Goal: Information Seeking & Learning: Find specific page/section

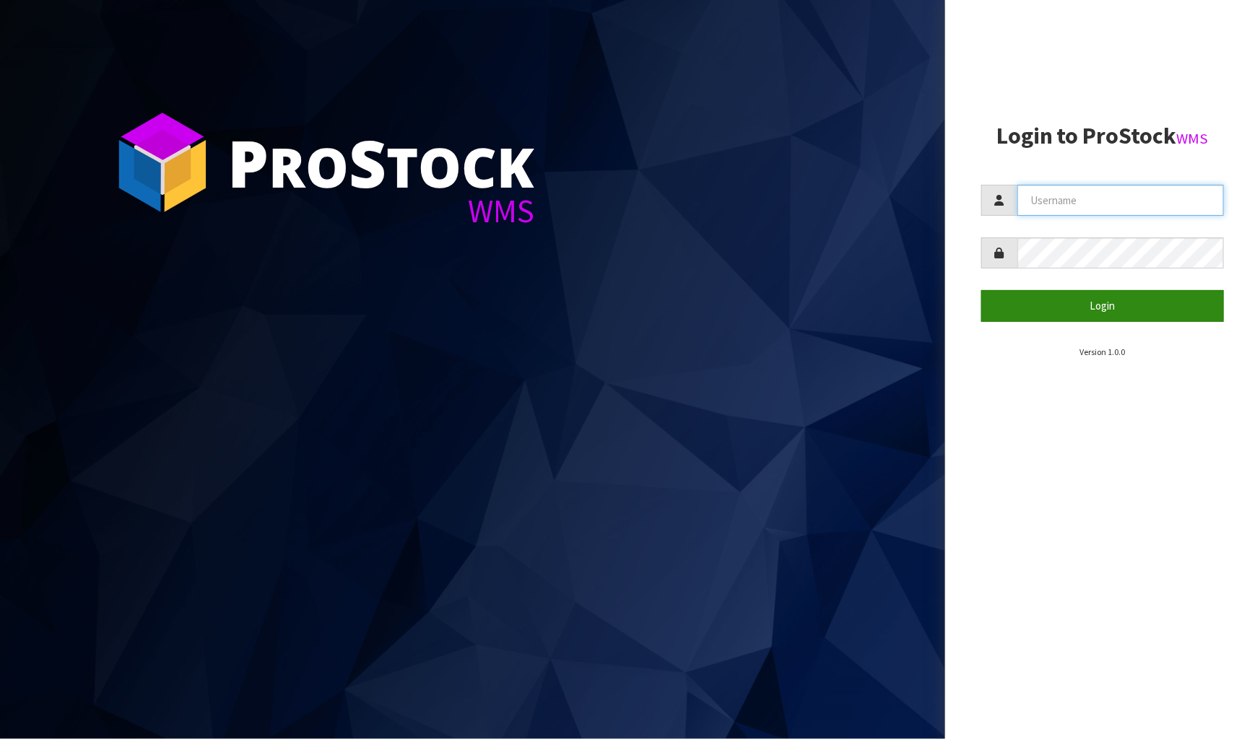
type input "[PERSON_NAME]"
click at [1177, 305] on button "Login" at bounding box center [1102, 305] width 243 height 31
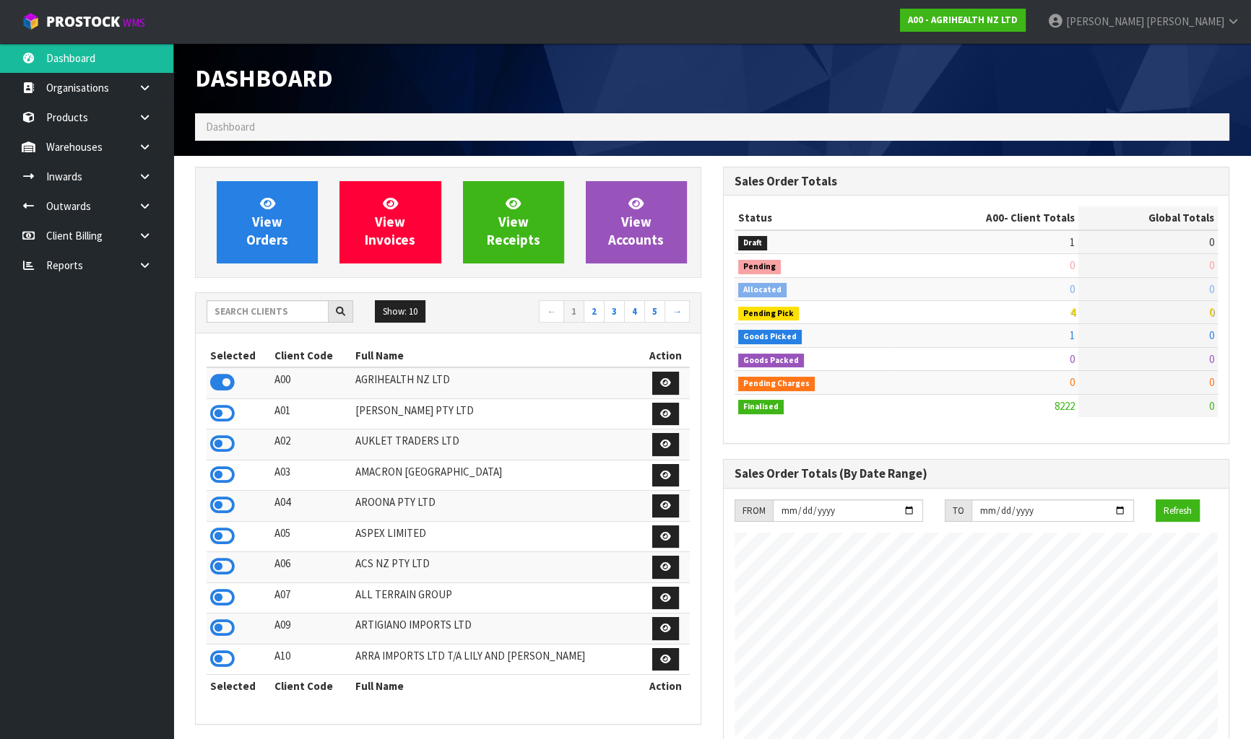
scroll to position [1092, 527]
click at [1018, 14] on strong "A00 - AGRIHEALTH NZ LTD" at bounding box center [963, 20] width 110 height 12
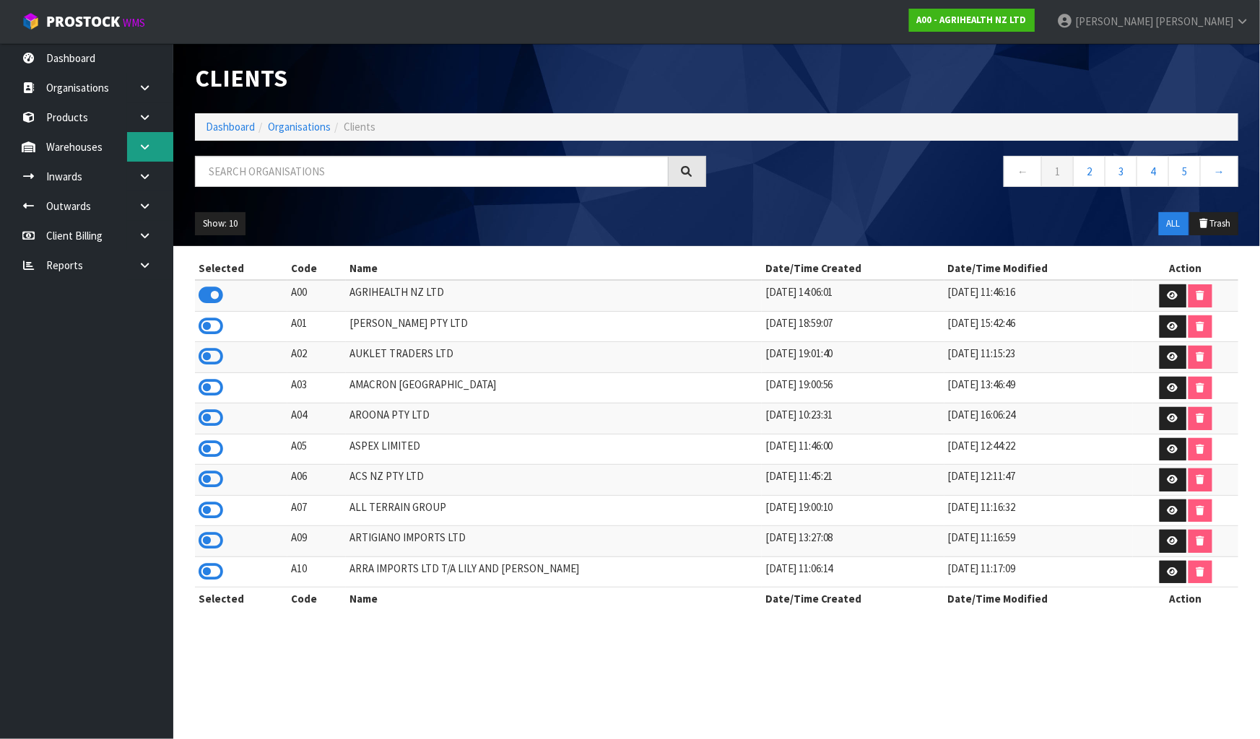
click at [134, 136] on link at bounding box center [150, 147] width 46 height 30
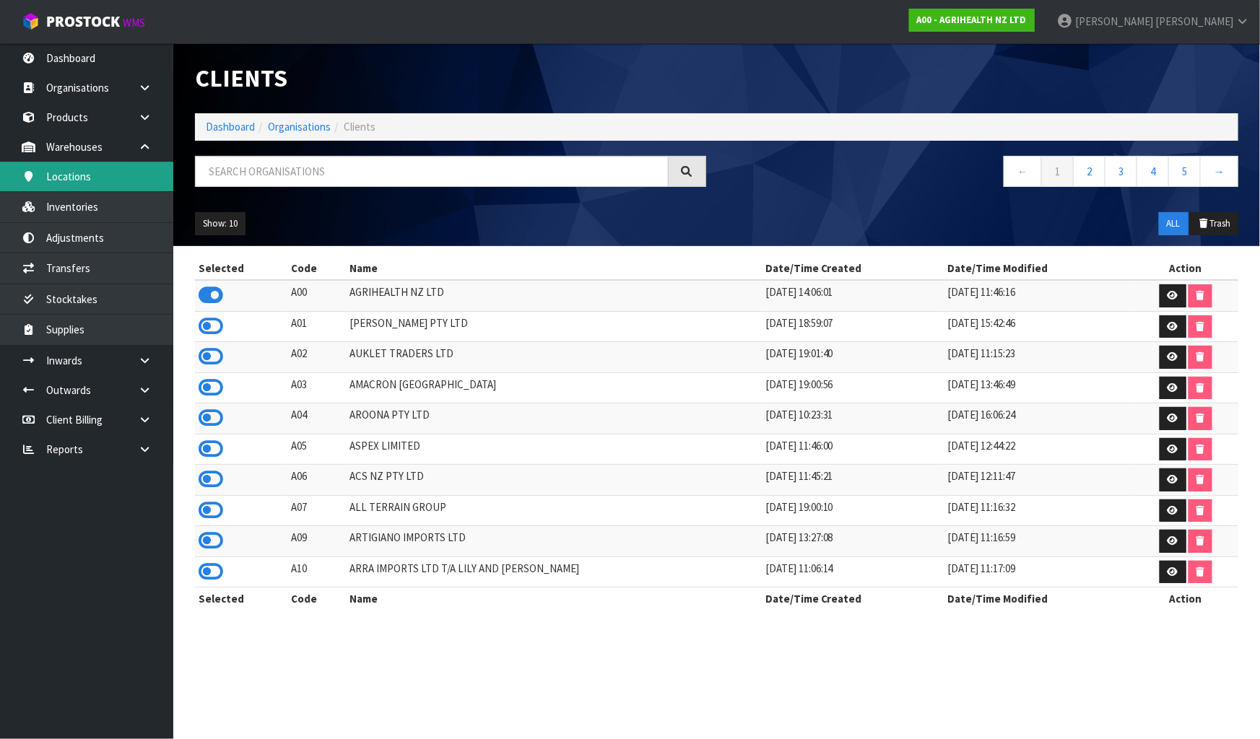
click at [120, 163] on link "Locations" at bounding box center [86, 177] width 173 height 30
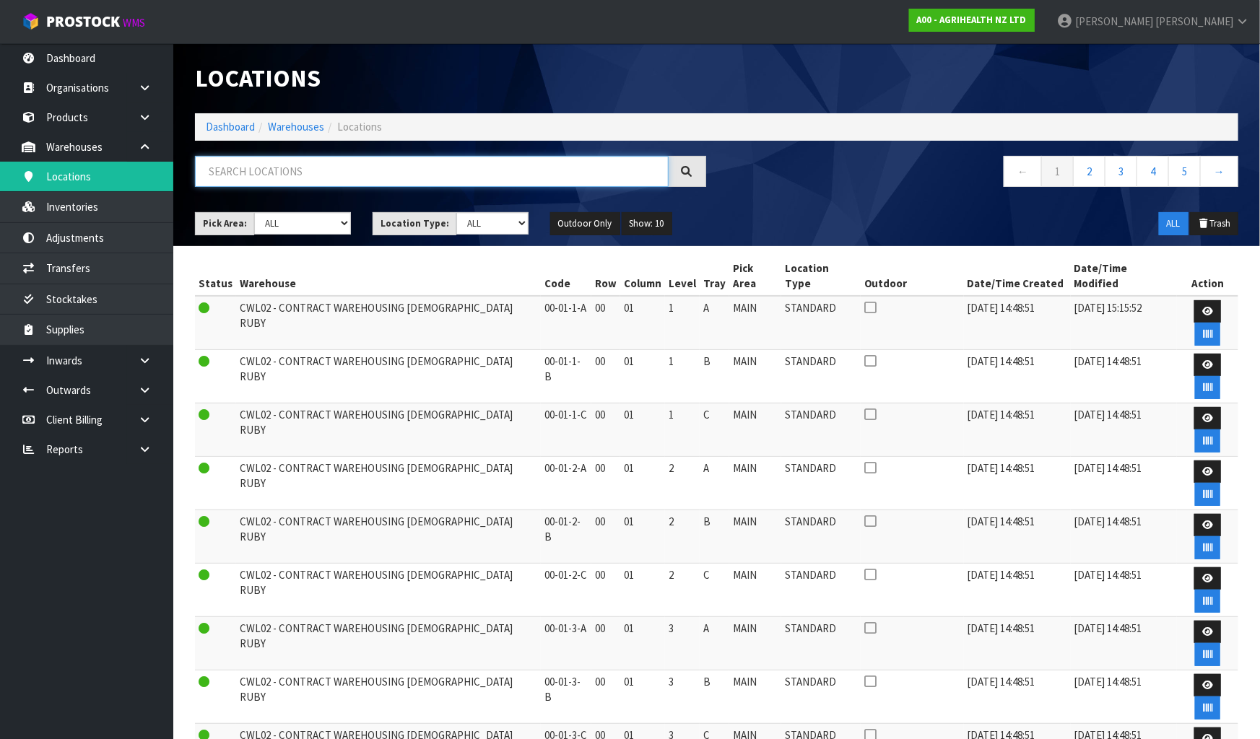
click at [295, 172] on input "text" at bounding box center [432, 171] width 474 height 31
click at [454, 170] on input "text" at bounding box center [432, 171] width 474 height 31
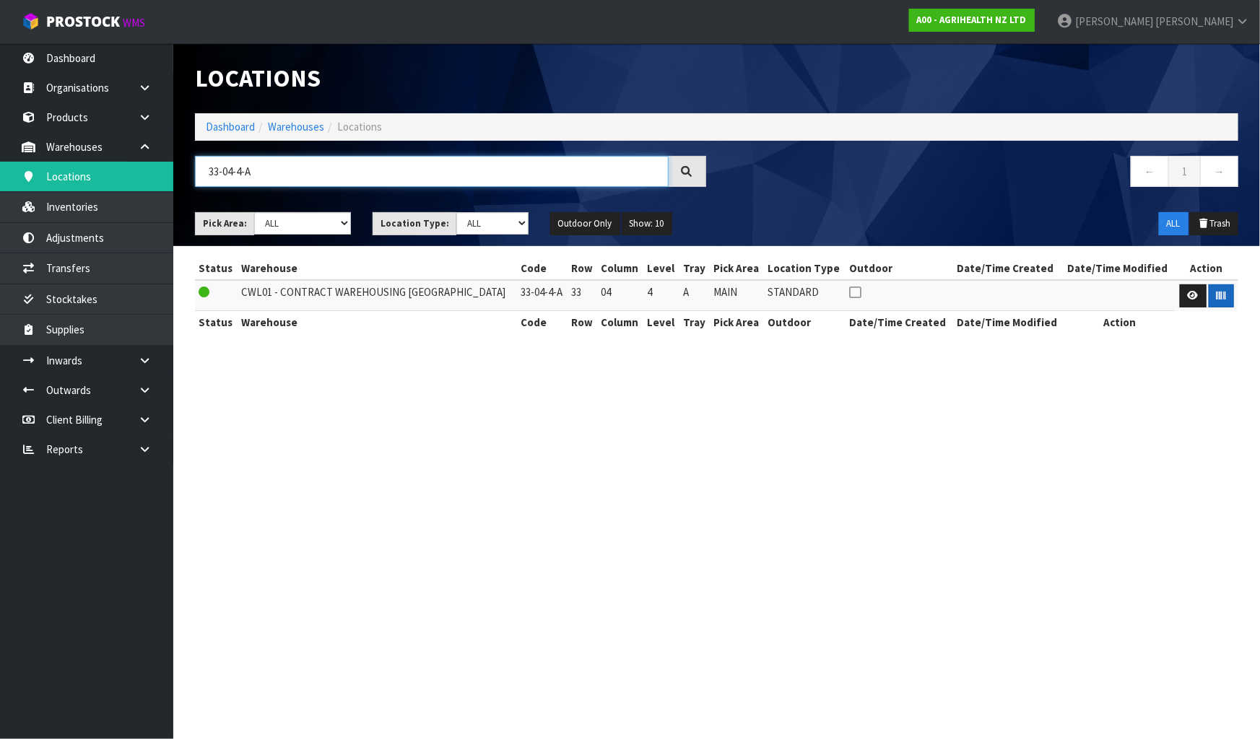
type input "33-04-4-A"
click at [1220, 297] on icon "button" at bounding box center [1221, 295] width 9 height 9
click at [1221, 564] on section "Locations Dashboard Warehouses Locations 33-04-4-A ← 1 → Pick Area: Main Refurb…" at bounding box center [630, 369] width 1260 height 739
click at [467, 181] on input "33-04-4-A" at bounding box center [432, 171] width 474 height 31
click at [466, 181] on input "33-04-4-A" at bounding box center [432, 171] width 474 height 31
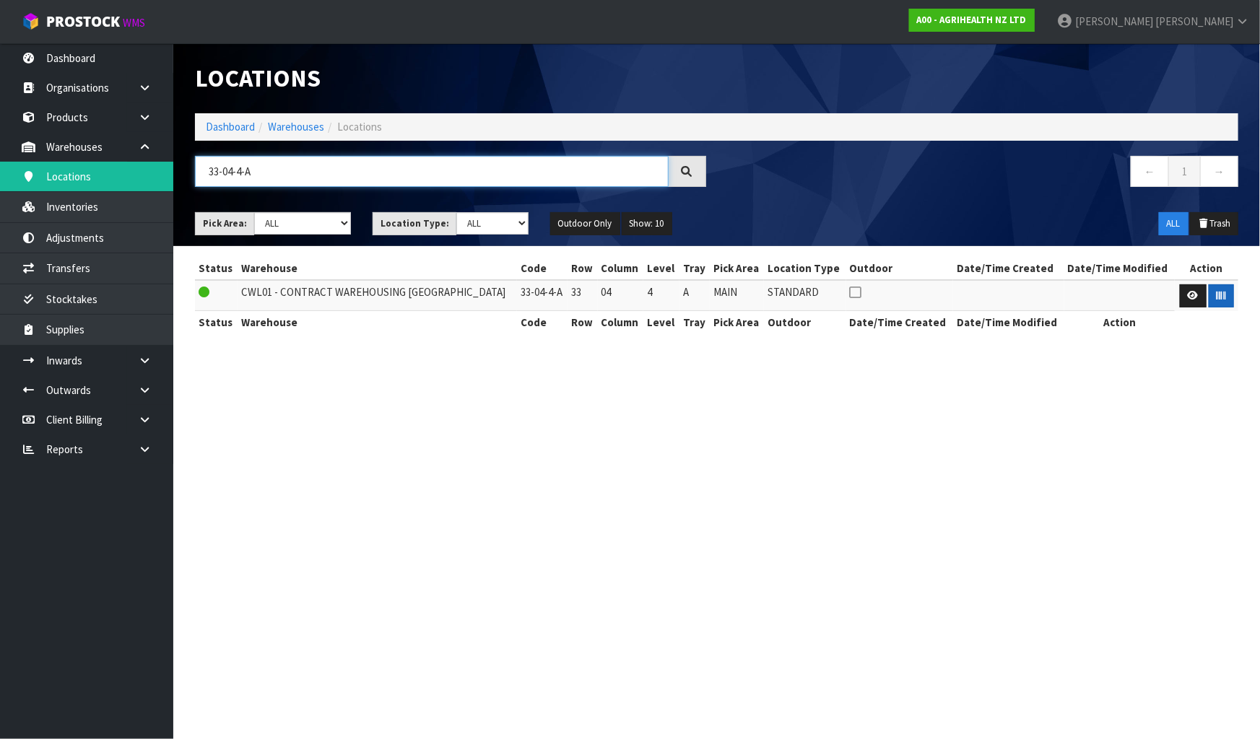
click at [466, 181] on input "33-04-4-A" at bounding box center [432, 171] width 474 height 31
click at [1223, 304] on button "button" at bounding box center [1221, 296] width 25 height 23
click at [1142, 490] on section "Locations Dashboard Warehouses Locations 33-34-2-B ← 1 → Pick Area: Main Refurb…" at bounding box center [630, 369] width 1260 height 739
click at [298, 167] on input "33-34-2-B" at bounding box center [432, 171] width 474 height 31
click at [1219, 293] on icon "button" at bounding box center [1221, 295] width 9 height 9
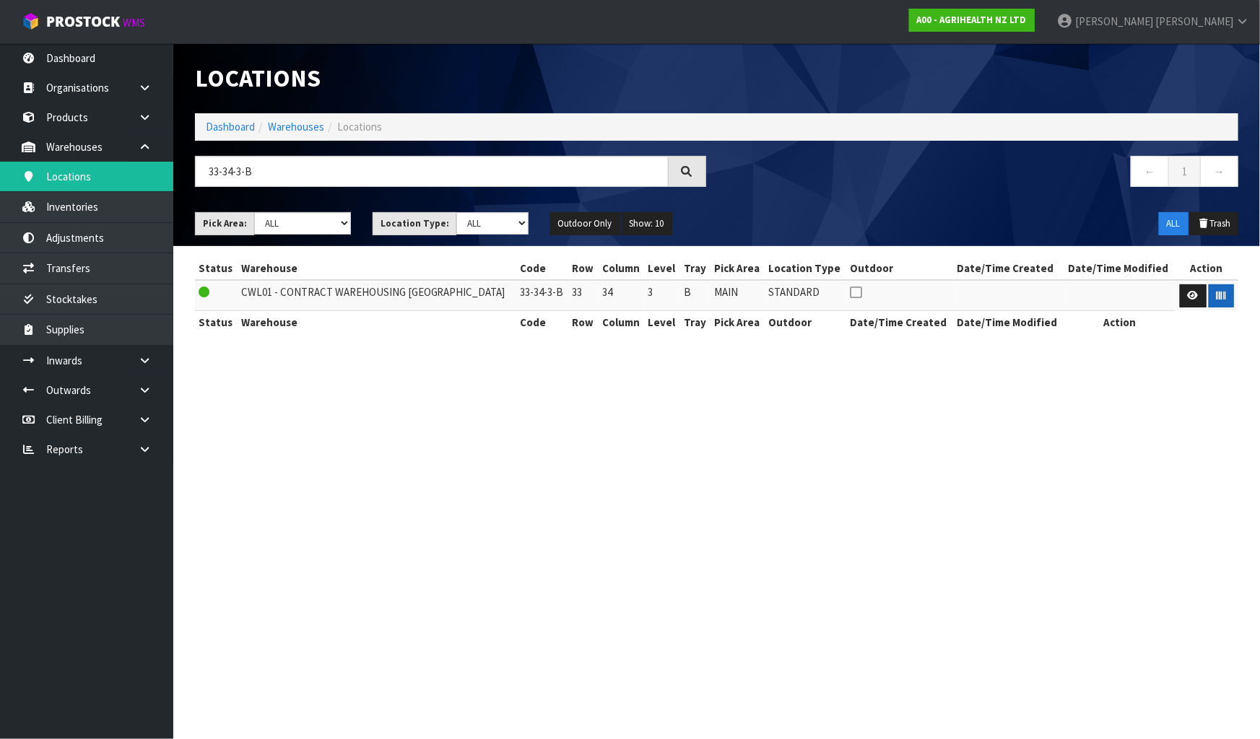
click at [1163, 469] on section "Locations Dashboard Warehouses Locations 33-34-3-B ← 1 → Pick Area: Main Refurb…" at bounding box center [630, 369] width 1260 height 739
click at [300, 177] on input "33-34-3-B" at bounding box center [432, 171] width 474 height 31
click at [1220, 292] on icon "button" at bounding box center [1221, 295] width 9 height 9
click at [1143, 426] on section "Locations Dashboard Warehouses Locations 33-33-3-B ← 1 → Pick Area: Main Refurb…" at bounding box center [630, 369] width 1260 height 739
click at [241, 172] on input "33-33-3-B" at bounding box center [432, 171] width 474 height 31
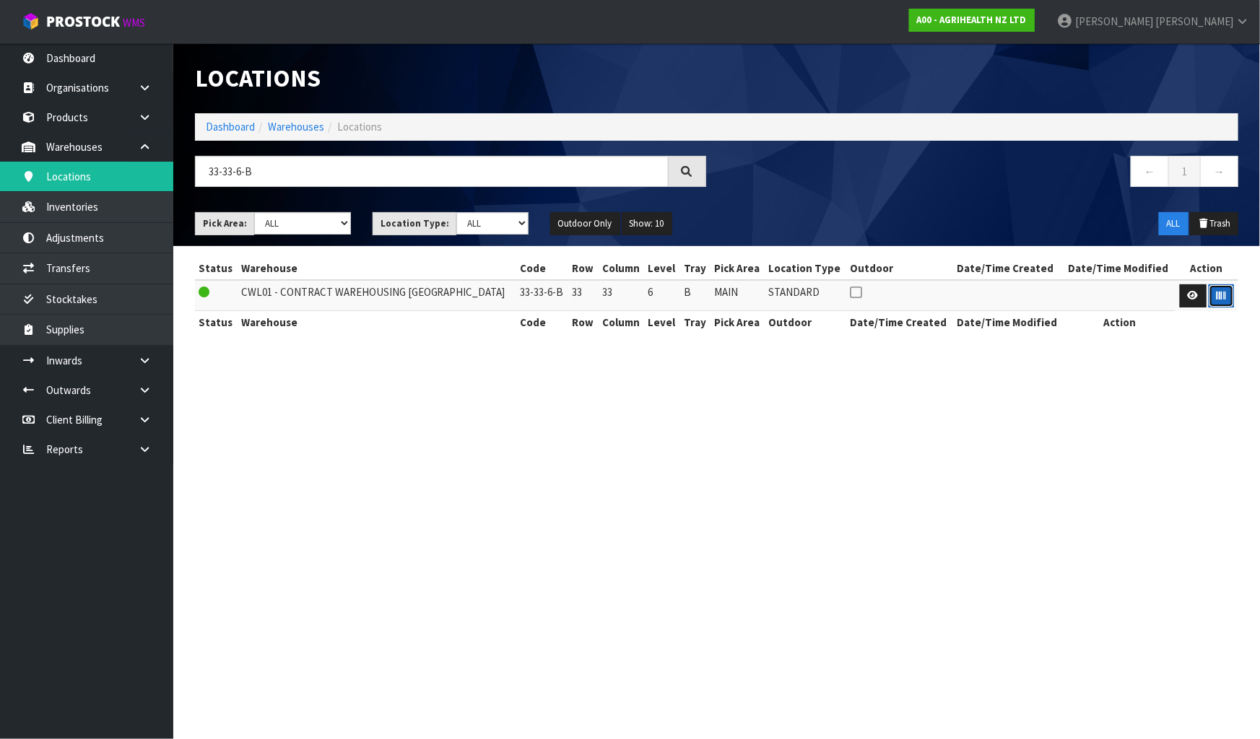
click at [1223, 295] on icon "button" at bounding box center [1221, 295] width 9 height 9
click at [1190, 448] on section "Locations Dashboard Warehouses Locations 33-33-6-B ← 1 → Pick Area: Main Refurb…" at bounding box center [630, 369] width 1260 height 739
click at [233, 170] on input "33-33-6-B" at bounding box center [432, 171] width 474 height 31
click at [241, 172] on input "33-31-6-B" at bounding box center [432, 171] width 474 height 31
click at [1223, 291] on icon "button" at bounding box center [1221, 295] width 9 height 9
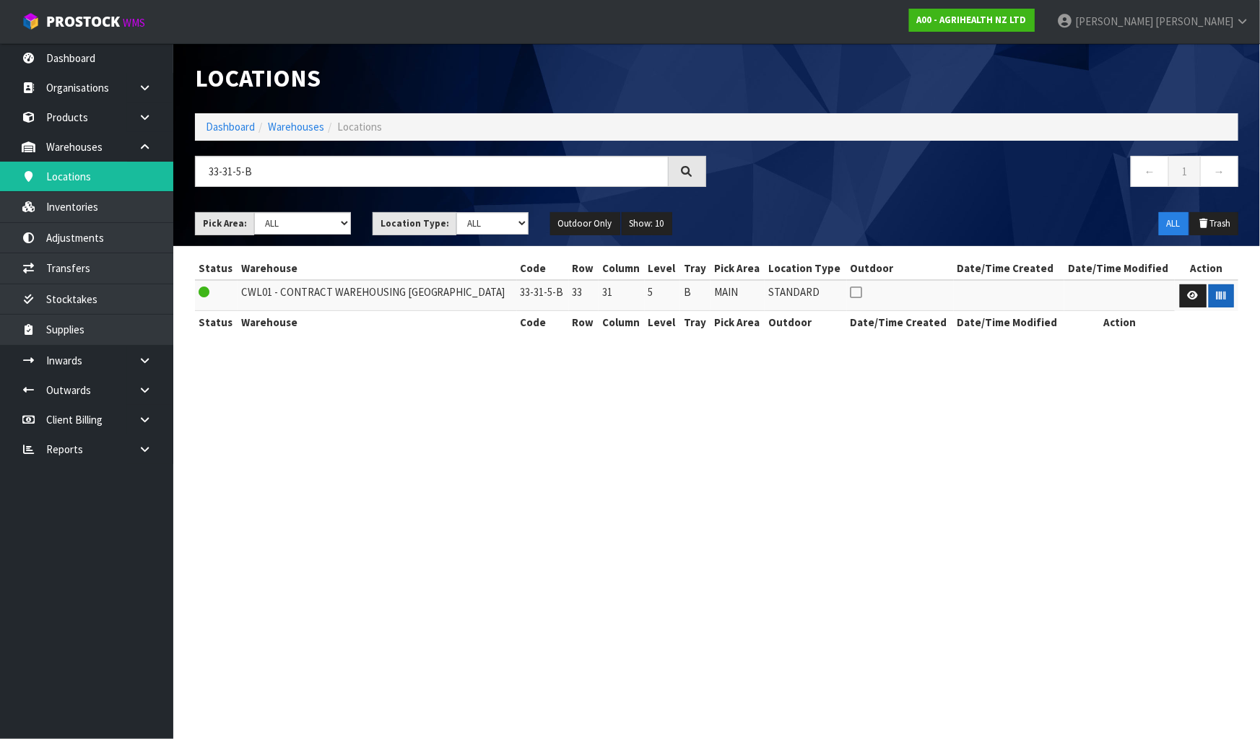
click at [1157, 430] on section "Locations Dashboard Warehouses Locations 33-31-5-B ← 1 → Pick Area: Main Refurb…" at bounding box center [630, 369] width 1260 height 739
click at [263, 170] on input "33-31-5-B" at bounding box center [432, 171] width 474 height 31
type input "3"
type input "33-31-3-A"
click at [1222, 298] on icon "button" at bounding box center [1221, 295] width 9 height 9
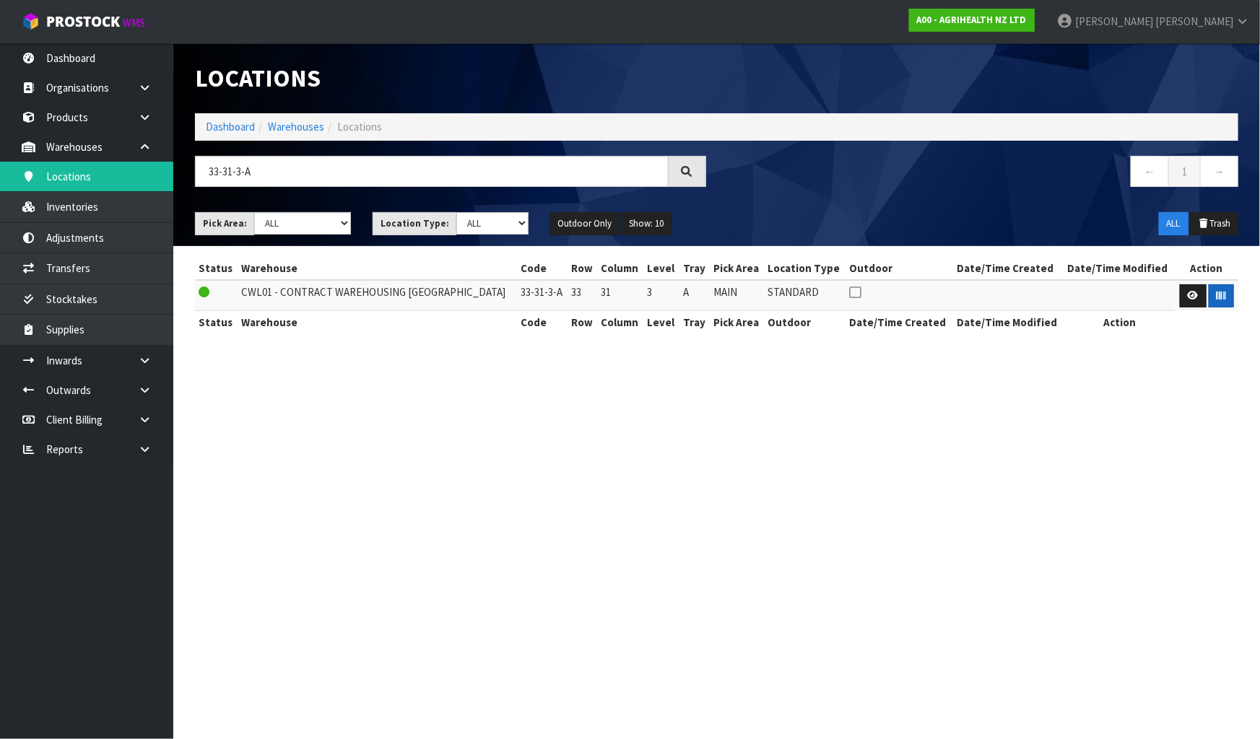
click at [1125, 426] on section "Locations Dashboard Warehouses Locations 33-31-3-A ← 1 → Pick Area: Main Refurb…" at bounding box center [630, 369] width 1260 height 739
click at [467, 165] on input "33-31-3-A" at bounding box center [432, 171] width 474 height 31
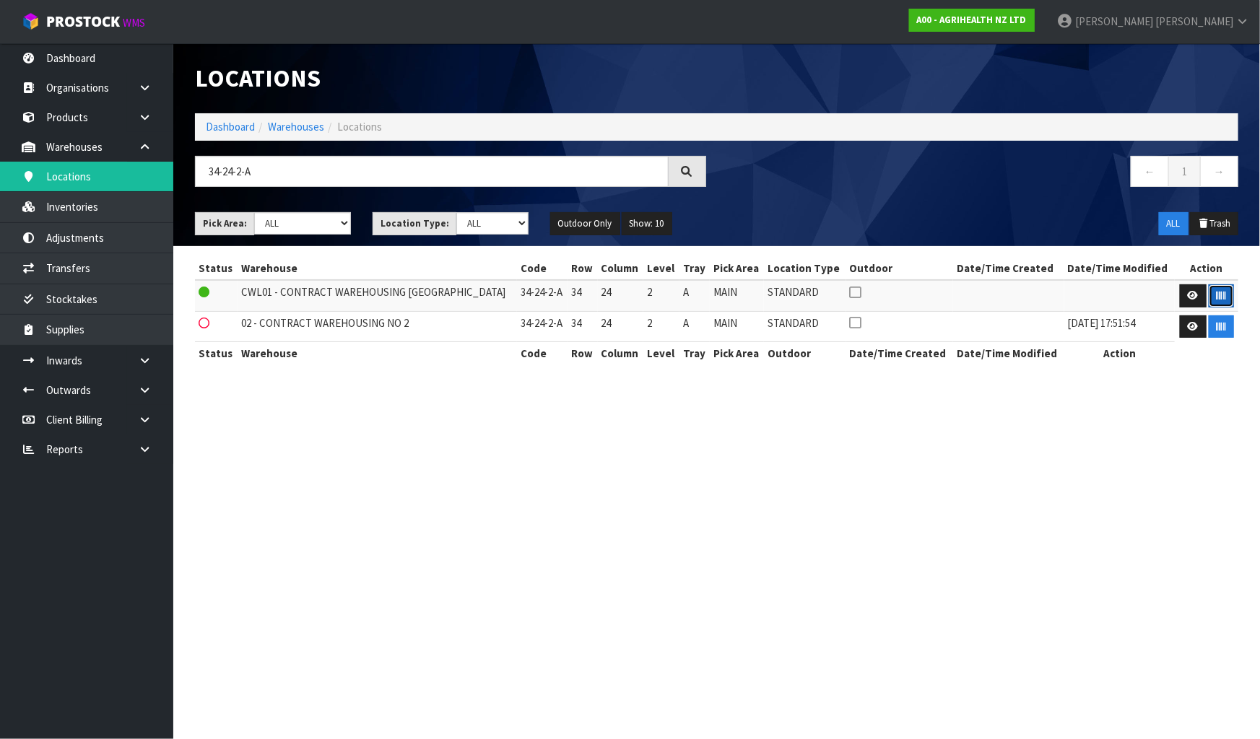
click at [1225, 292] on button "button" at bounding box center [1221, 296] width 25 height 23
click at [1124, 460] on section "Locations Dashboard Warehouses Locations 34-24-2-A ← 1 → Pick Area: Main Refurb…" at bounding box center [630, 369] width 1260 height 739
click at [331, 178] on input "34-24-2-A" at bounding box center [432, 171] width 474 height 31
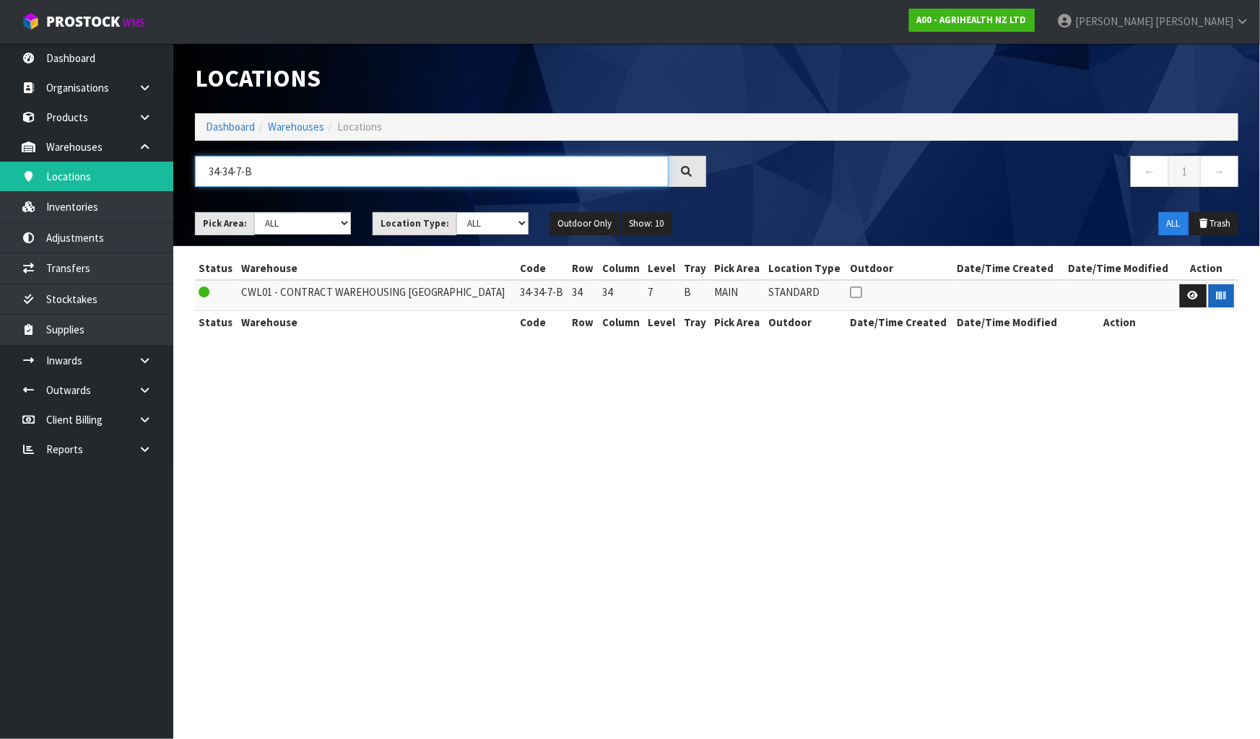
type input "34-34-7-B"
click at [1219, 301] on button "button" at bounding box center [1221, 296] width 25 height 23
click at [1078, 447] on section "Locations Dashboard Warehouses Locations 34-34-7-B ← 1 → Pick Area: Main Refurb…" at bounding box center [630, 369] width 1260 height 739
click at [407, 170] on input "34-34-7-B" at bounding box center [432, 171] width 474 height 31
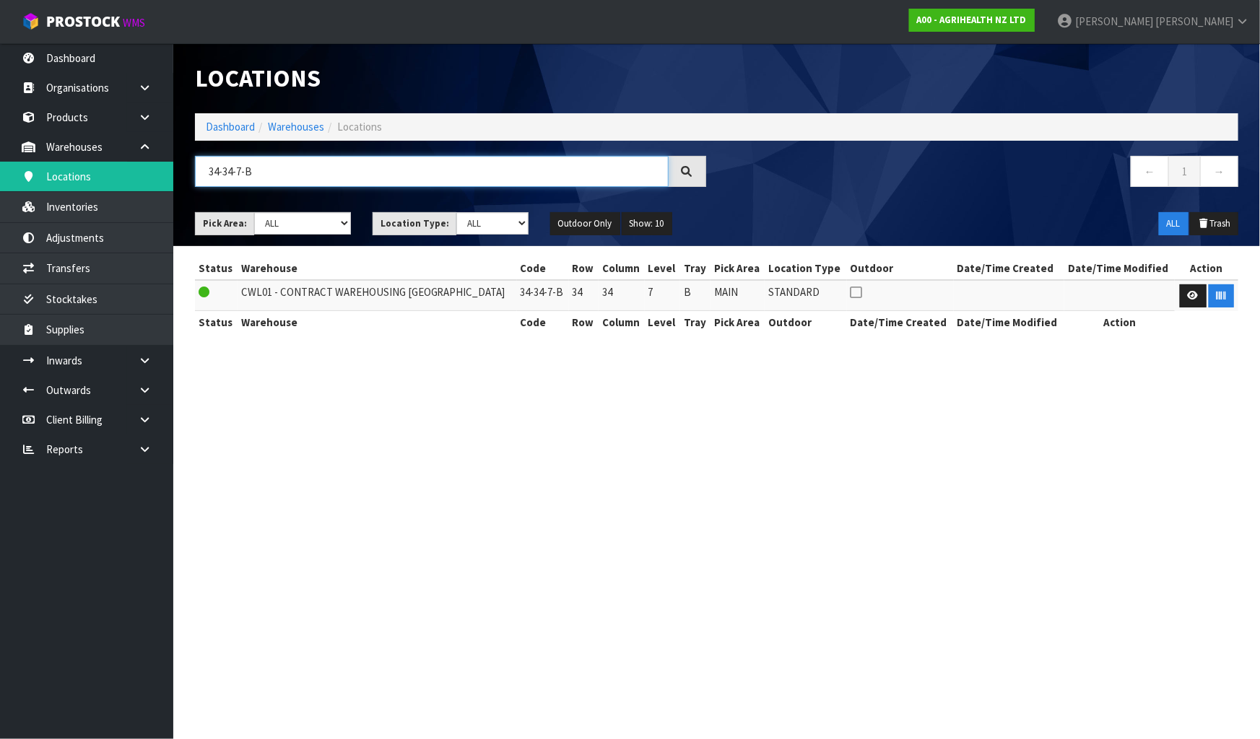
click at [407, 170] on input "34-34-7-B" at bounding box center [432, 171] width 474 height 31
type input "34-34-3-B"
click at [1217, 296] on icon "button" at bounding box center [1221, 295] width 9 height 9
click at [1164, 415] on section "Locations Dashboard Warehouses Locations 34-34-3-B ← 1 → Pick Area: Main Refurb…" at bounding box center [630, 369] width 1260 height 739
click at [325, 173] on input "34-34-3-B" at bounding box center [432, 171] width 474 height 31
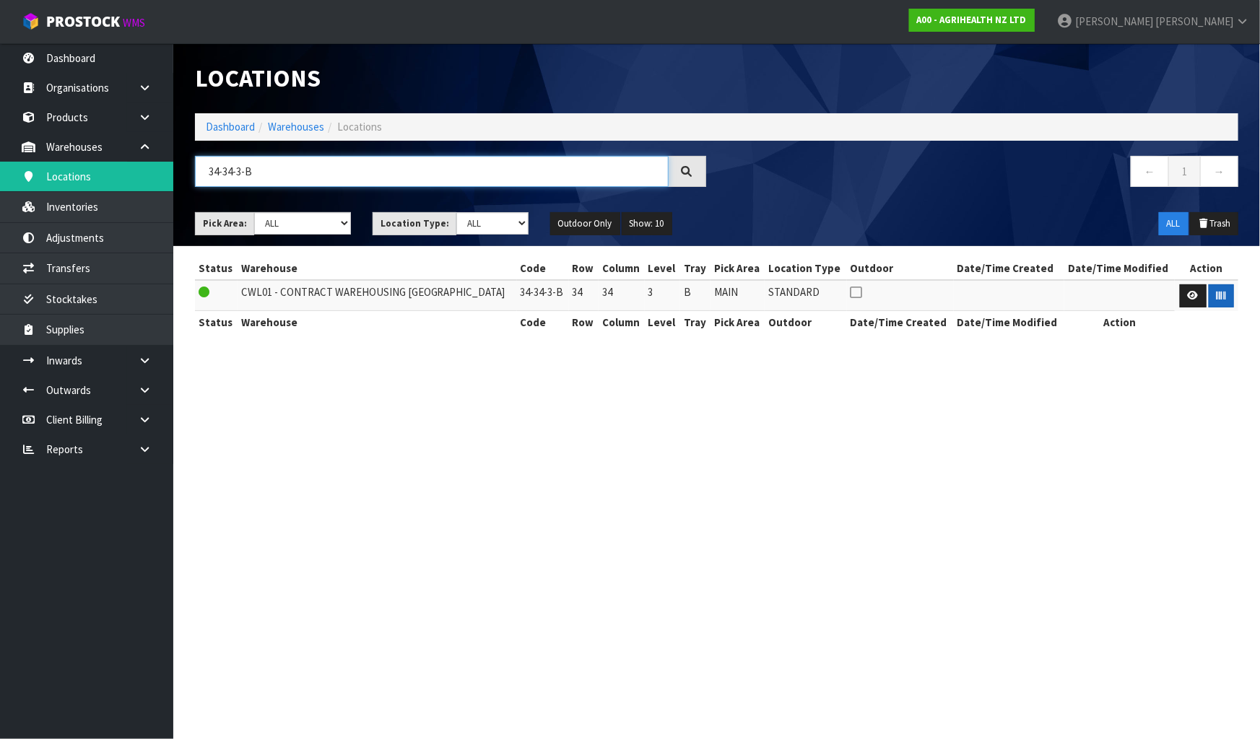
click at [324, 173] on input "34-34-3-B" at bounding box center [432, 171] width 474 height 31
type input "34-33-3-B"
click at [1220, 295] on icon "button" at bounding box center [1221, 295] width 9 height 9
click at [1117, 422] on section "Locations Dashboard Warehouses Locations 34-33-3-B ← 1 → Pick Area: Main Refurb…" at bounding box center [630, 369] width 1260 height 739
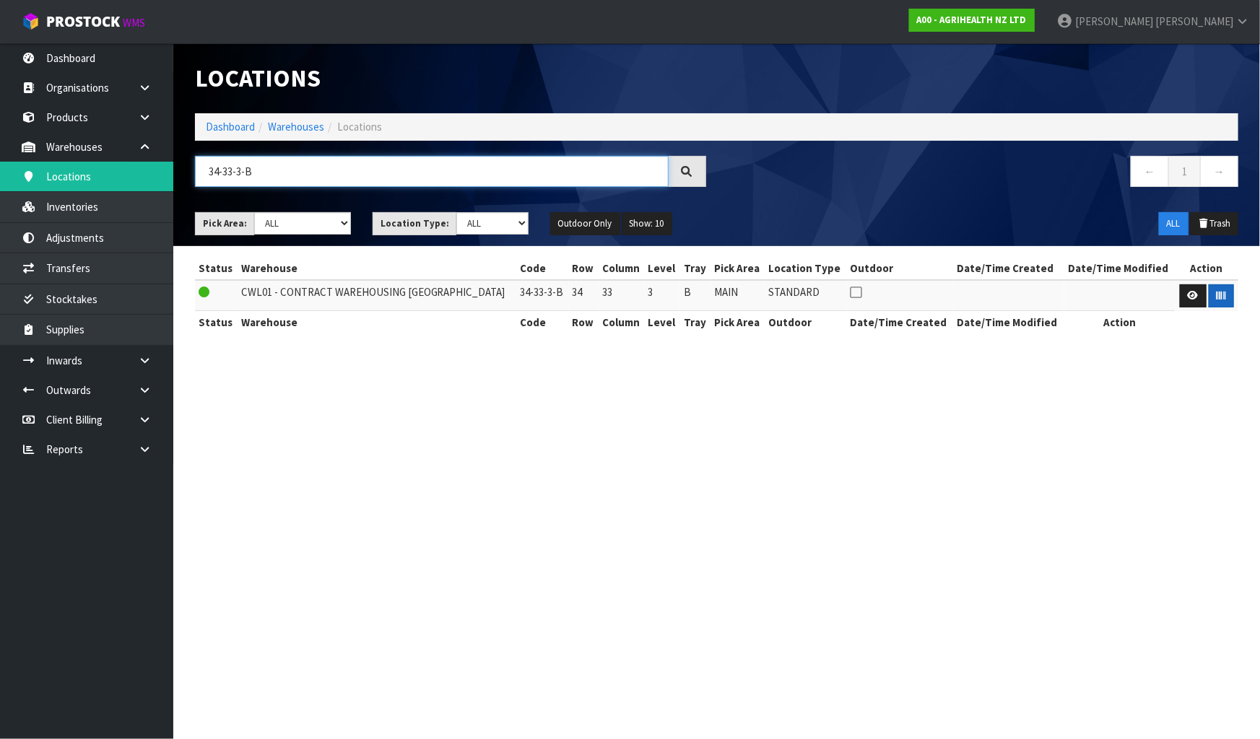
click at [368, 170] on input "34-33-3-B" at bounding box center [432, 171] width 474 height 31
type input "34-33-3-C"
click at [1216, 302] on button "button" at bounding box center [1221, 296] width 25 height 23
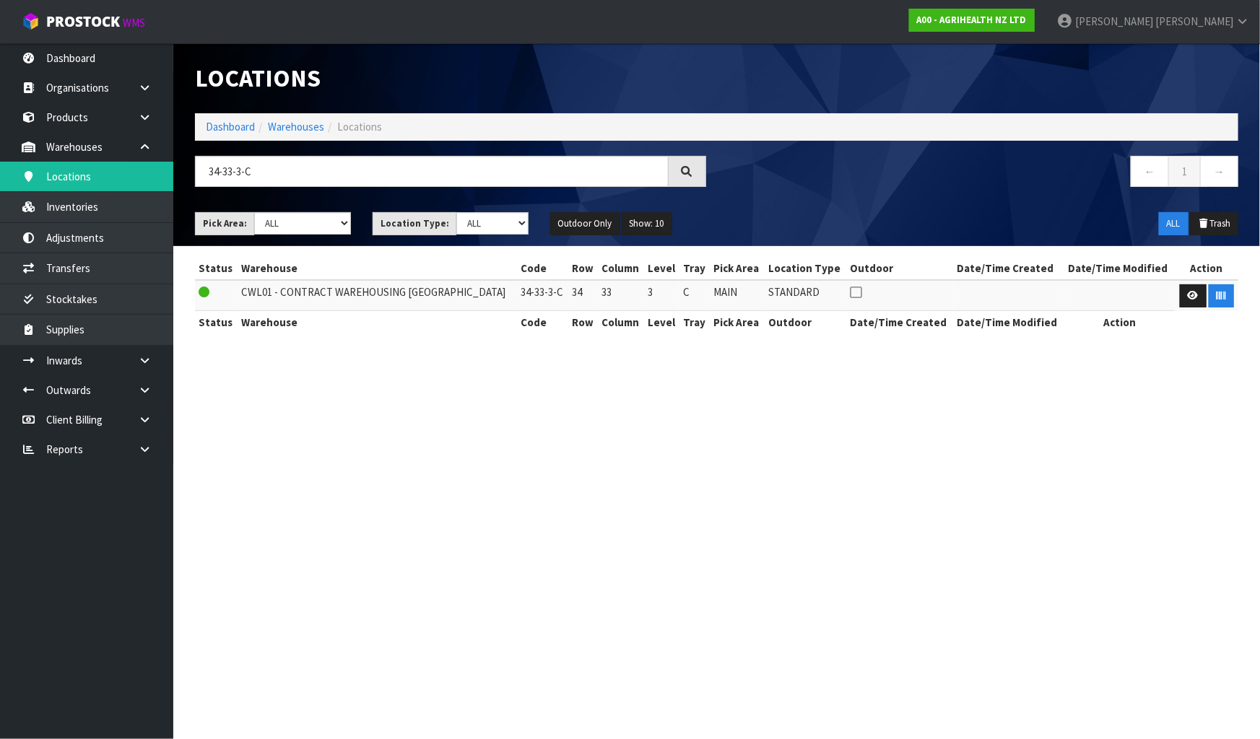
click at [1155, 371] on section "Locations Dashboard Warehouses Locations 34-33-3-C ← 1 → Pick Area: Main Refurb…" at bounding box center [630, 369] width 1260 height 739
click at [305, 162] on input "34-33-3-C" at bounding box center [432, 171] width 474 height 31
click at [304, 164] on input "34-33-3-C" at bounding box center [432, 171] width 474 height 31
type input "34-29-2-B"
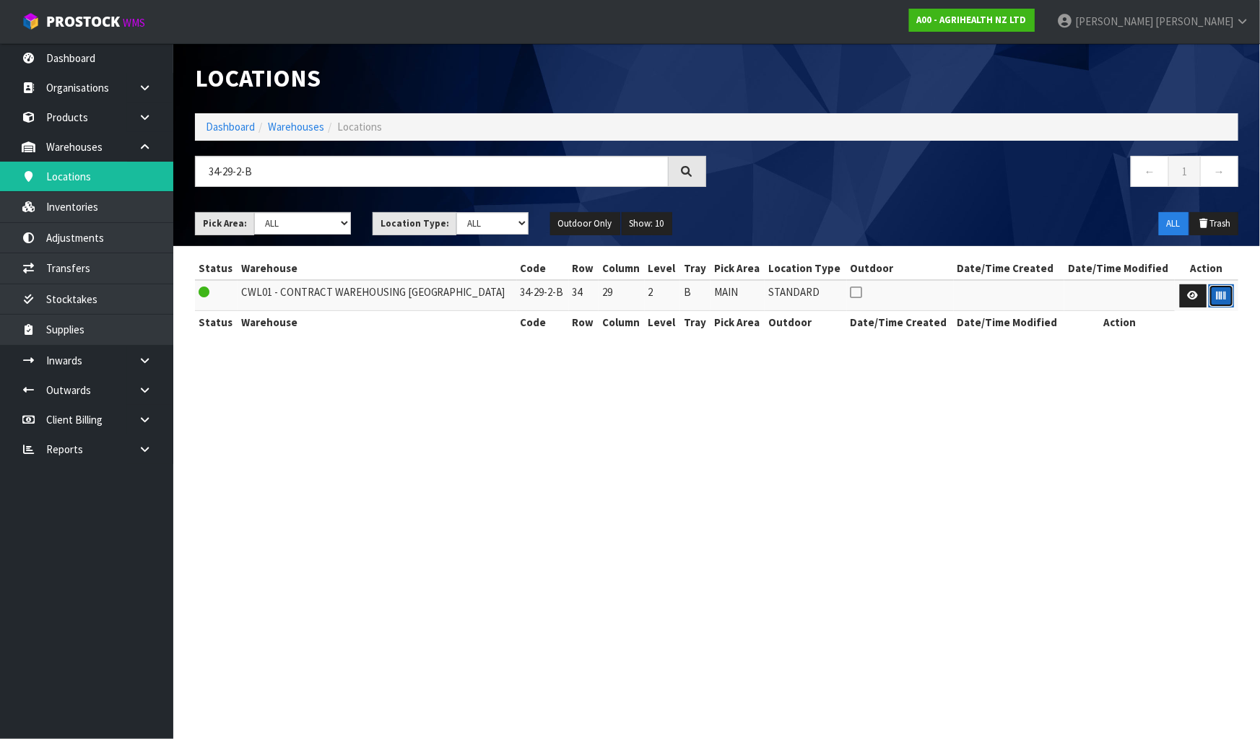
click at [1218, 296] on icon "button" at bounding box center [1221, 295] width 9 height 9
click at [1212, 469] on section "Locations Dashboard Warehouses Locations 34-29-2-B ← 1 → Pick Area: Main Refurb…" at bounding box center [630, 369] width 1260 height 739
click at [415, 171] on input "34-29-2-B" at bounding box center [432, 171] width 474 height 31
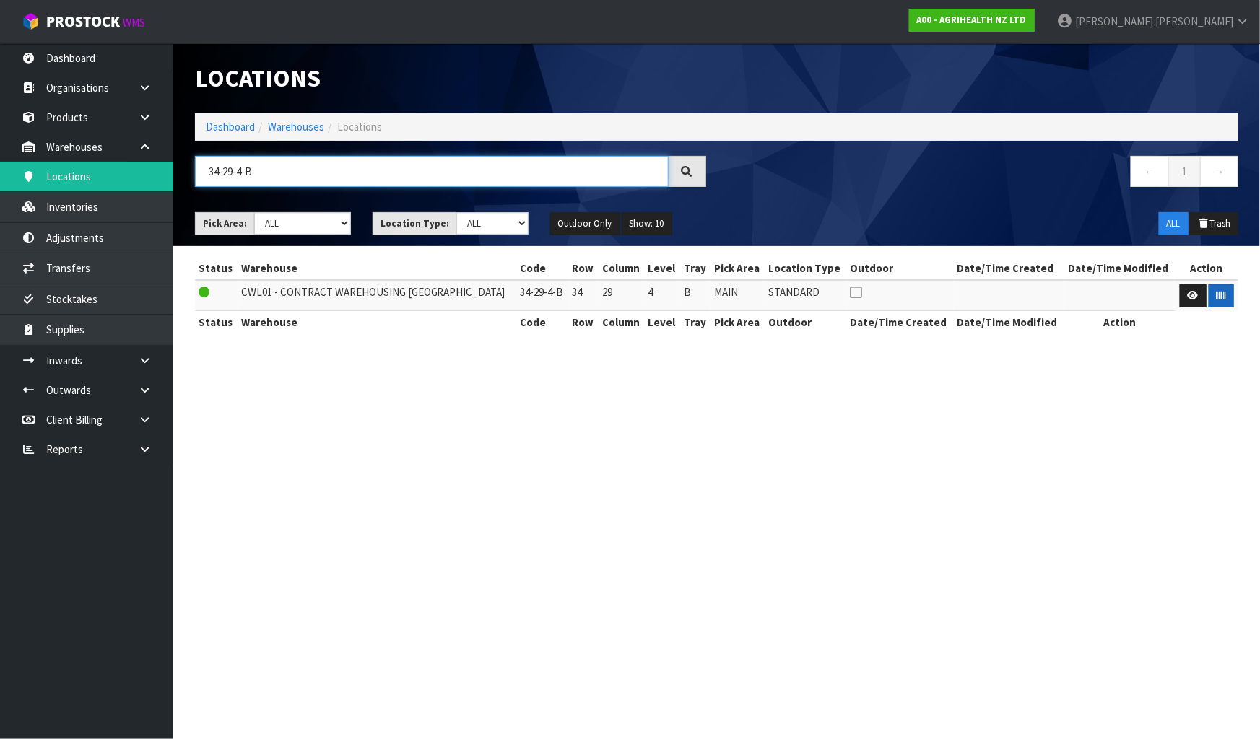
type input "34-29-4-B"
click at [1217, 293] on icon "button" at bounding box center [1221, 295] width 9 height 9
click at [1158, 431] on section "Locations Dashboard Warehouses Locations 34-29-4-B ← 1 → Pick Area: Main Refurb…" at bounding box center [630, 369] width 1260 height 739
click at [337, 184] on input "34-29-4-B" at bounding box center [432, 171] width 474 height 31
click at [336, 183] on input "34-29-4-B" at bounding box center [432, 171] width 474 height 31
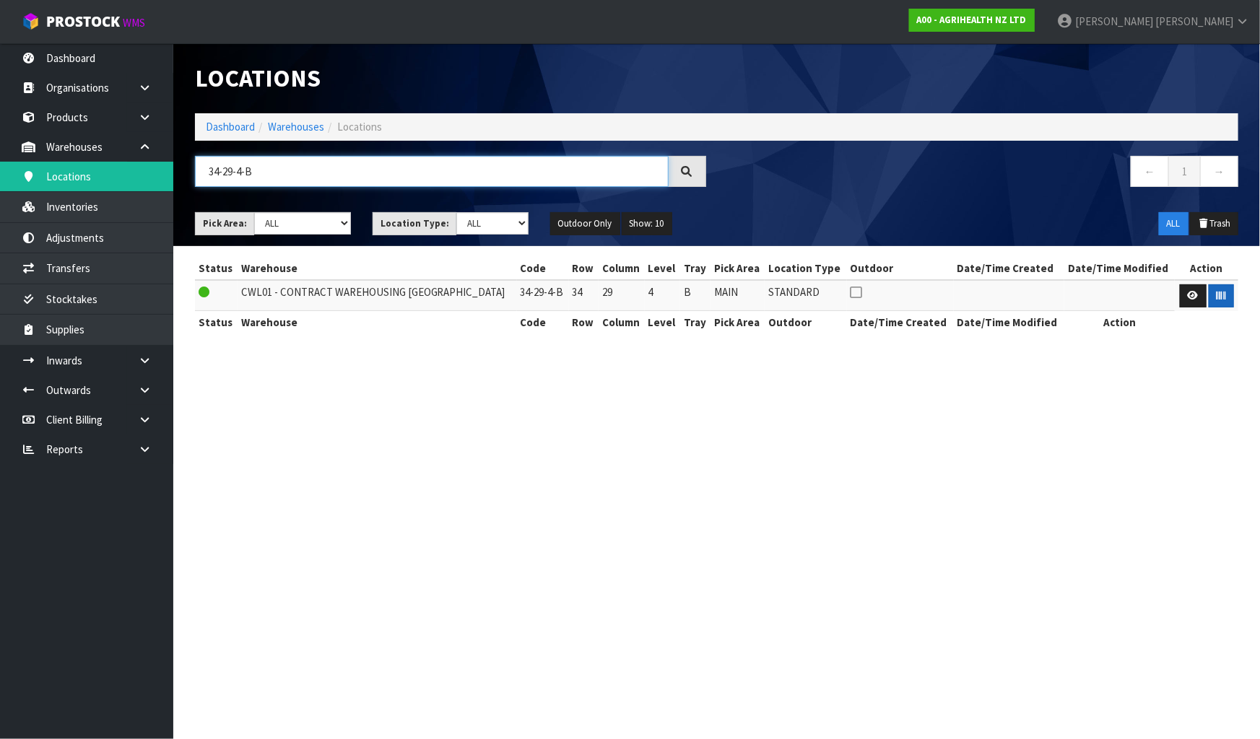
click at [336, 183] on input "34-29-4-B" at bounding box center [432, 171] width 474 height 31
type input "34-29-6-B"
click at [1221, 292] on icon "button" at bounding box center [1221, 295] width 9 height 9
click at [1112, 426] on section "Locations Dashboard Warehouses Locations 34-29-6-B ← 1 → Pick Area: Main Refurb…" at bounding box center [630, 369] width 1260 height 739
click at [313, 163] on input "34-29-6-B" at bounding box center [432, 171] width 474 height 31
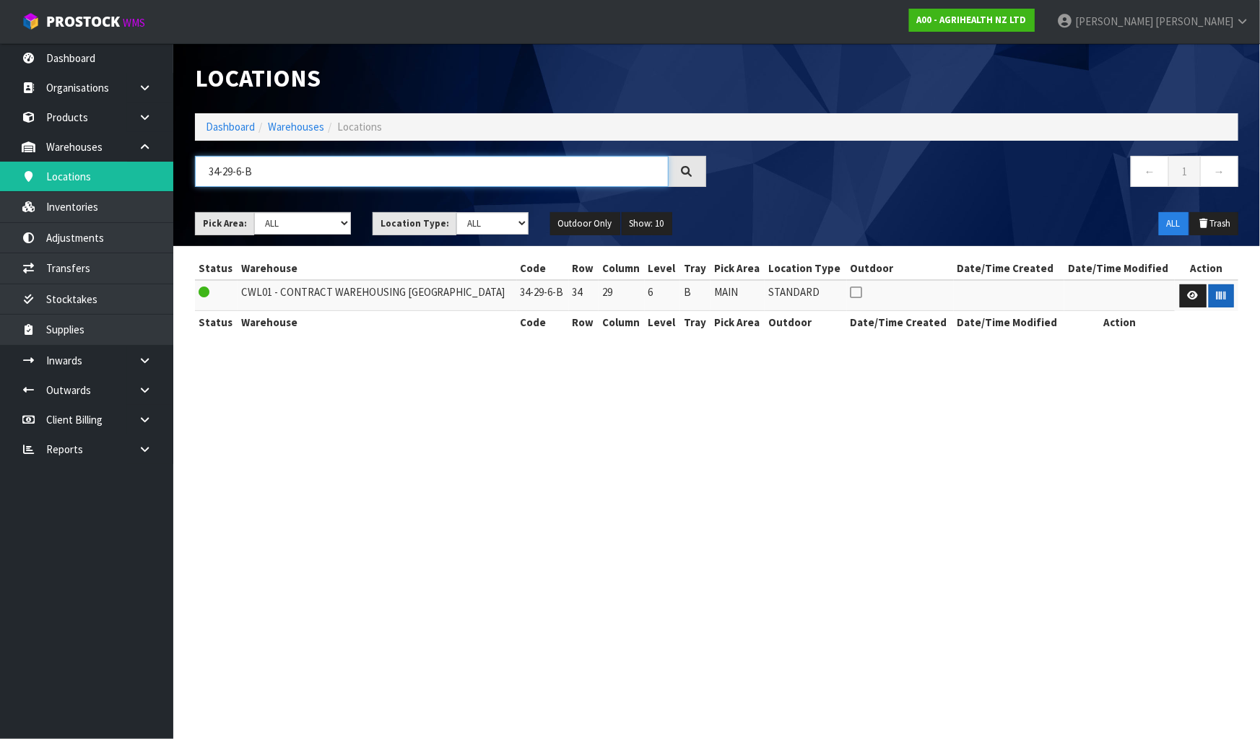
click at [313, 163] on input "34-29-6-B" at bounding box center [432, 171] width 474 height 31
type input "34-27-3-B"
click at [1221, 292] on icon "button" at bounding box center [1221, 295] width 9 height 9
click at [1192, 462] on section "Locations Dashboard Warehouses Locations 34-27-3-B ← 1 → Pick Area: Main Refurb…" at bounding box center [630, 369] width 1260 height 739
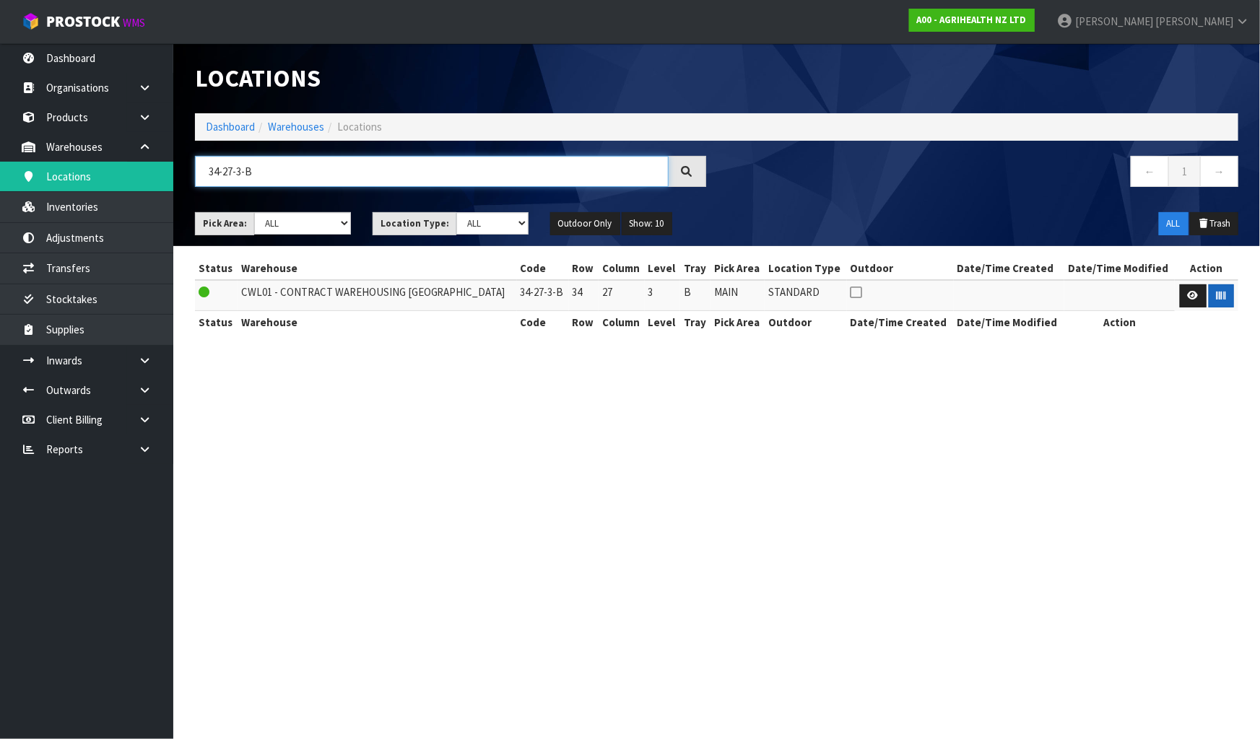
click at [356, 173] on input "34-27-3-B" at bounding box center [432, 171] width 474 height 31
type input "34-27-4-C"
click at [1216, 301] on button "button" at bounding box center [1221, 296] width 25 height 23
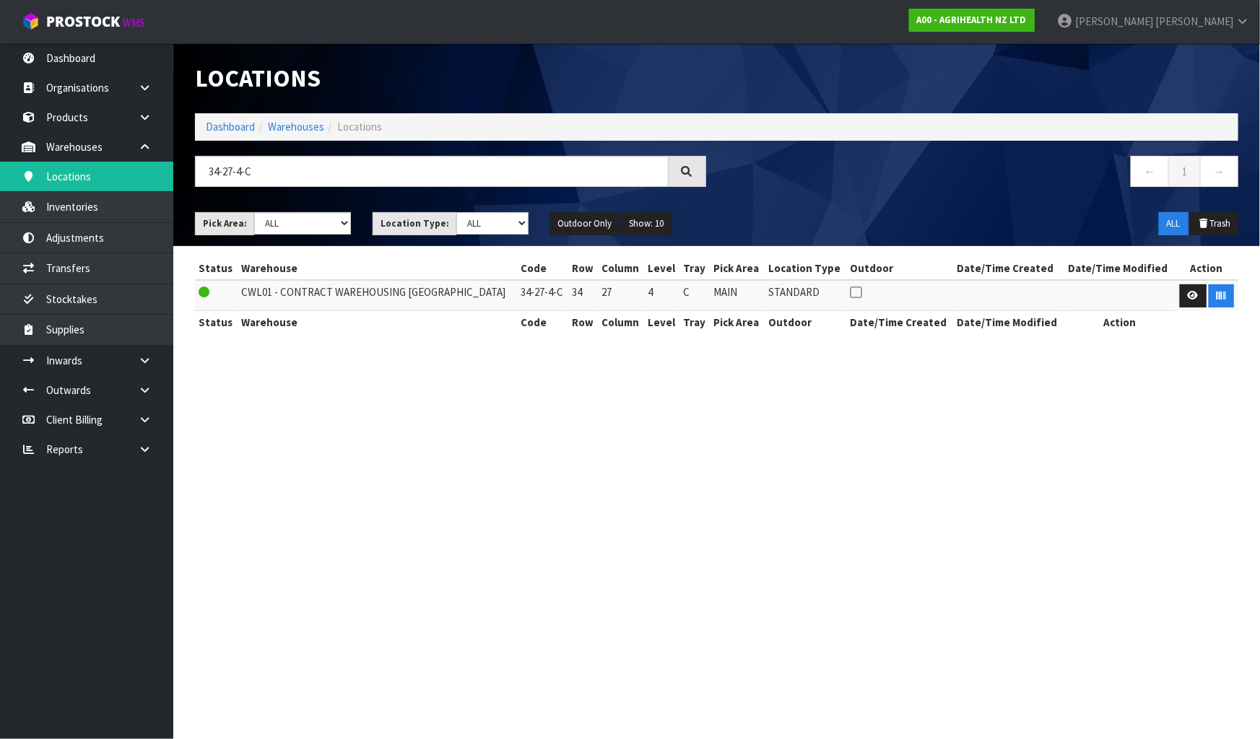
click at [1203, 428] on section "Locations Dashboard Warehouses Locations 34-27-4-C ← 1 → Pick Area: Main Refurb…" at bounding box center [630, 369] width 1260 height 739
click at [523, 168] on input "34-27-4-C" at bounding box center [432, 171] width 474 height 31
type input "34-25-4-B"
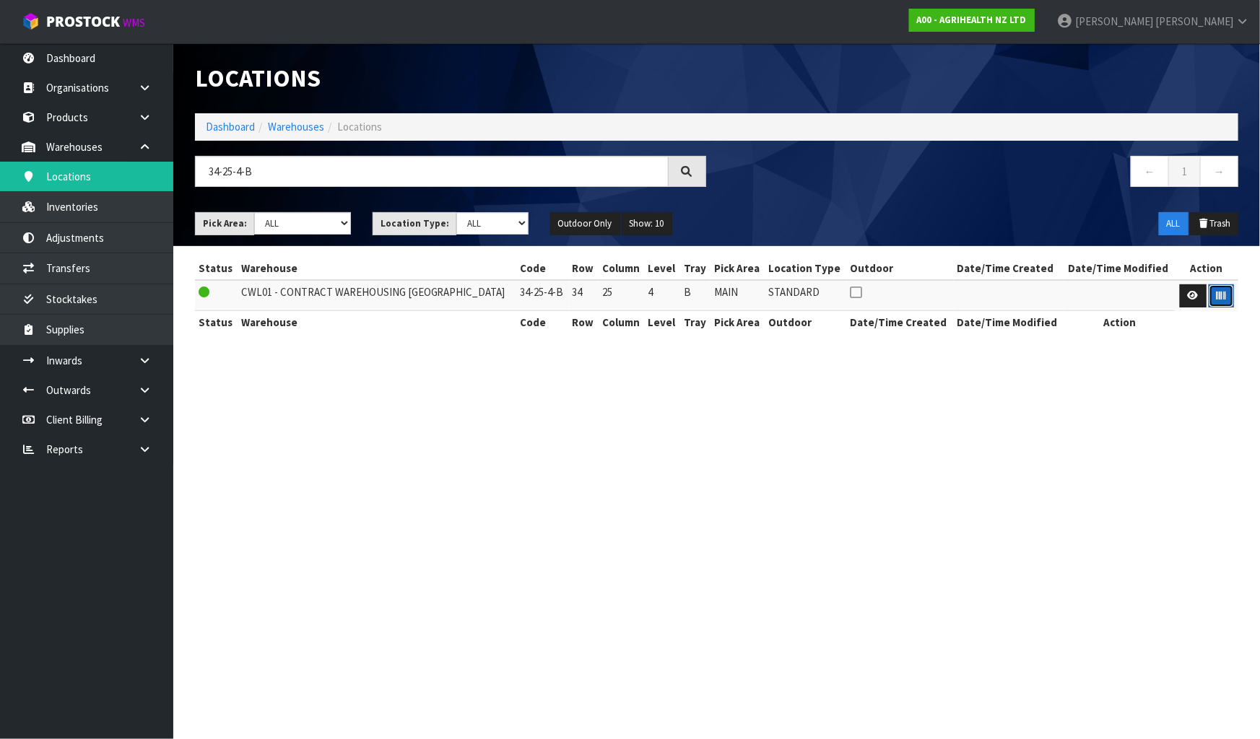
click at [1217, 298] on icon "button" at bounding box center [1221, 295] width 9 height 9
click at [1116, 490] on section "Locations Dashboard Warehouses Locations 34-25-4-B ← 1 → Pick Area: Main Refurb…" at bounding box center [630, 369] width 1260 height 739
click at [334, 169] on input "34-25-4-B" at bounding box center [432, 171] width 474 height 31
click at [332, 170] on input "34-25-4-B" at bounding box center [432, 171] width 474 height 31
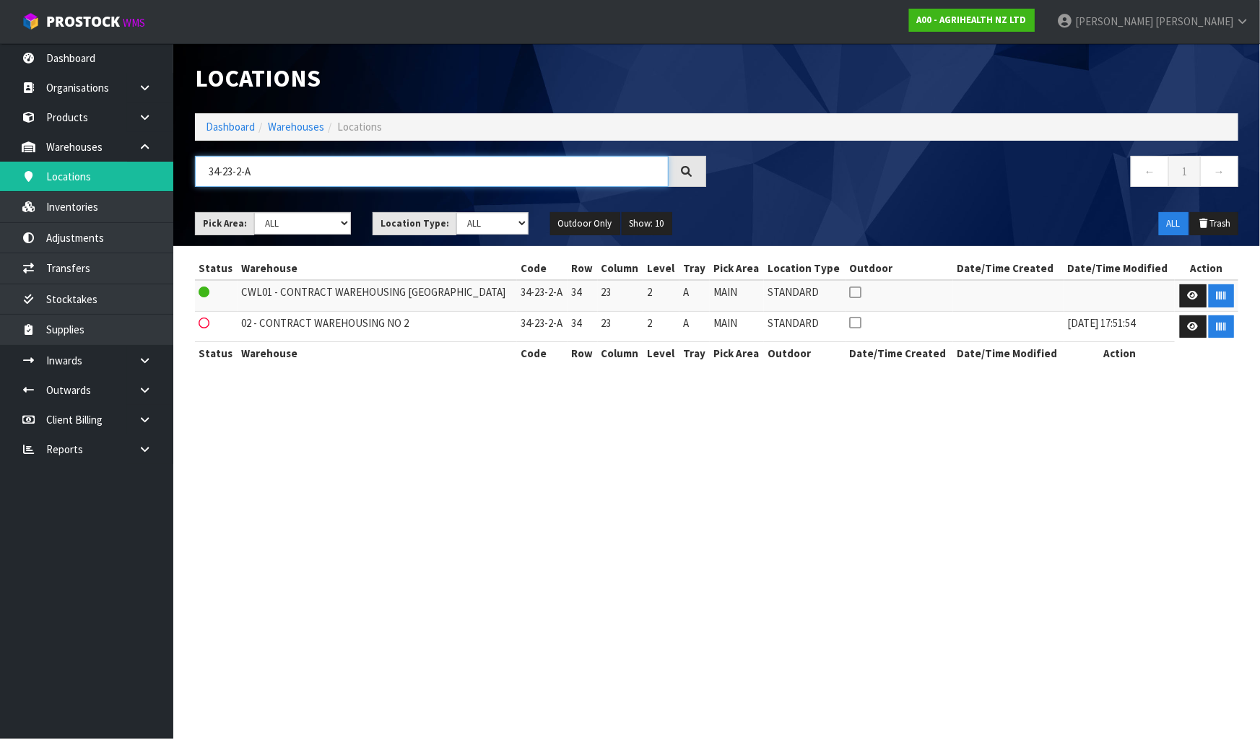
type input "34-23-2-A"
click at [844, 402] on section "Locations Dashboard Warehouses Locations 34-23-2-A ← 1 → Pick Area: Main Refurb…" at bounding box center [630, 369] width 1260 height 739
click at [1223, 295] on icon "button" at bounding box center [1221, 295] width 9 height 9
click at [1217, 292] on icon "button" at bounding box center [1221, 295] width 9 height 9
click at [1127, 546] on section "Locations Dashboard Warehouses Locations 34-23-2-A ← 1 → Pick Area: Main Refurb…" at bounding box center [630, 369] width 1260 height 739
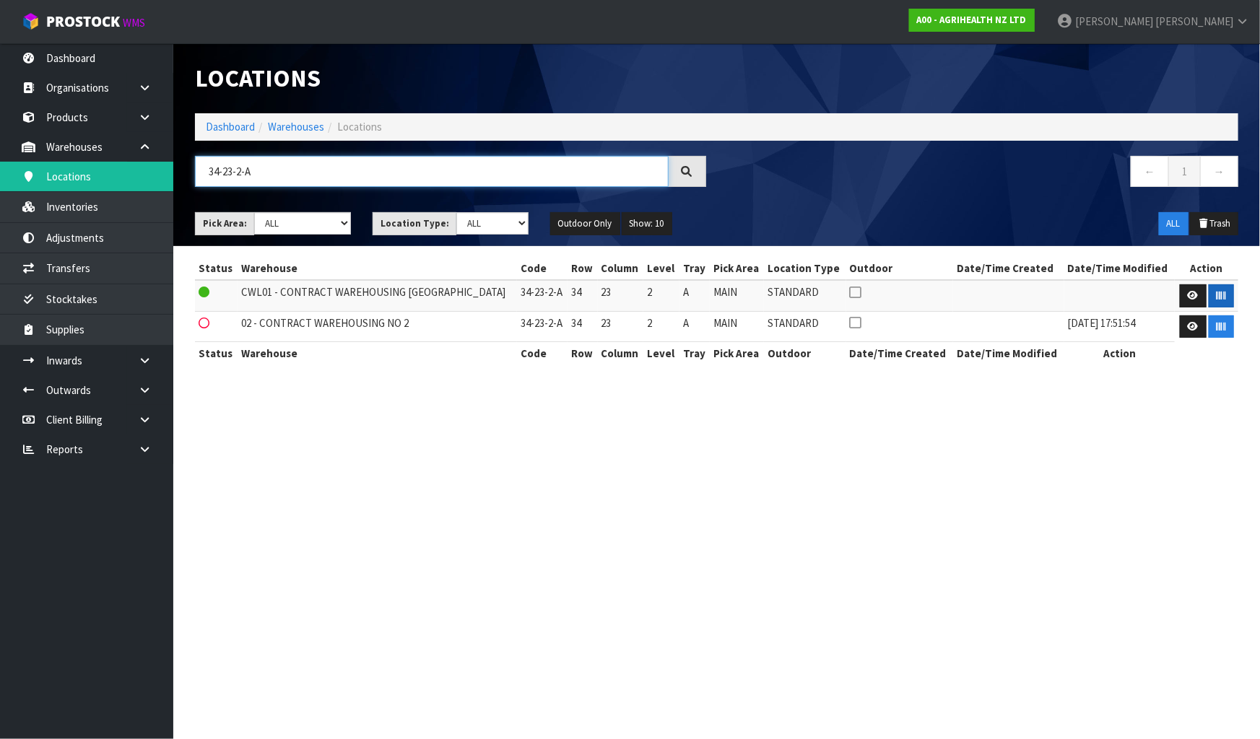
click at [391, 174] on input "34-23-2-A" at bounding box center [432, 171] width 474 height 31
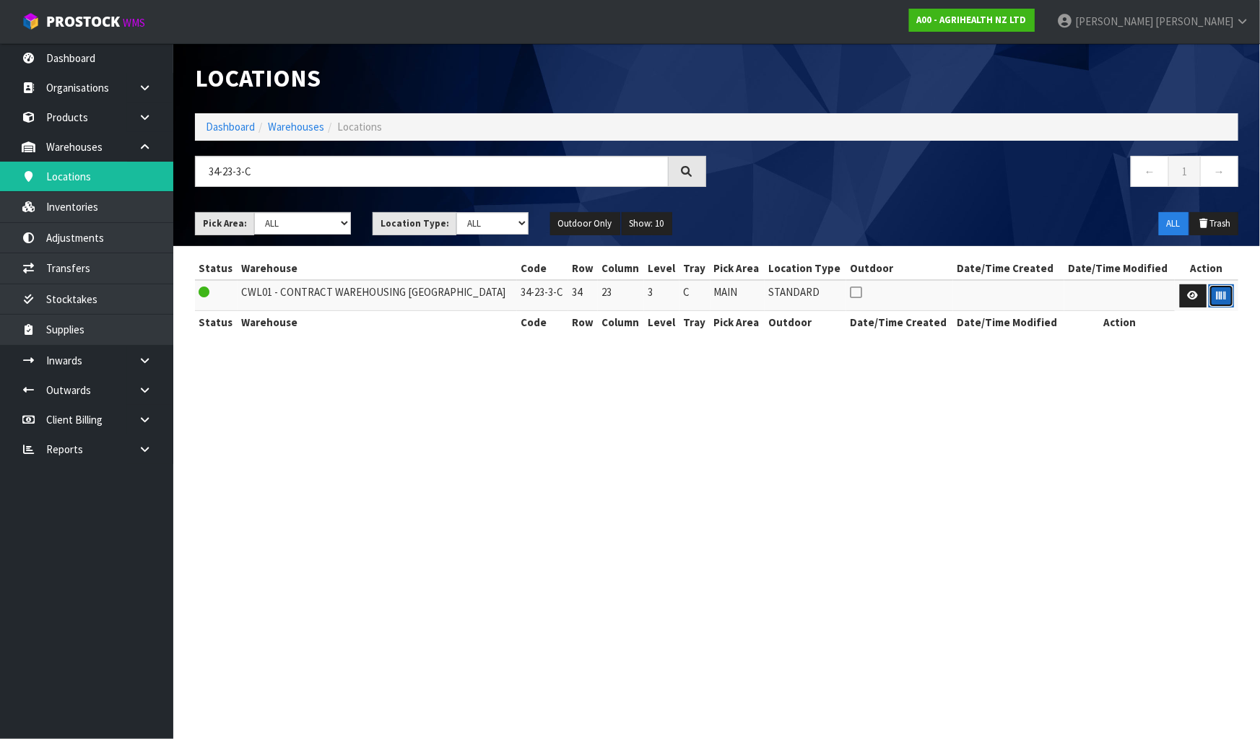
click at [1217, 296] on icon "button" at bounding box center [1221, 295] width 9 height 9
click at [1228, 542] on section "Locations Dashboard Warehouses Locations 34-23-3-C ← 1 → Pick Area: Main Refurb…" at bounding box center [630, 369] width 1260 height 739
click at [356, 170] on input "34-23-3-C" at bounding box center [432, 171] width 474 height 31
type input "34-21-4-C"
click at [1226, 303] on button "button" at bounding box center [1221, 296] width 25 height 23
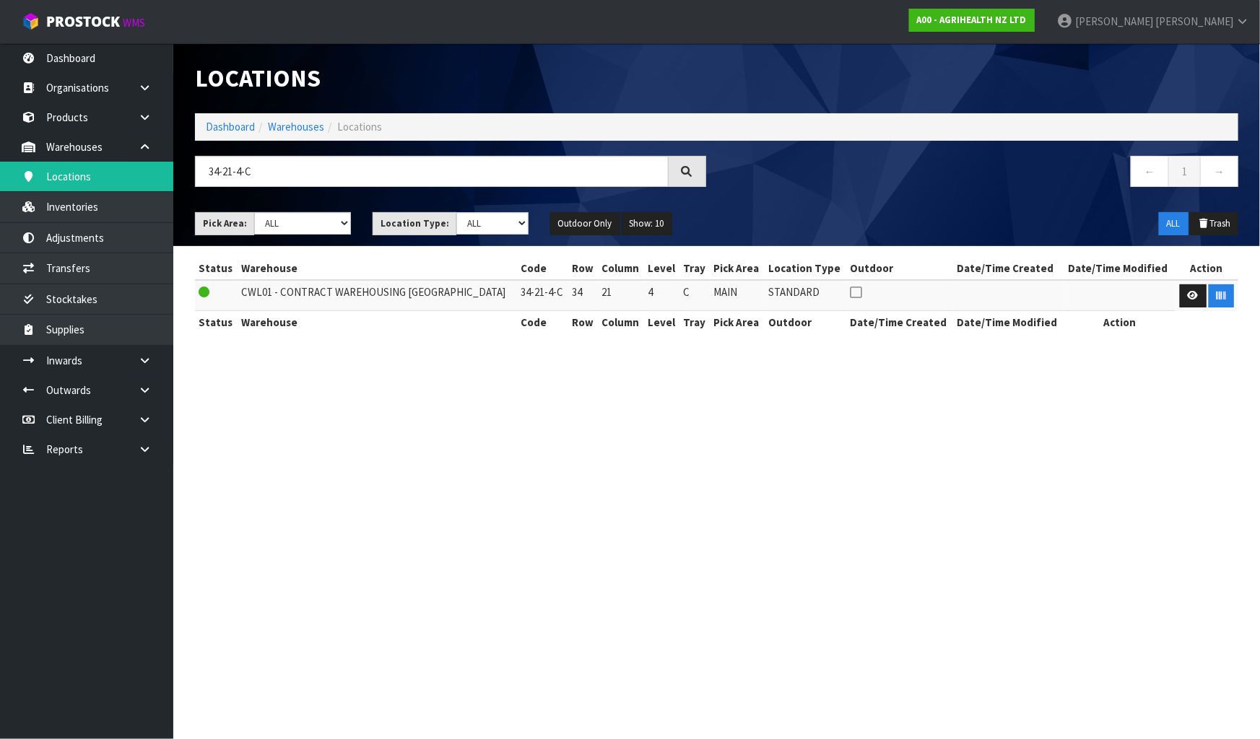
click at [1152, 388] on section "Locations Dashboard Warehouses Locations 34-21-4-C ← 1 → Pick Area: Main Refurb…" at bounding box center [630, 369] width 1260 height 739
click at [1218, 305] on button "button" at bounding box center [1221, 296] width 25 height 23
click at [279, 177] on input "34-21-4-C" at bounding box center [432, 171] width 474 height 31
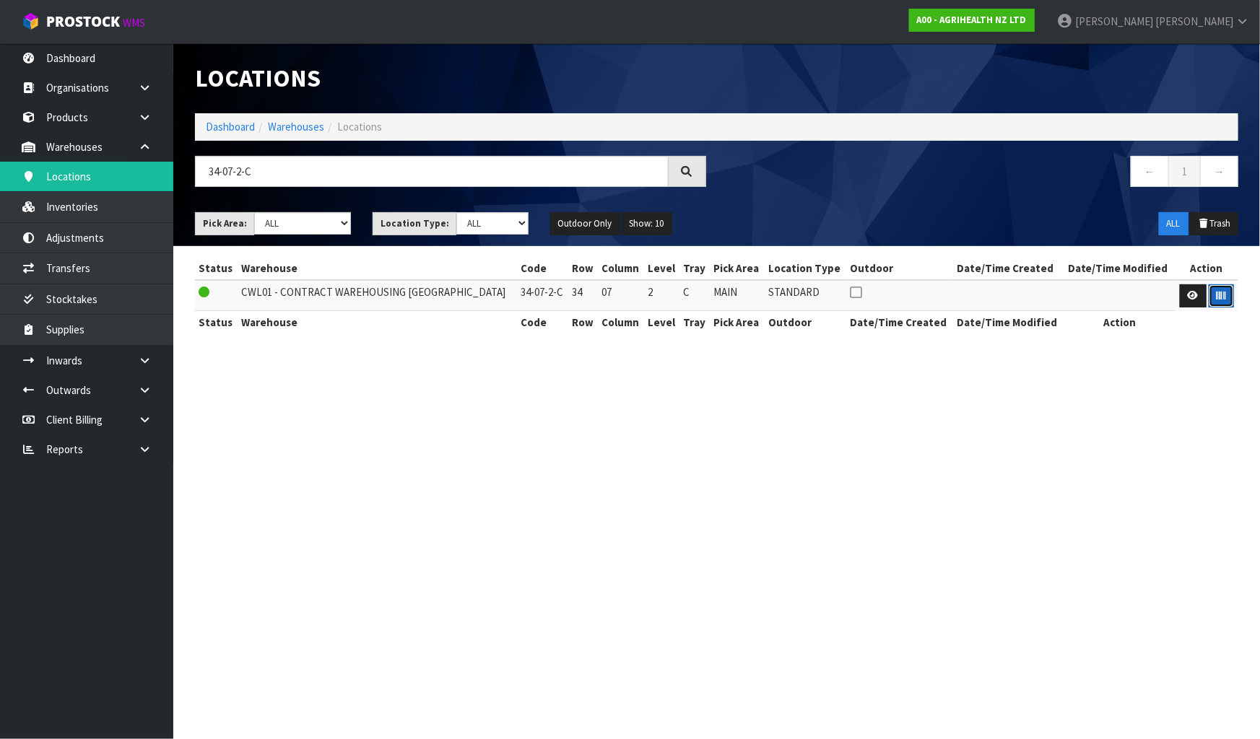
click at [1220, 295] on icon "button" at bounding box center [1221, 295] width 9 height 9
click at [1124, 438] on section "Locations Dashboard Warehouses Locations 34-07-2-C ← 1 → Pick Area: Main Refurb…" at bounding box center [630, 369] width 1260 height 739
click at [872, 602] on section "Locations Dashboard Warehouses Locations 34-07-2-C ← 1 → Pick Area: Main Refurb…" at bounding box center [630, 369] width 1260 height 739
click at [402, 173] on input "34-07-2-C" at bounding box center [432, 171] width 474 height 31
click at [402, 172] on input "34-07-2-C" at bounding box center [432, 171] width 474 height 31
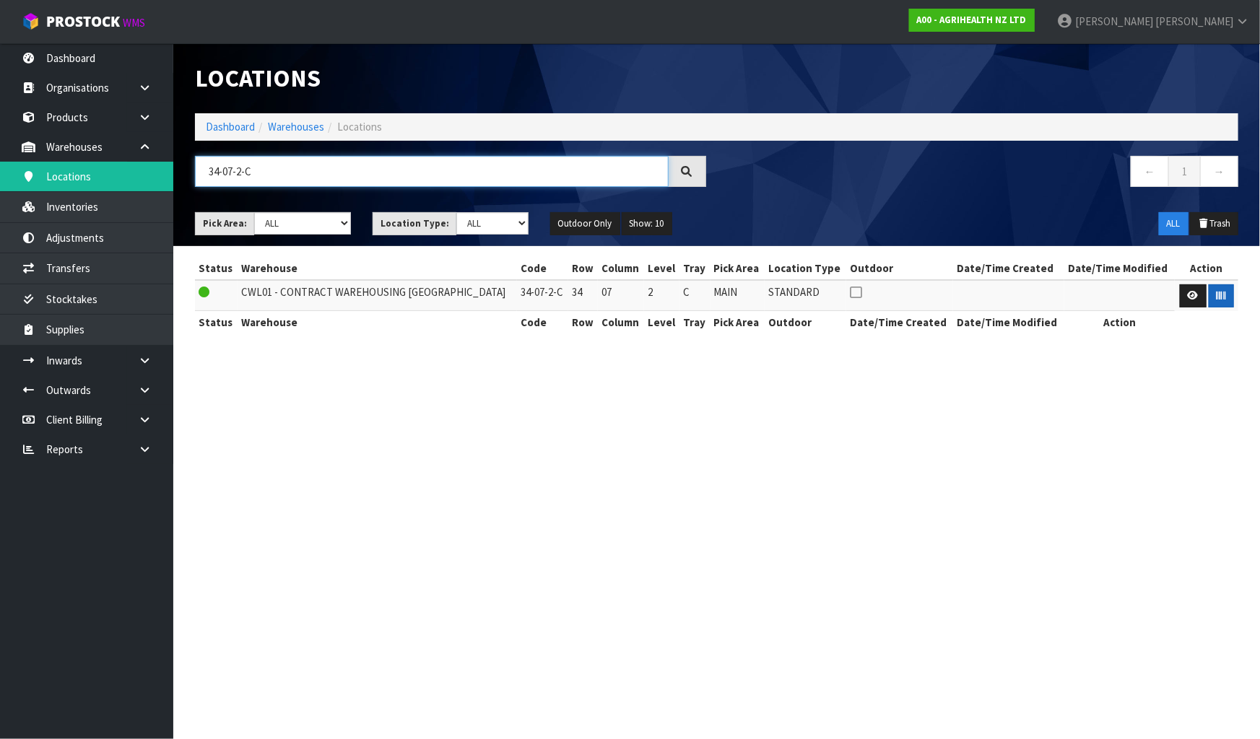
click at [402, 172] on input "34-07-2-C" at bounding box center [432, 171] width 474 height 31
click at [1220, 301] on button "button" at bounding box center [1221, 296] width 25 height 23
click at [1184, 424] on section "Locations Dashboard Warehouses Locations 36-16-2-B ← 1 → Pick Area: Main Refurb…" at bounding box center [630, 369] width 1260 height 739
click at [363, 165] on input "36-16-2-B" at bounding box center [432, 171] width 474 height 31
click at [1228, 298] on button "button" at bounding box center [1221, 296] width 25 height 23
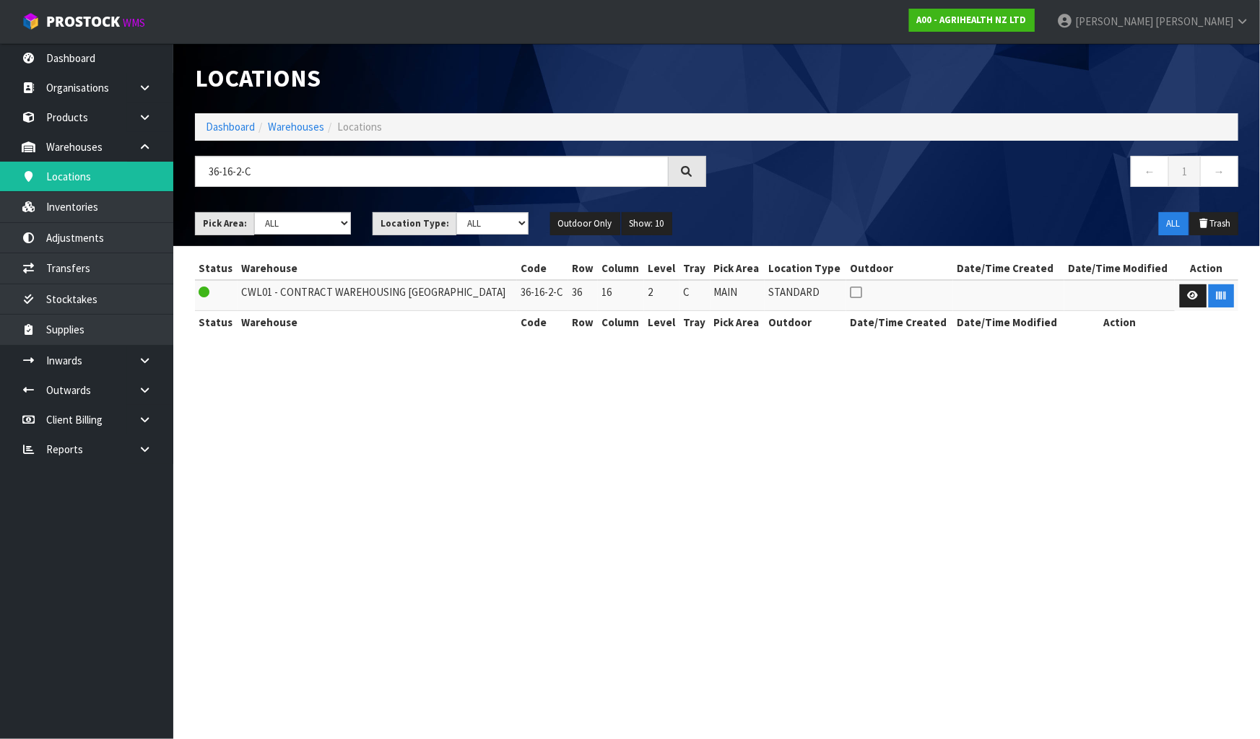
click at [1246, 495] on section "Locations Dashboard Warehouses Locations 36-16-2-C ← 1 → Pick Area: Main Refurb…" at bounding box center [630, 369] width 1260 height 739
click at [1220, 303] on button "button" at bounding box center [1221, 296] width 25 height 23
click at [1224, 290] on button "button" at bounding box center [1221, 296] width 25 height 23
click at [1200, 429] on section "Locations Dashboard Warehouses Locations 36-16-2-C ← 1 → Pick Area: Main Refurb…" at bounding box center [630, 369] width 1260 height 739
click at [298, 178] on input "36-16-2-C" at bounding box center [432, 171] width 474 height 31
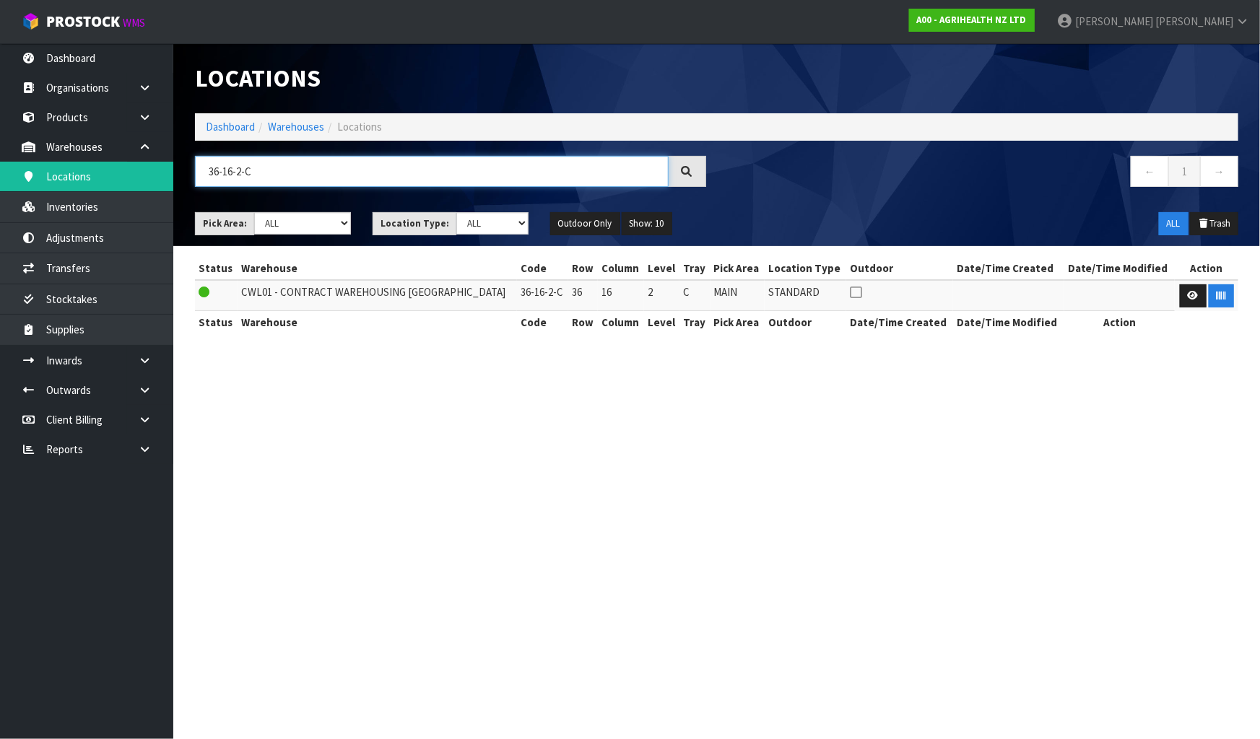
click at [233, 171] on input "36-16-2-C" at bounding box center [432, 171] width 474 height 31
click at [253, 173] on input "36-18-2-C" at bounding box center [432, 171] width 474 height 31
type input "36-18-2-A"
click at [849, 407] on section "Locations Dashboard Warehouses Locations 36-18-2-A ← 1 → Pick Area: Main Refurb…" at bounding box center [630, 369] width 1260 height 739
click at [1213, 298] on button "button" at bounding box center [1221, 296] width 25 height 23
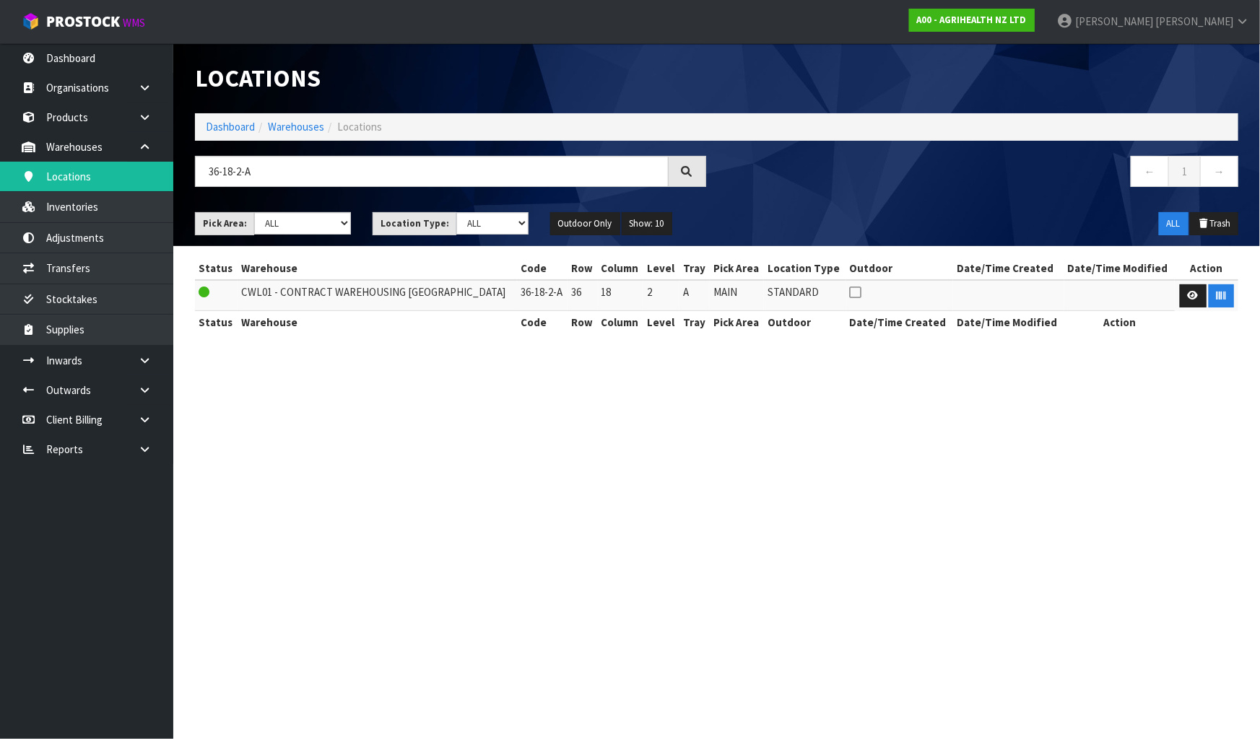
click at [1162, 529] on section "Locations Dashboard Warehouses Locations 36-18-2-A ← 1 → Pick Area: Main Refurb…" at bounding box center [630, 369] width 1260 height 739
click at [225, 130] on link "Dashboard" at bounding box center [230, 127] width 49 height 14
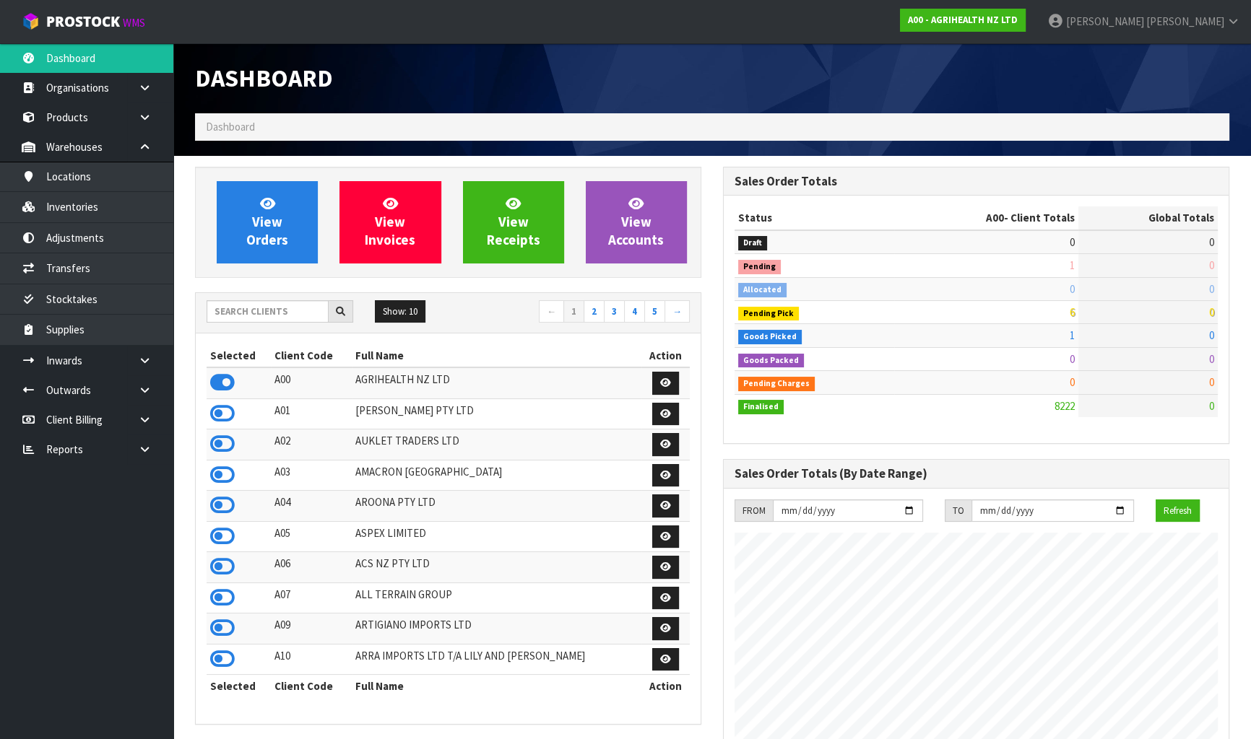
scroll to position [1092, 527]
click at [252, 310] on input "text" at bounding box center [268, 311] width 122 height 22
type input "C"
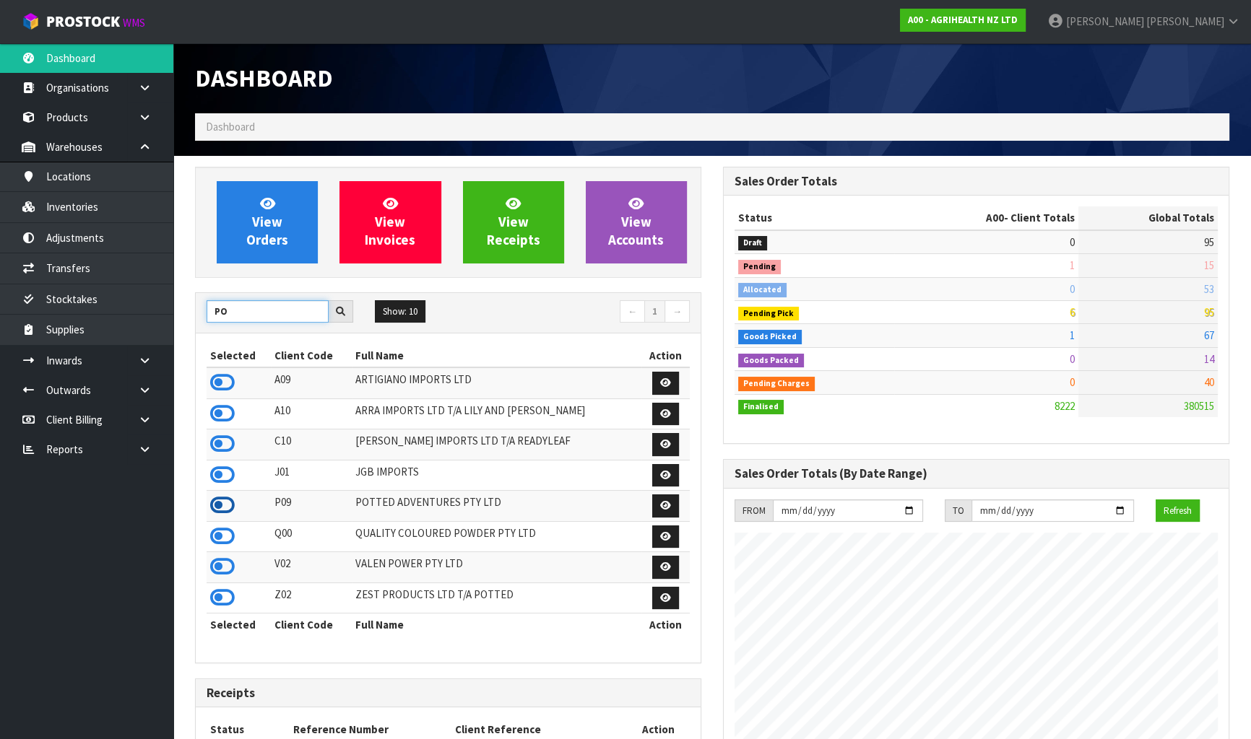
type input "PO"
click at [222, 506] on icon at bounding box center [222, 506] width 25 height 22
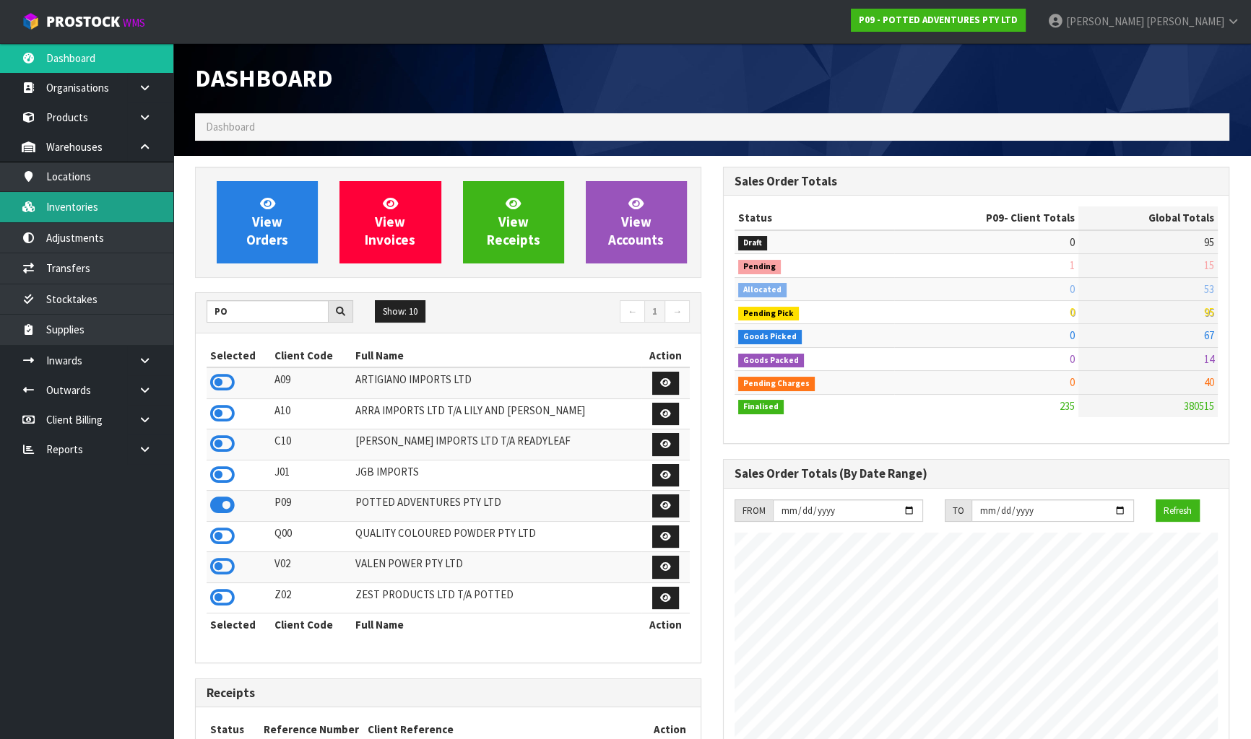
click at [101, 216] on link "Inventories" at bounding box center [86, 207] width 173 height 30
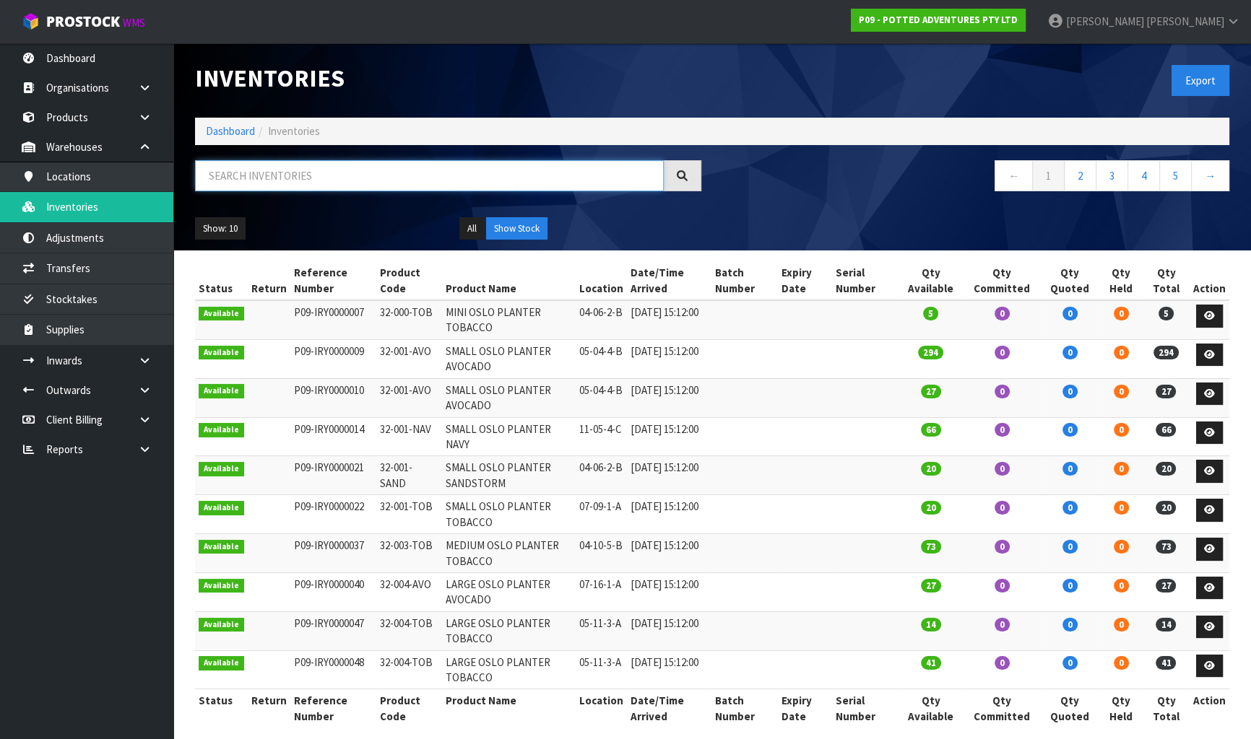
click at [381, 177] on input "text" at bounding box center [429, 175] width 469 height 31
click at [344, 173] on input "text" at bounding box center [429, 175] width 469 height 31
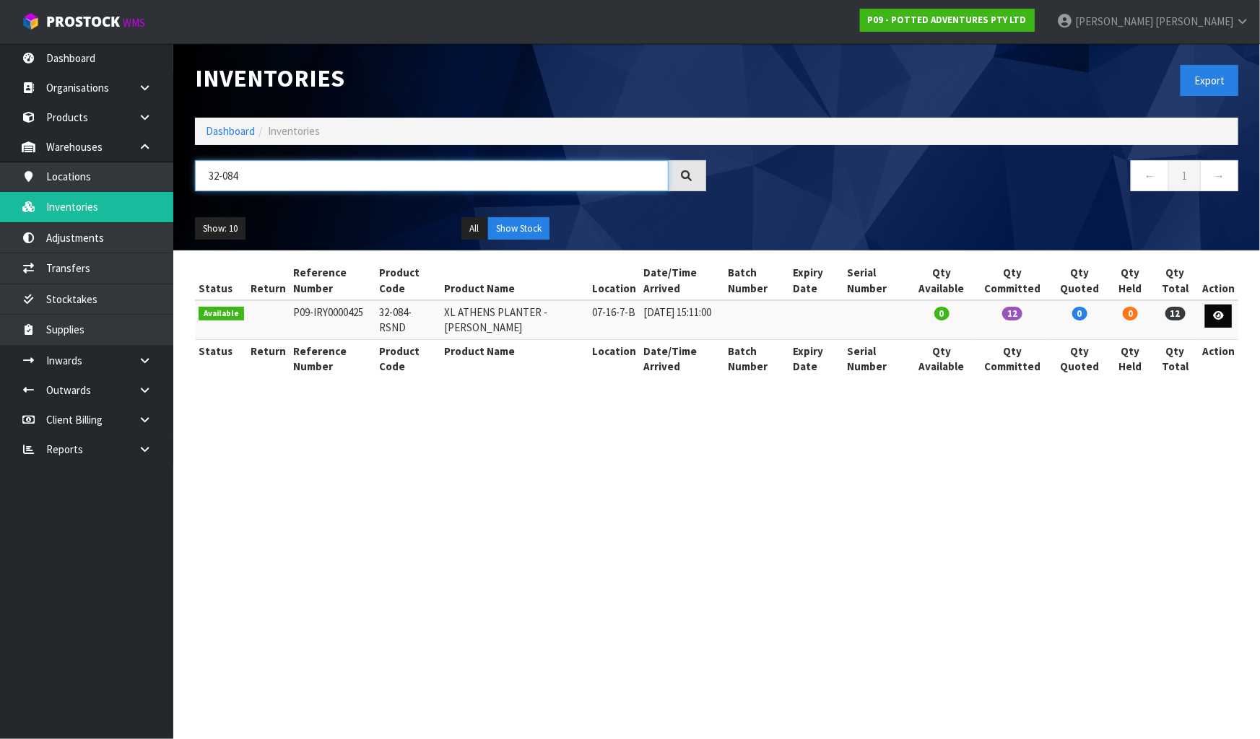
type input "32-084"
click at [1213, 317] on link at bounding box center [1218, 316] width 27 height 23
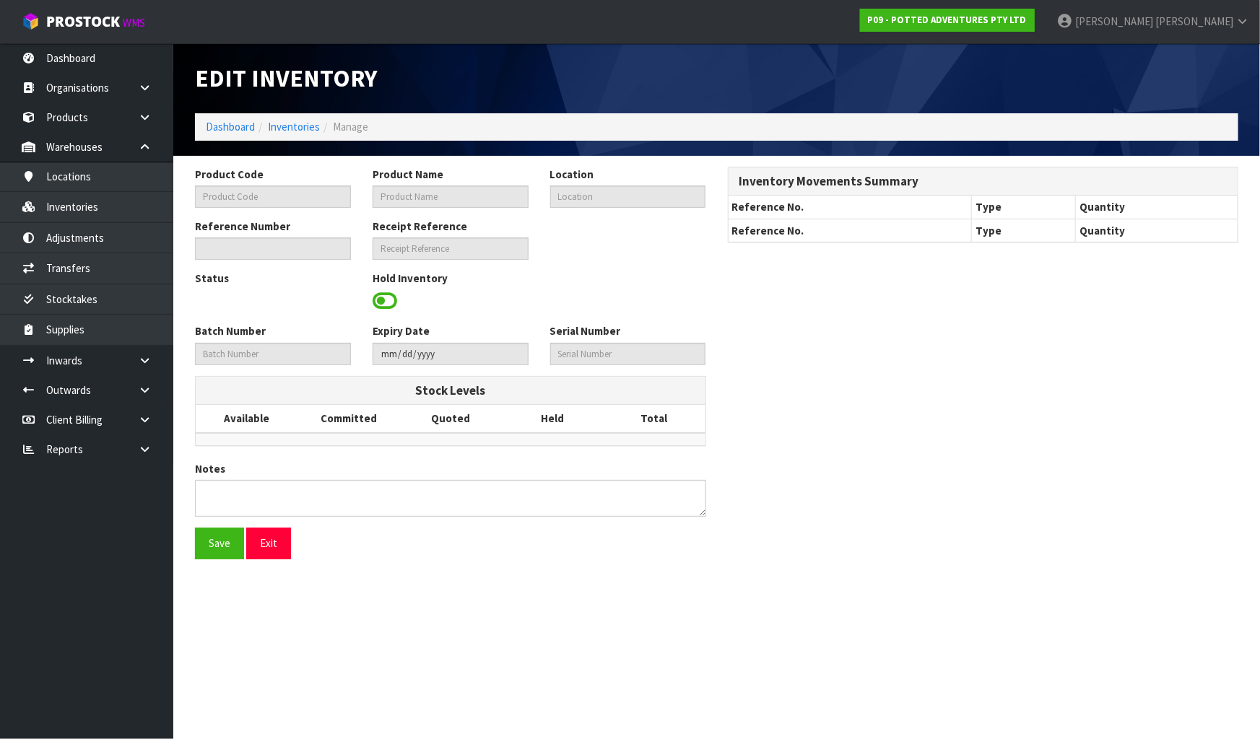
type input "32-084-RSND"
type input "XL ATHENS PLANTER - [PERSON_NAME]"
type input "07-16-7-B"
type input "P09-IRY0000425"
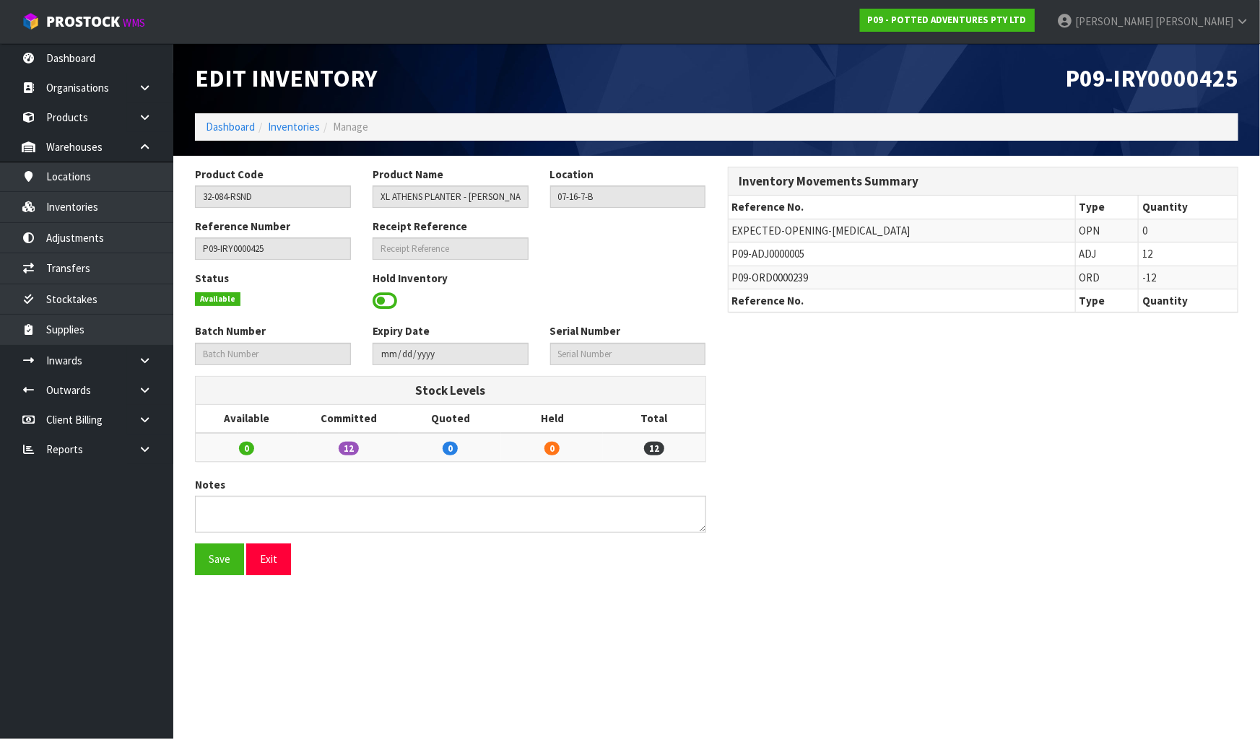
click at [737, 253] on span "P09-ADJ0000005" at bounding box center [768, 254] width 73 height 14
copy tr "P09-ADJ0000005"
click at [95, 209] on link "Inventories" at bounding box center [86, 207] width 173 height 30
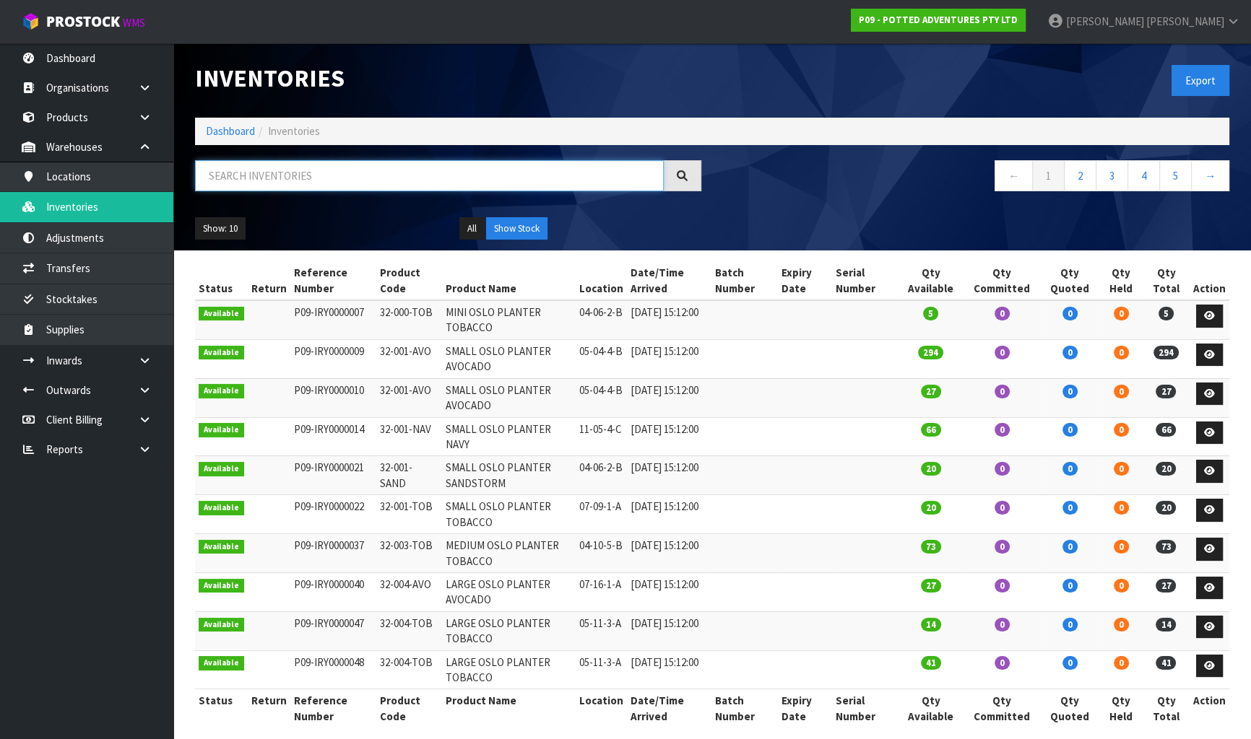
click at [293, 180] on input "text" at bounding box center [429, 175] width 469 height 31
paste input "P09-ADJ0000005"
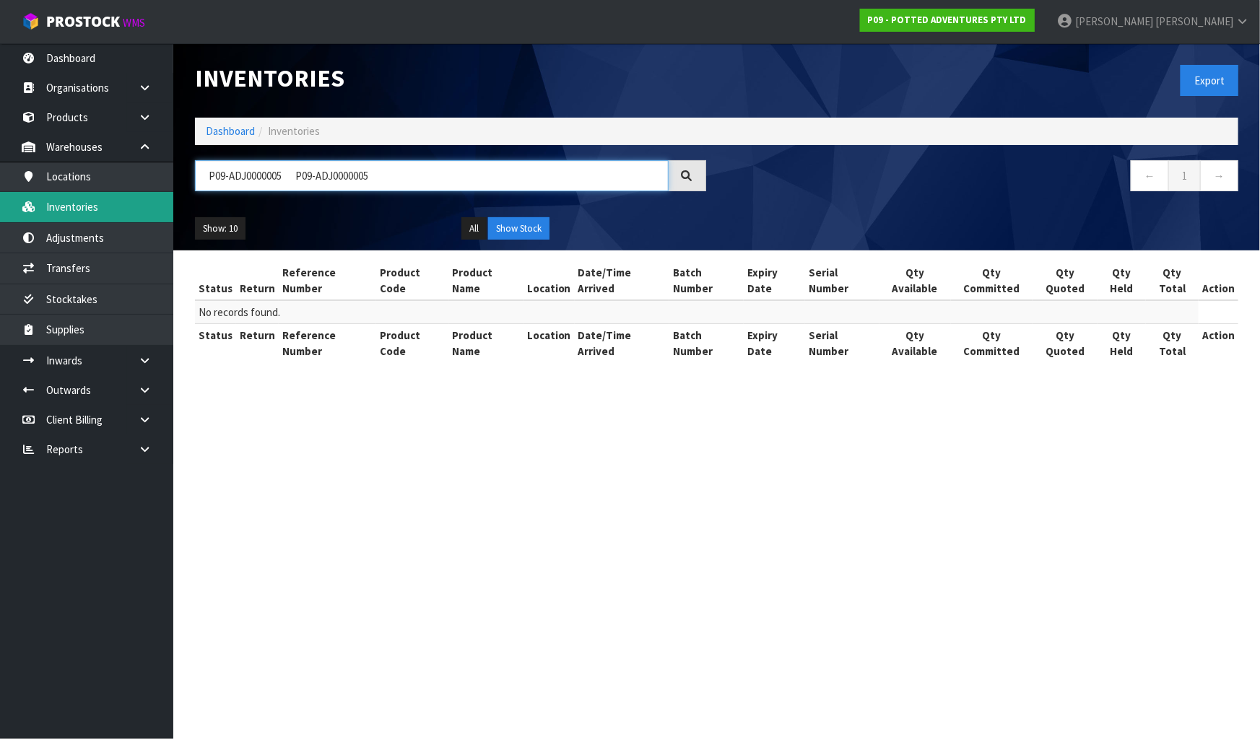
drag, startPoint x: 394, startPoint y: 170, endPoint x: 131, endPoint y: 199, distance: 263.8
click at [131, 199] on body "Toggle navigation ProStock WMS P09 - POTTED ADVENTURES PTY LTD [PERSON_NAME] Lo…" at bounding box center [630, 369] width 1260 height 739
paste input "text"
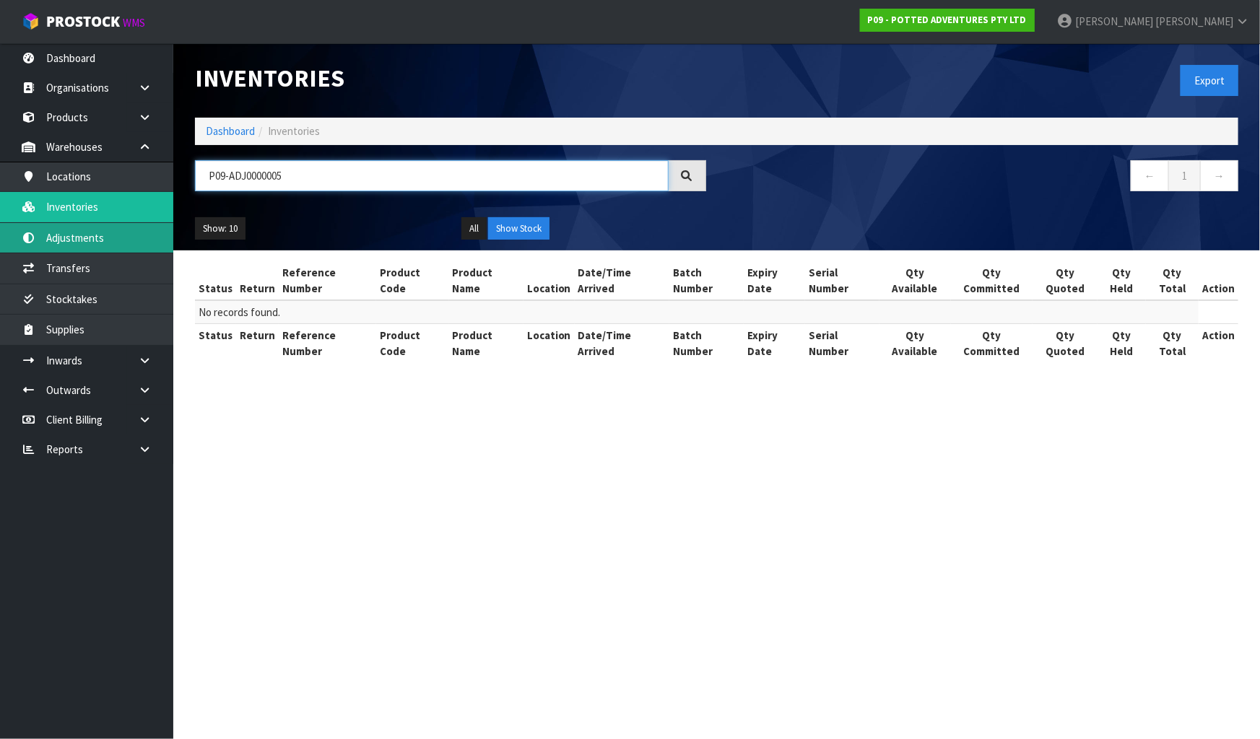
type input "P09-ADJ0000005"
click at [83, 243] on link "Adjustments" at bounding box center [86, 238] width 173 height 30
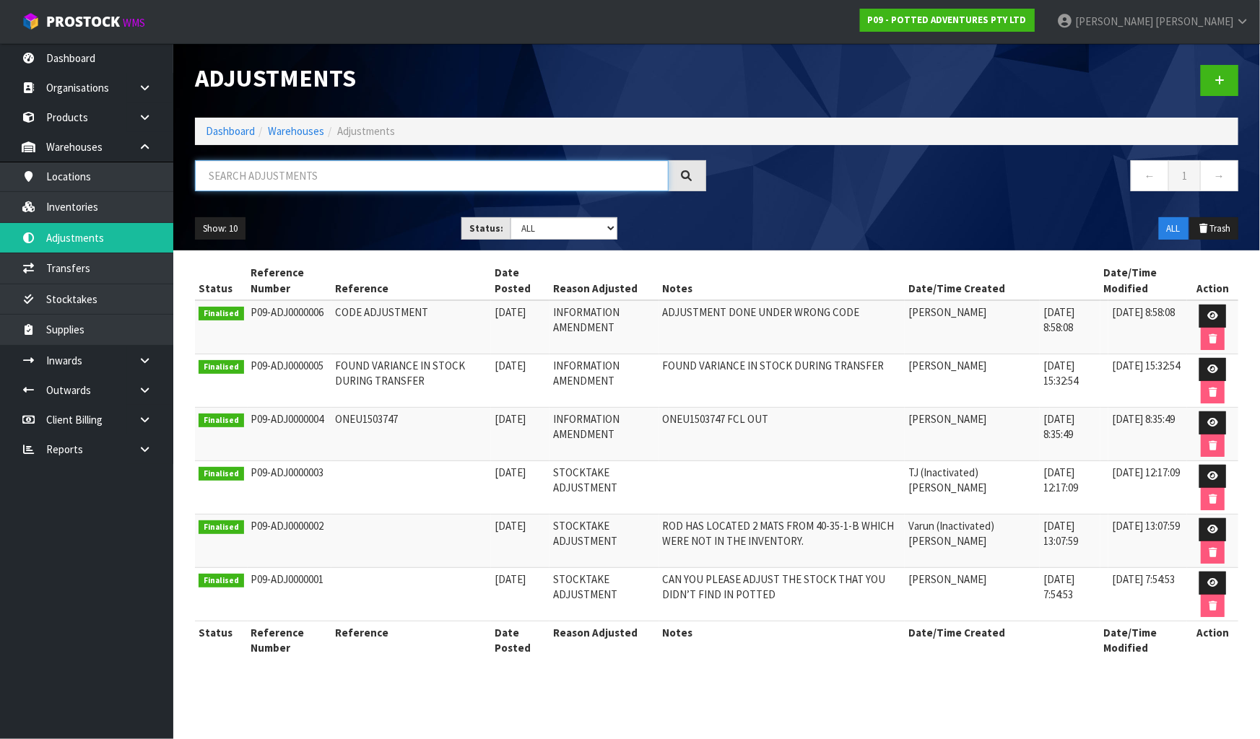
click at [245, 186] on input "text" at bounding box center [432, 175] width 474 height 31
paste input "P09-ADJ0000005 P09-ADJ0000005"
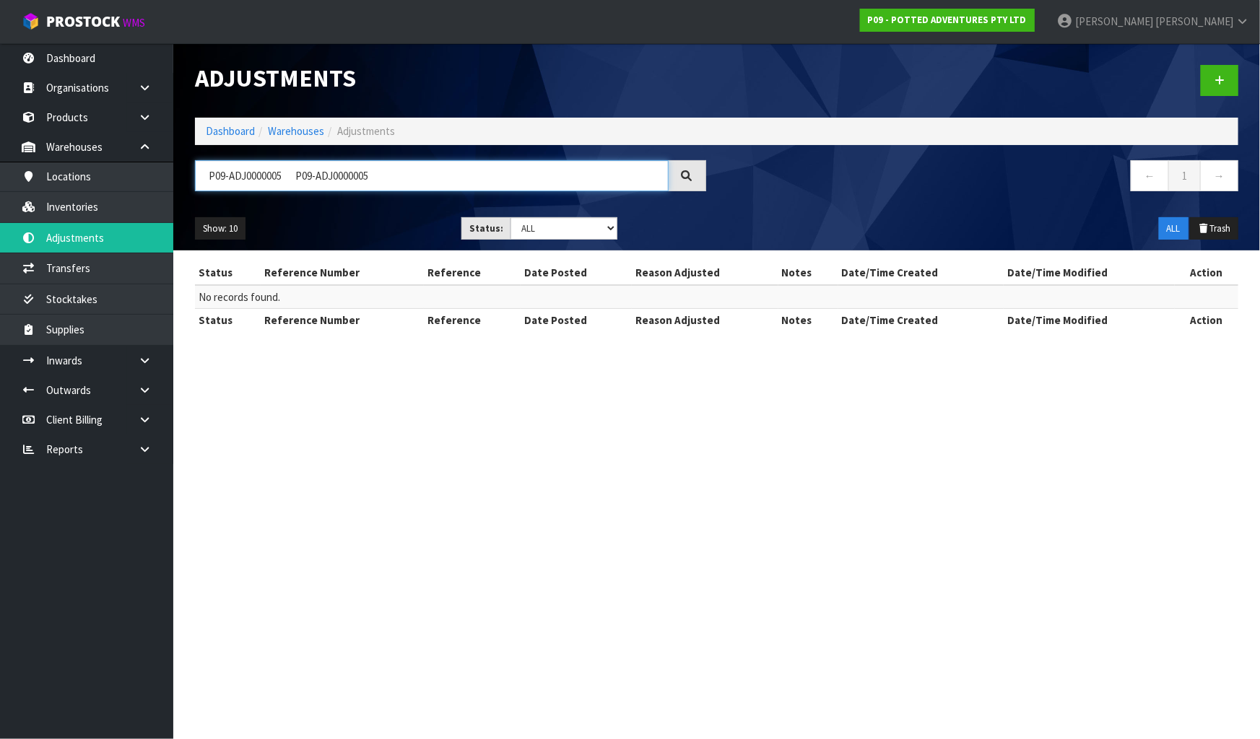
click at [477, 186] on input "P09-ADJ0000005 P09-ADJ0000005" at bounding box center [432, 175] width 474 height 31
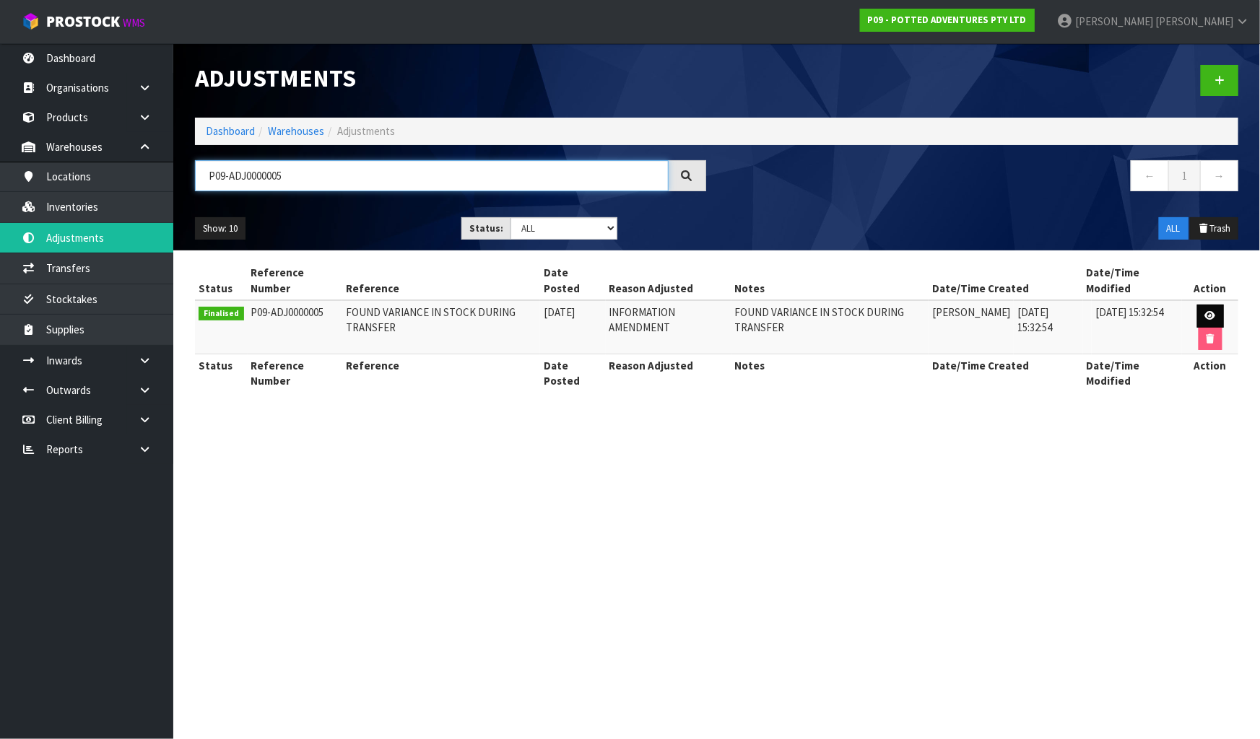
type input "P09-ADJ0000005"
click at [1212, 310] on link at bounding box center [1210, 316] width 27 height 23
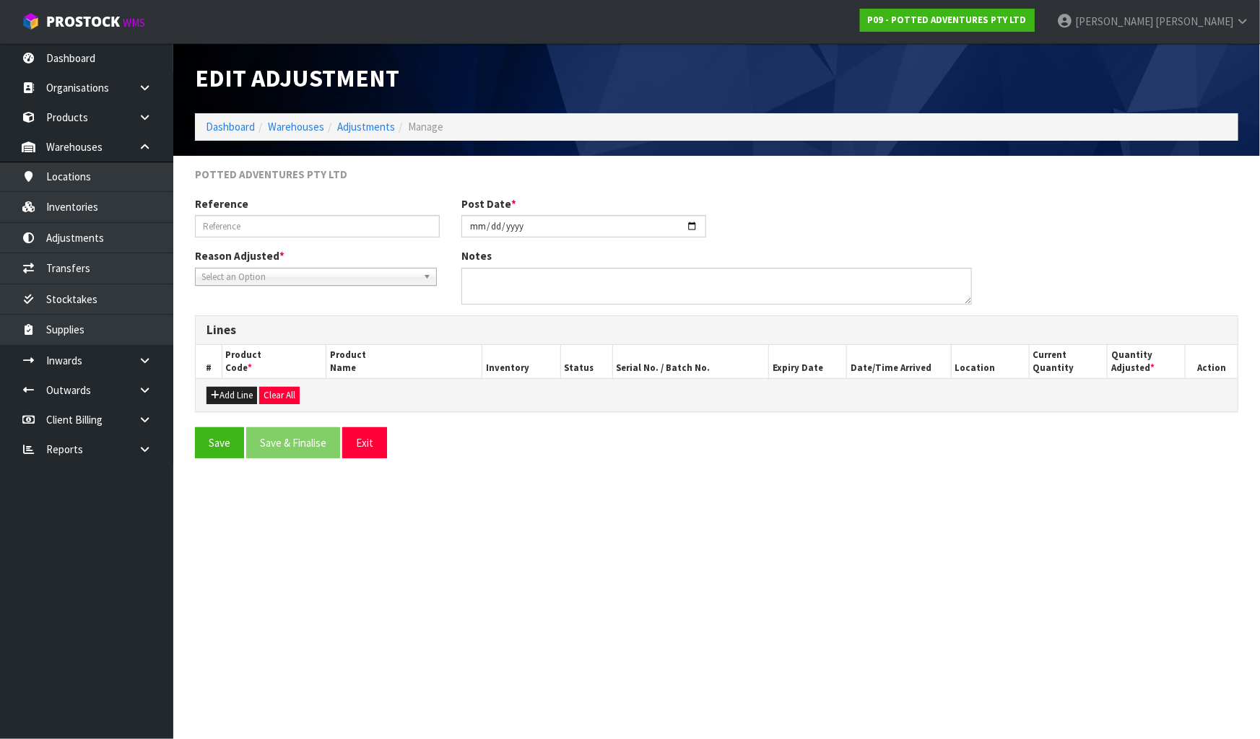
type input "FOUND VARIANCE IN STOCK DURING TRANSFER"
type input "[DATE]"
type textarea "FOUND VARIANCE IN STOCK DURING TRANSFER"
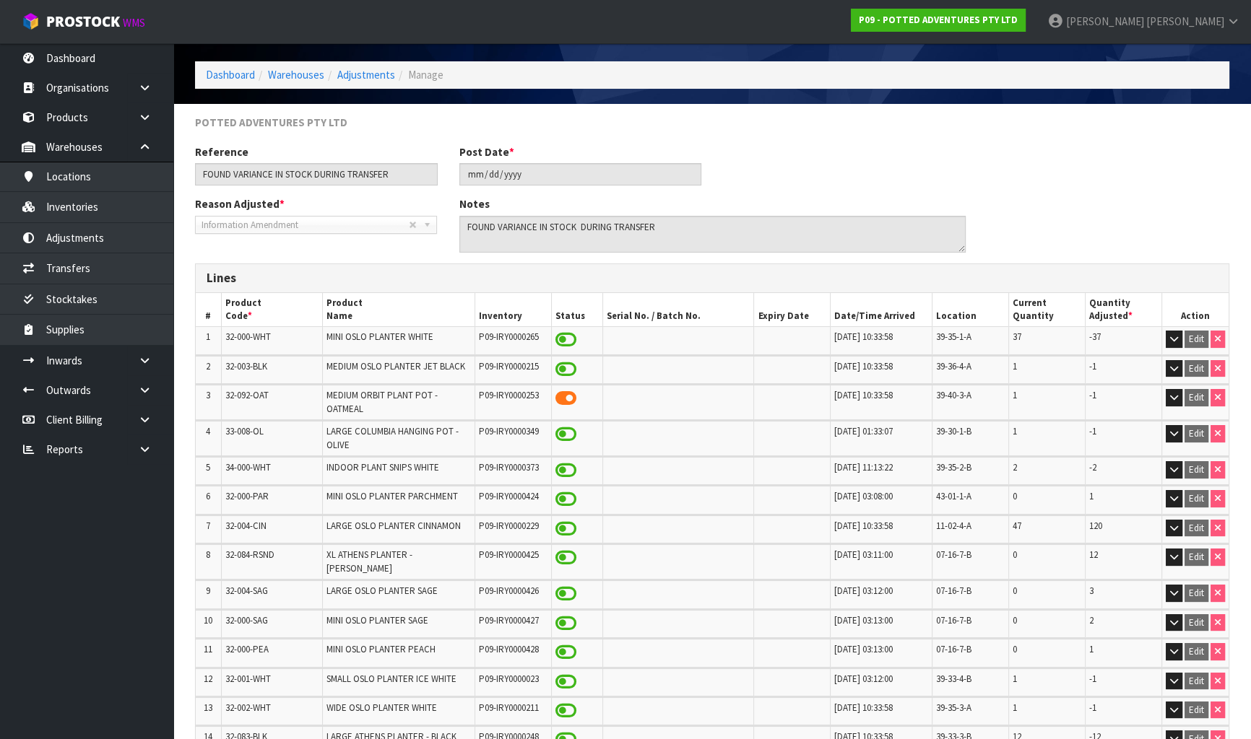
scroll to position [119, 0]
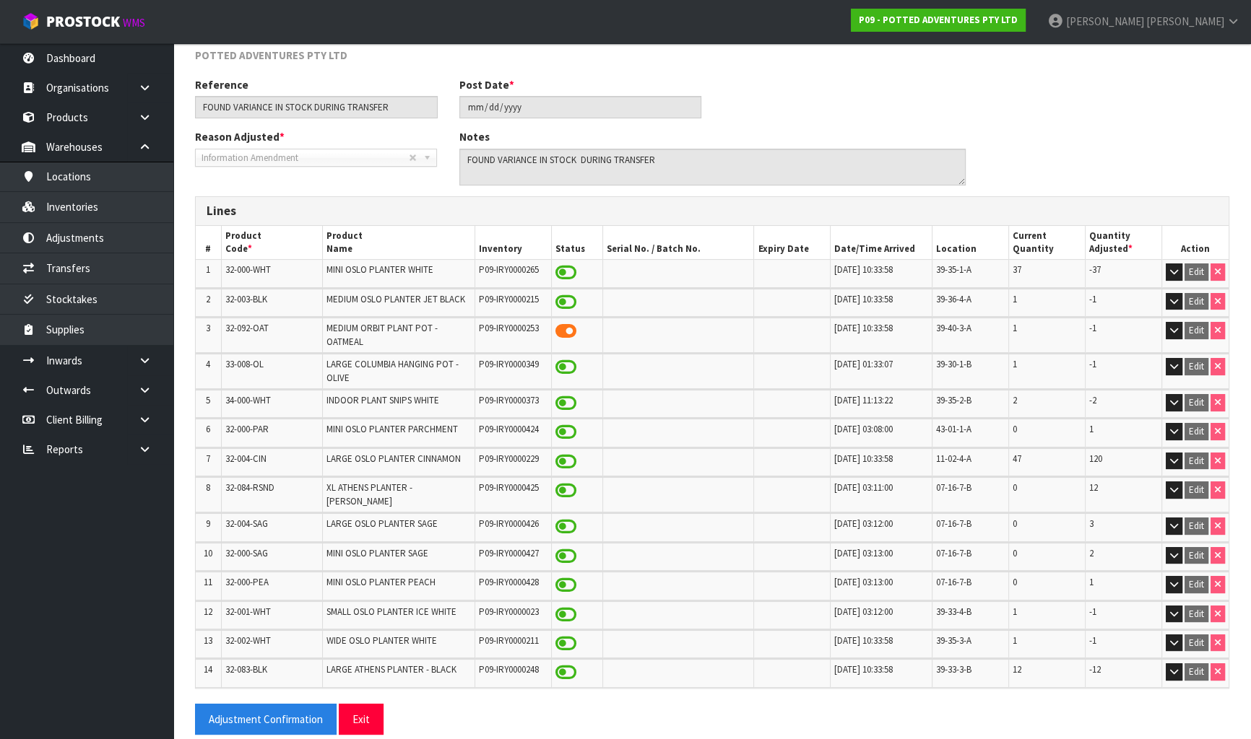
click at [248, 484] on span "32-084-RSND" at bounding box center [249, 488] width 49 height 12
copy tr "32-084-RSND"
click at [1079, 136] on div "Reason Adjusted * Stocktake Adjustment Client Instructed Information Amendment …" at bounding box center [712, 162] width 1056 height 66
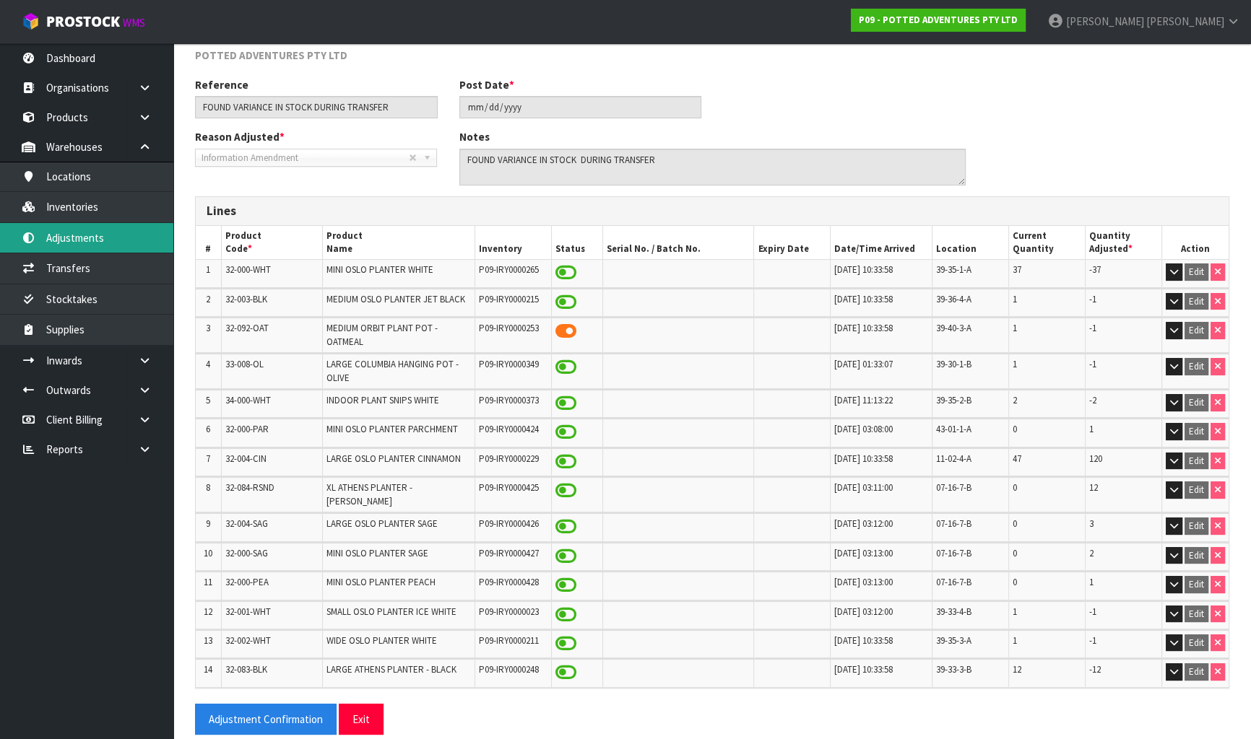
click at [140, 233] on link "Adjustments" at bounding box center [86, 238] width 173 height 30
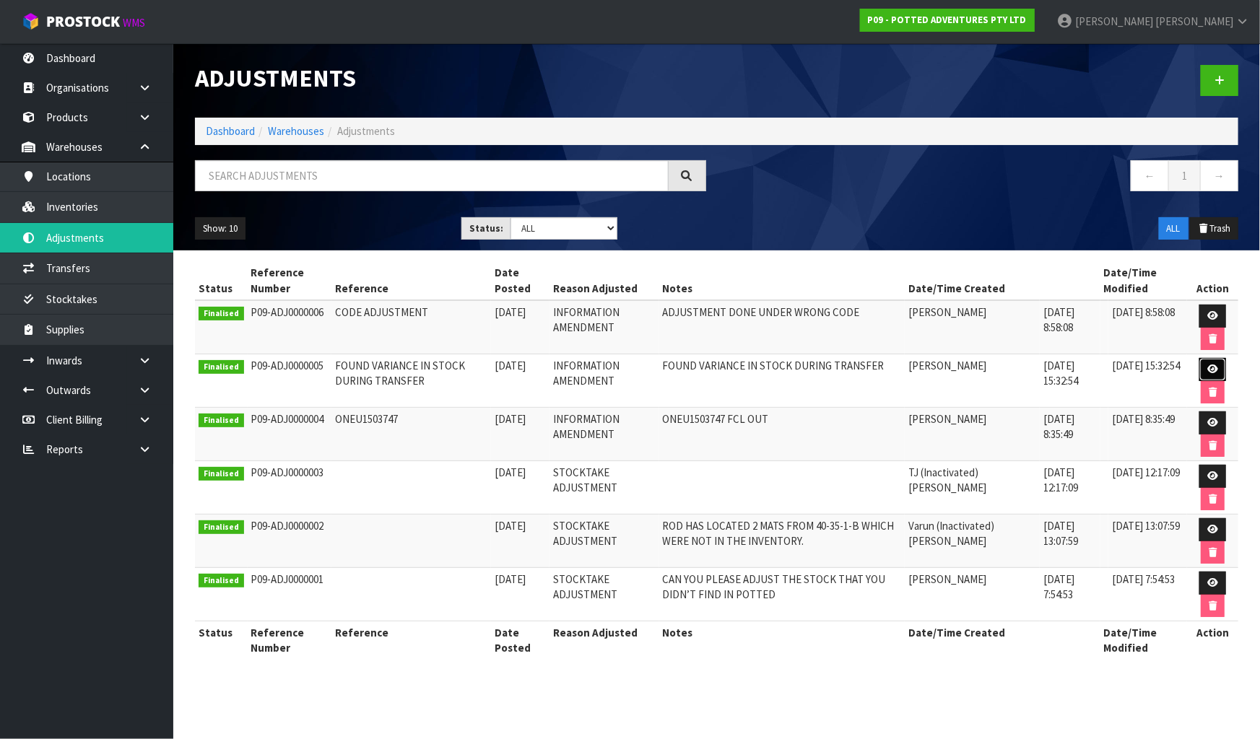
click at [1211, 365] on icon at bounding box center [1212, 369] width 11 height 9
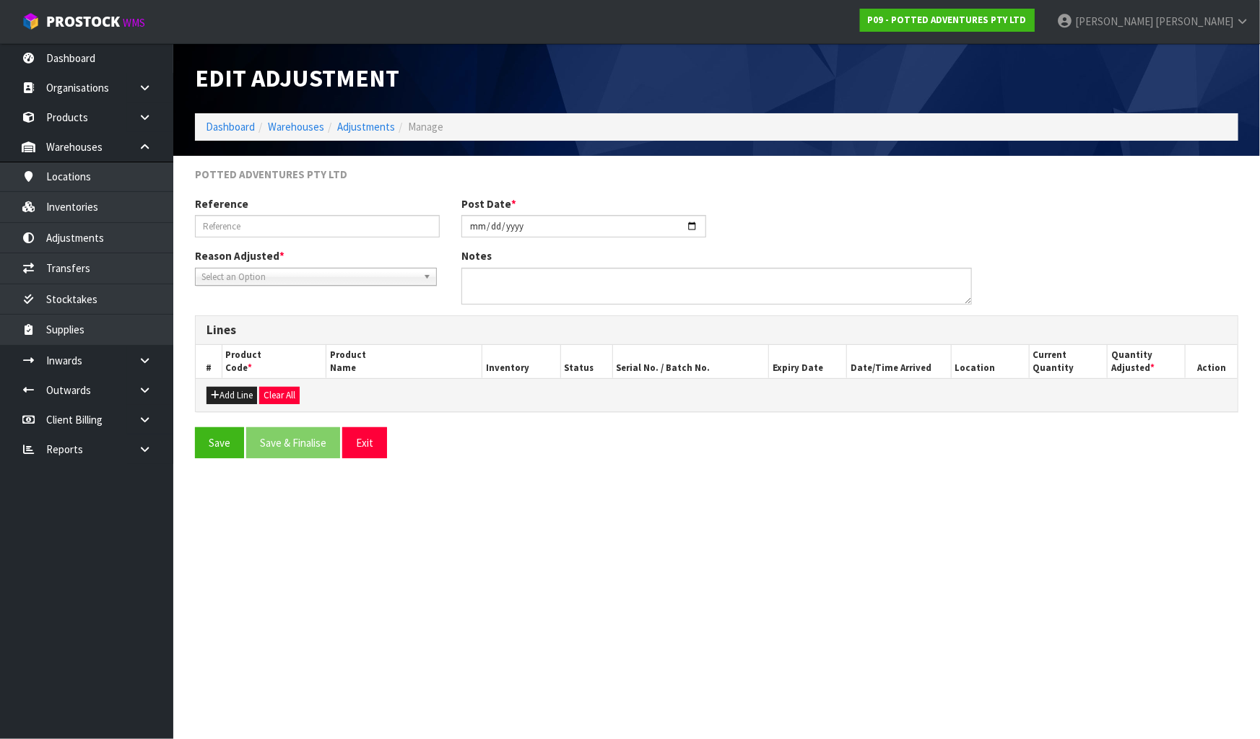
type input "FOUND VARIANCE IN STOCK DURING TRANSFER"
type input "[DATE]"
type textarea "FOUND VARIANCE IN STOCK DURING TRANSFER"
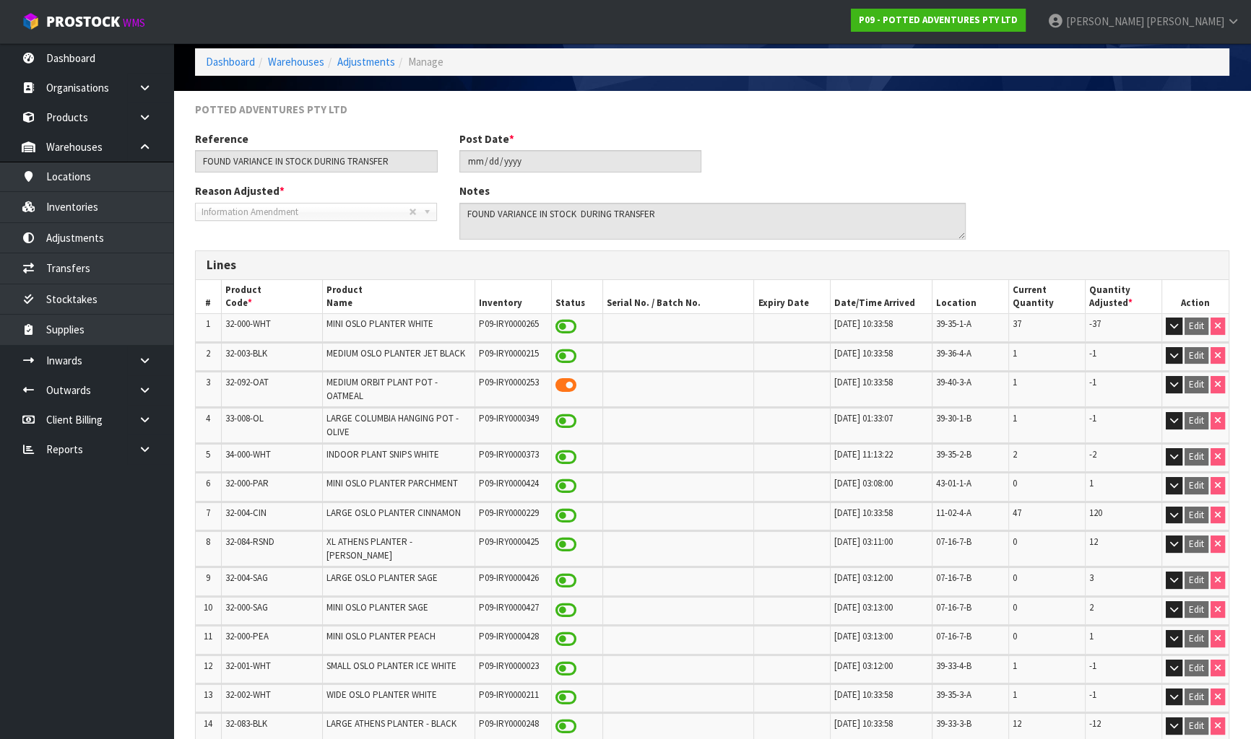
scroll to position [119, 0]
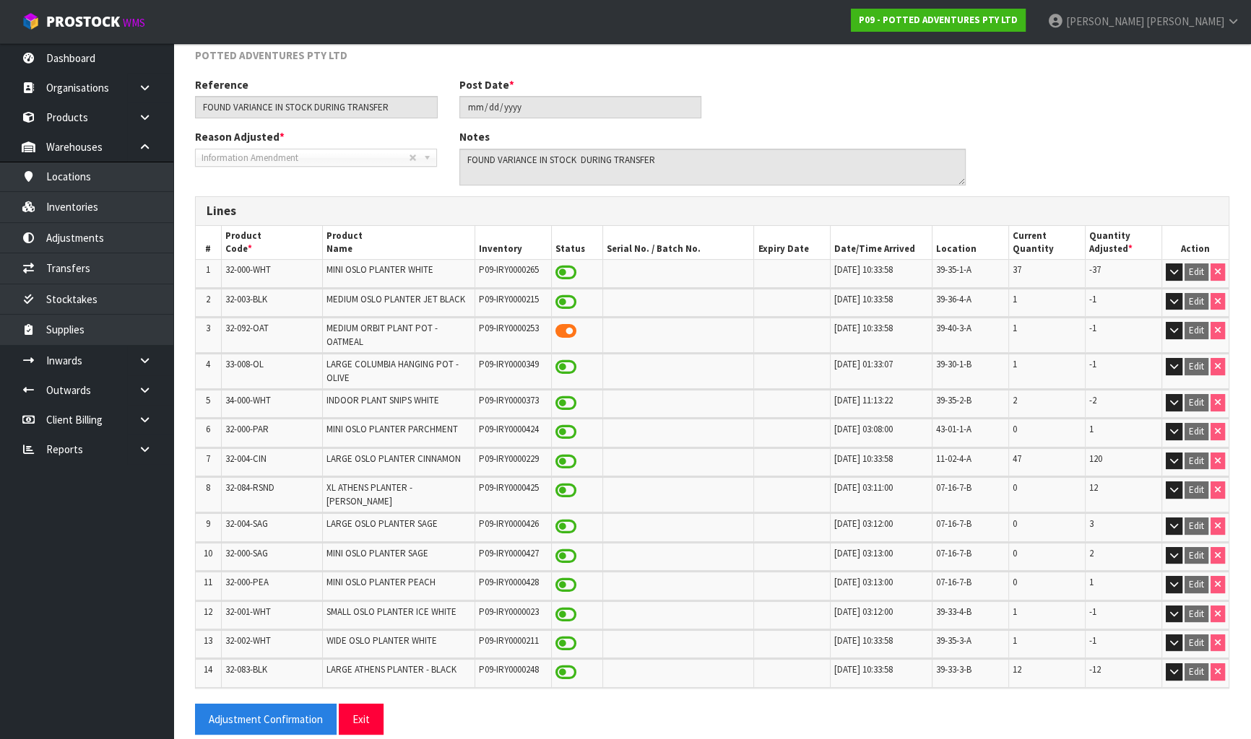
click at [225, 487] on span "32-084-RSND" at bounding box center [249, 488] width 49 height 12
copy tr "32-084-RSND"
click at [261, 488] on span "32-084-RSND" at bounding box center [249, 488] width 49 height 12
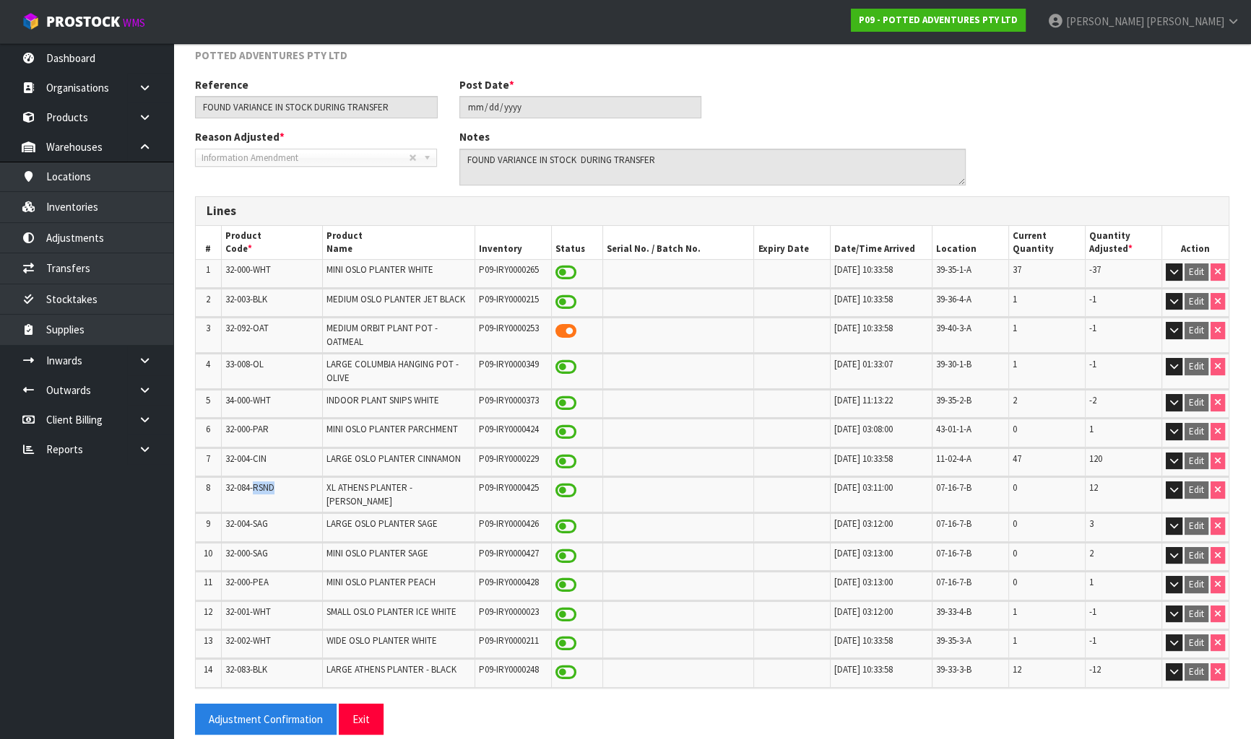
click at [261, 488] on span "32-084-RSND" at bounding box center [249, 488] width 49 height 12
click at [72, 213] on link "Inventories" at bounding box center [86, 207] width 173 height 30
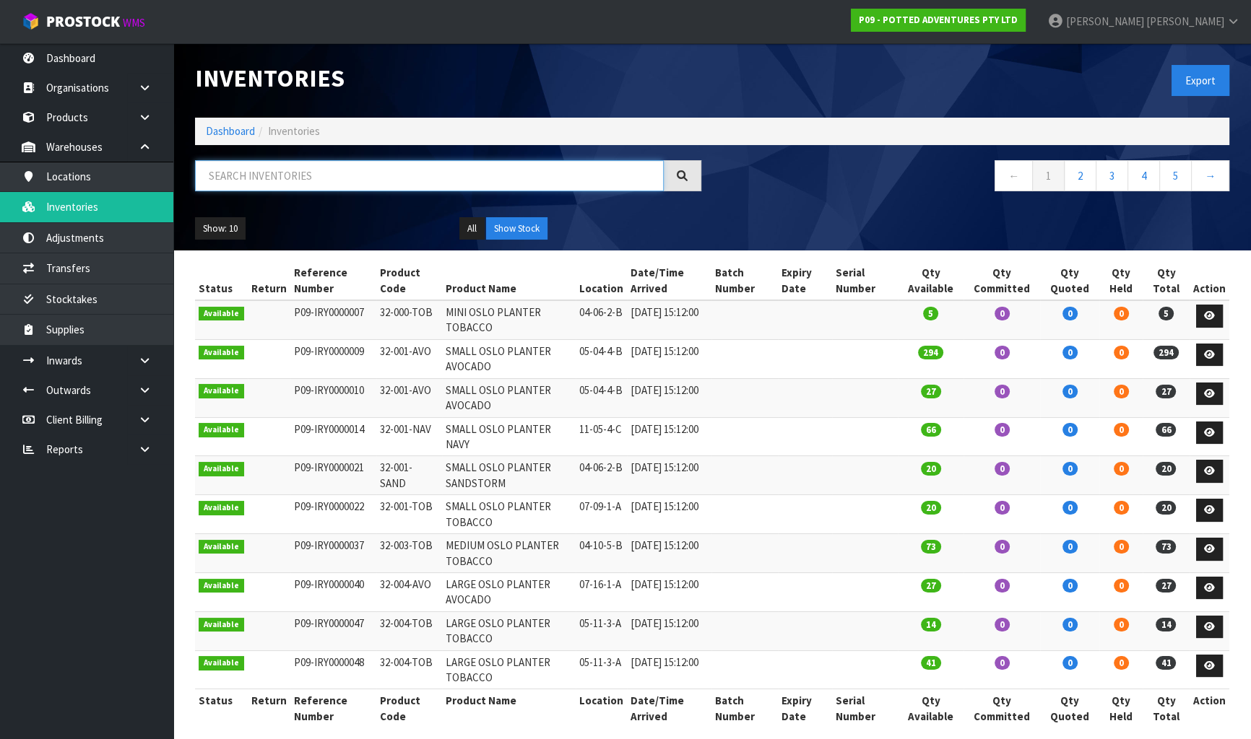
click at [319, 174] on input "text" at bounding box center [429, 175] width 469 height 31
paste input "32-084-RSND"
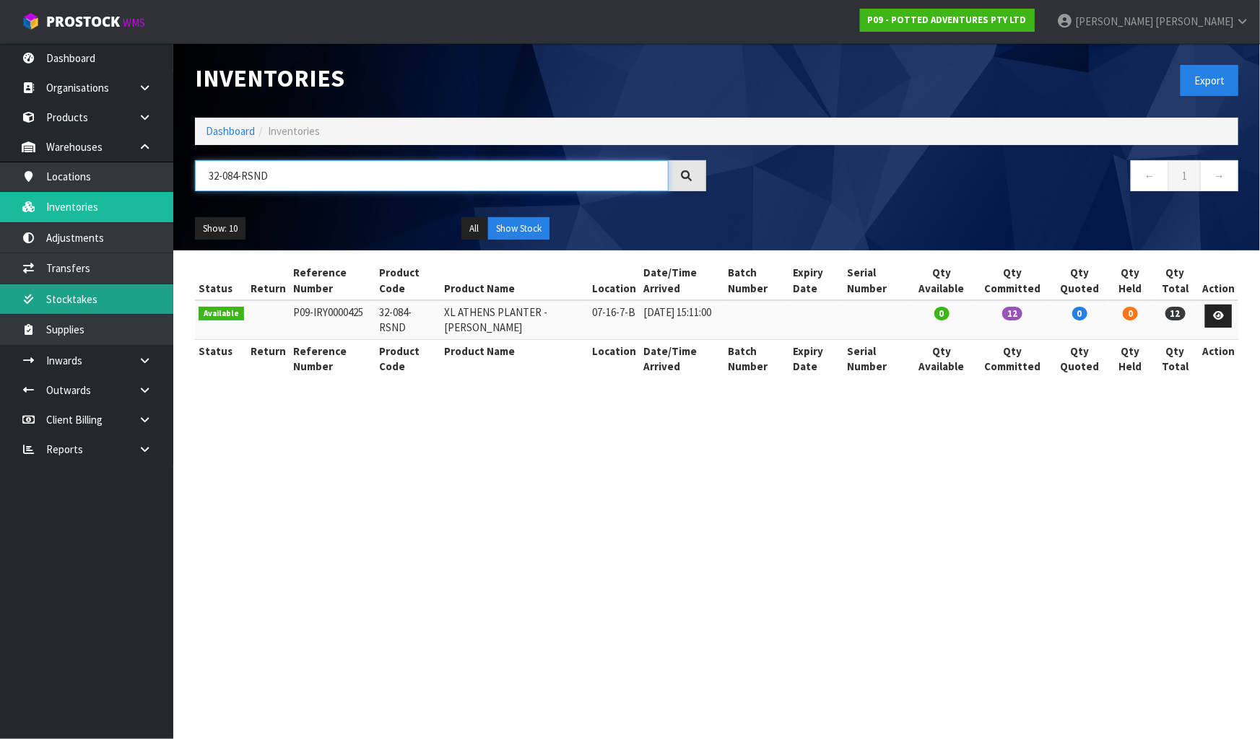
type input "32-084-RSND"
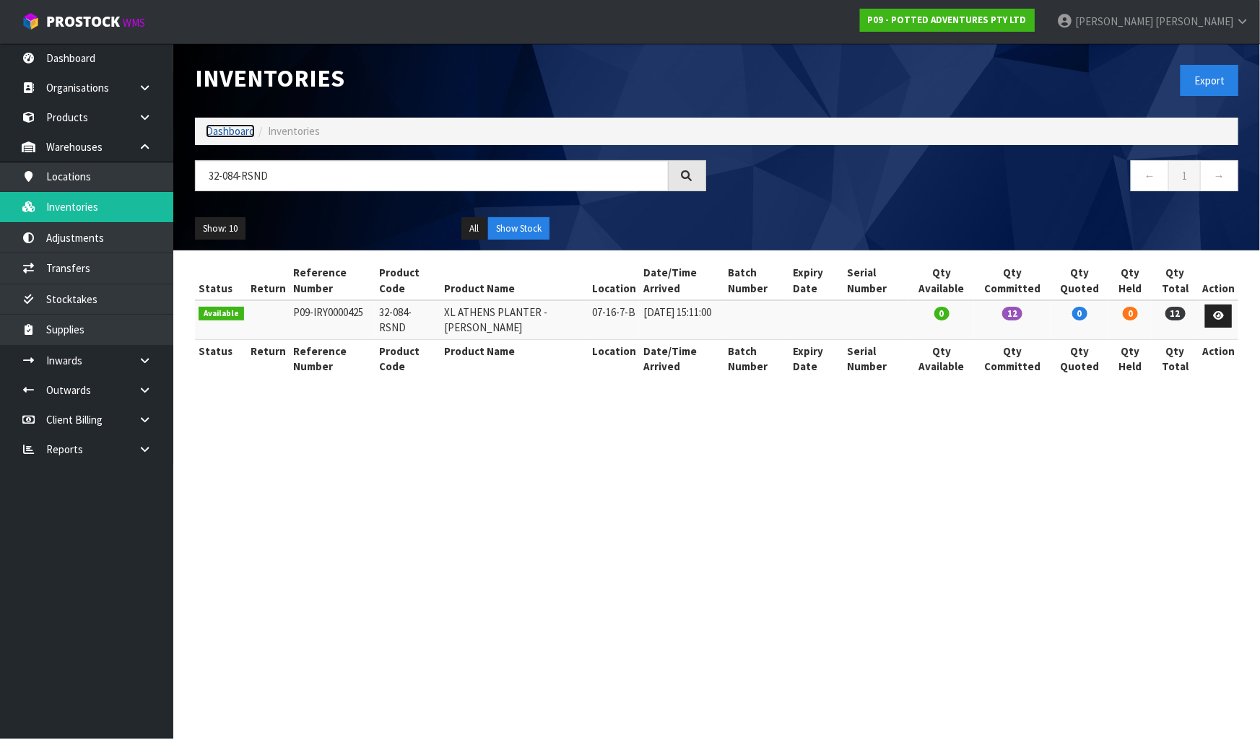
click at [246, 124] on link "Dashboard" at bounding box center [230, 131] width 49 height 14
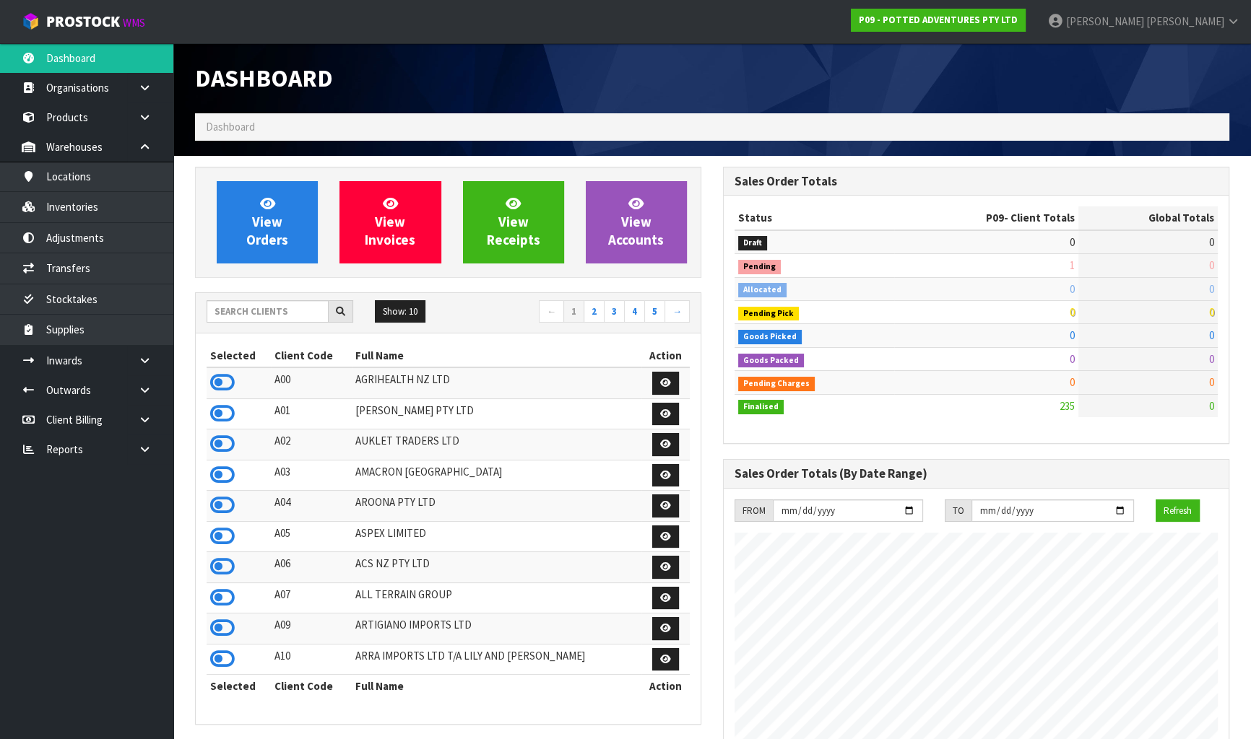
scroll to position [1092, 527]
click at [248, 311] on input "text" at bounding box center [268, 311] width 122 height 22
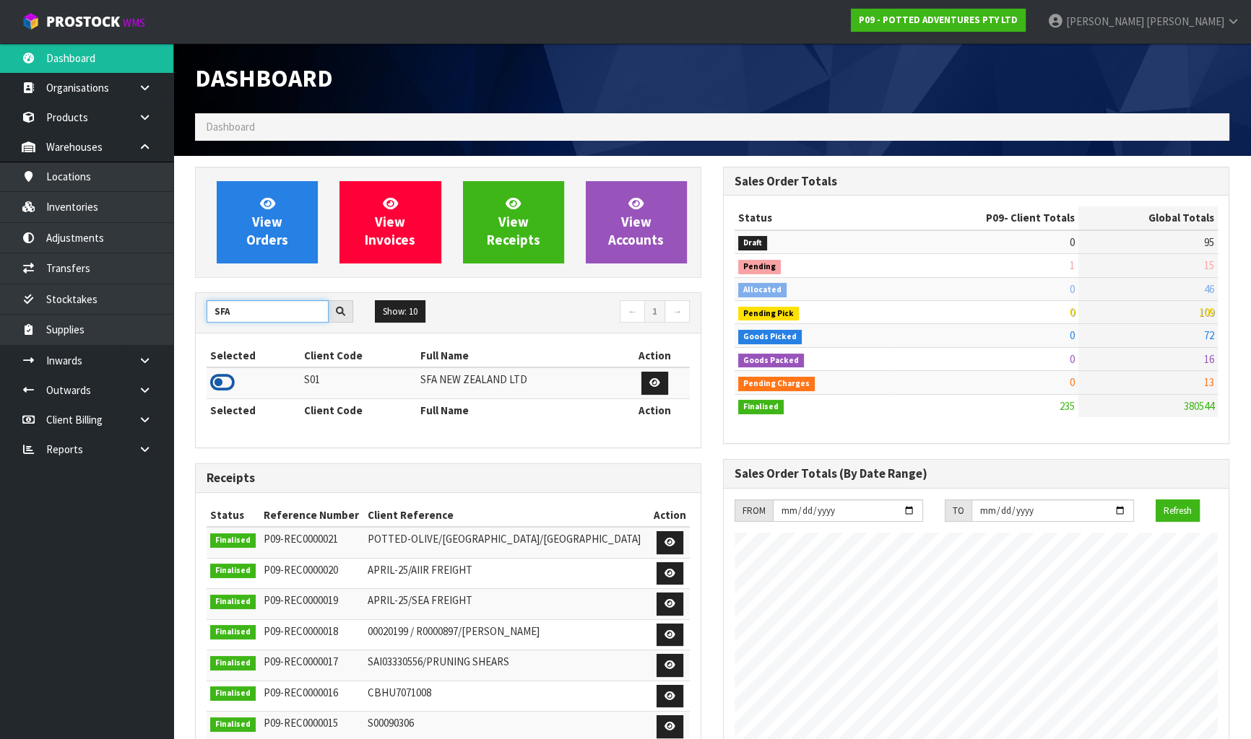
type input "SFA"
click at [225, 372] on icon at bounding box center [222, 383] width 25 height 22
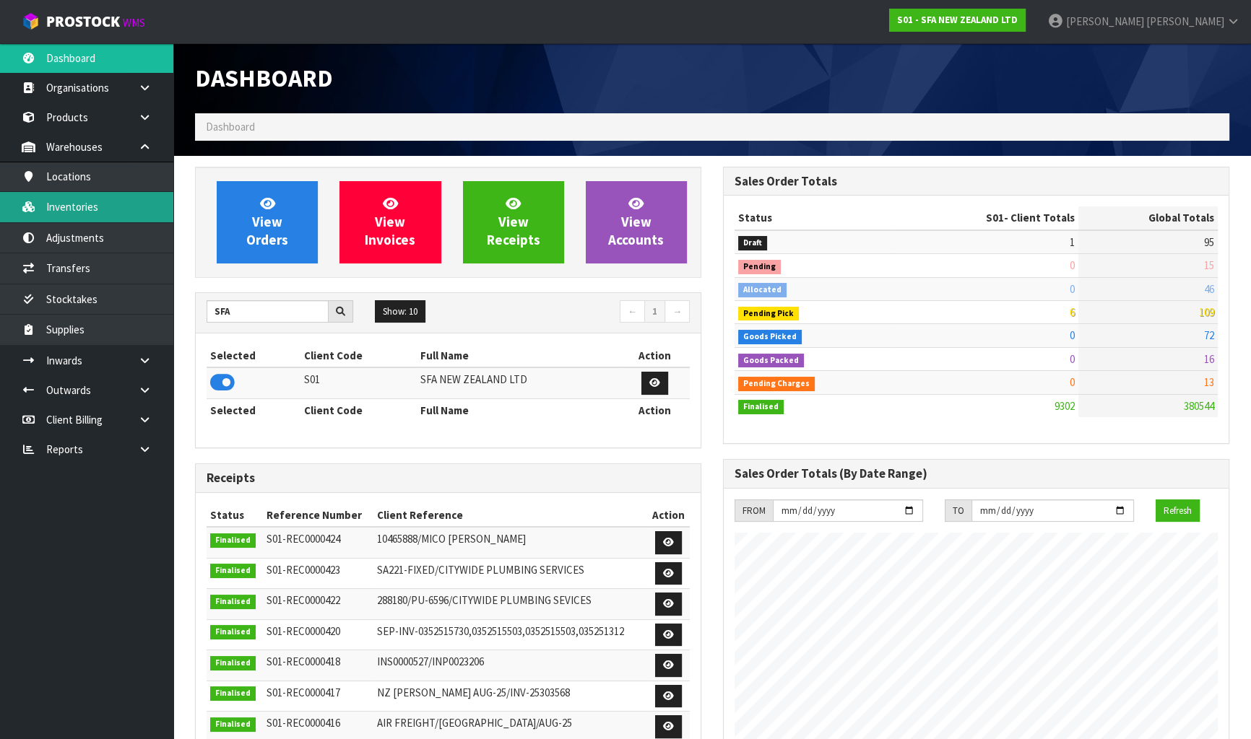
click at [127, 214] on link "Inventories" at bounding box center [86, 207] width 173 height 30
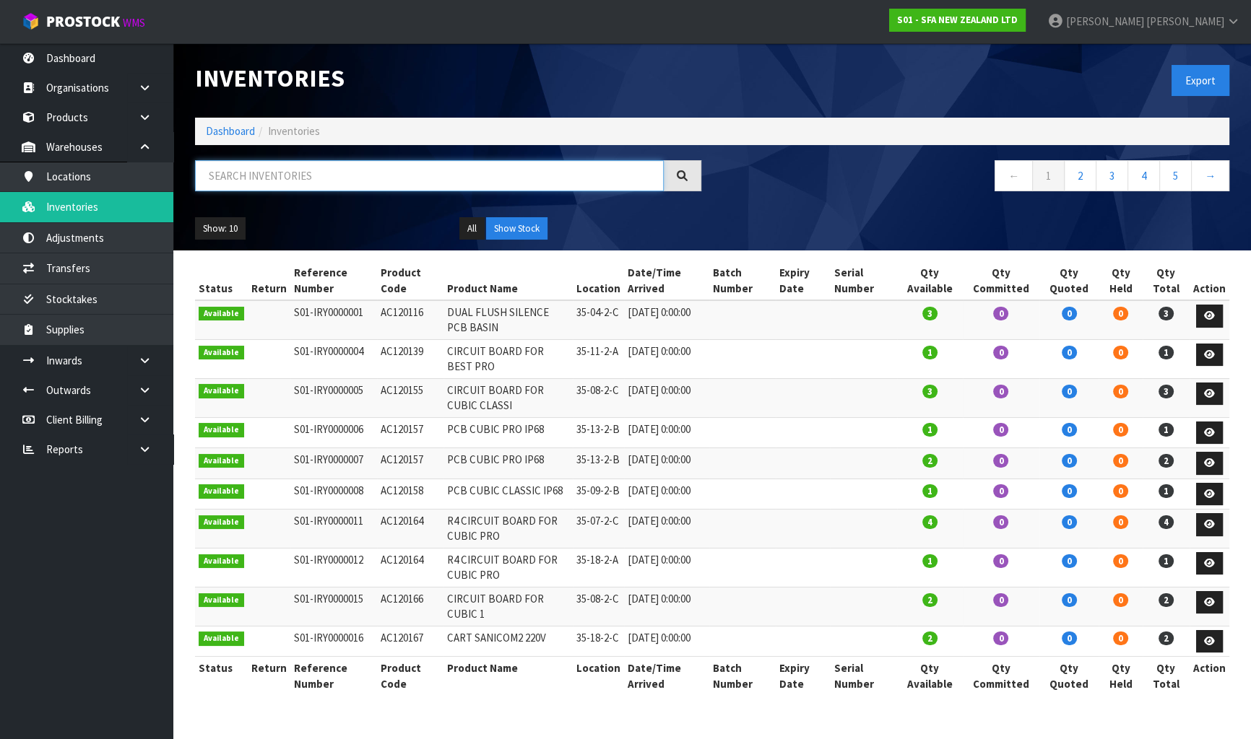
click at [346, 165] on input "text" at bounding box center [429, 175] width 469 height 31
paste input "SA96"
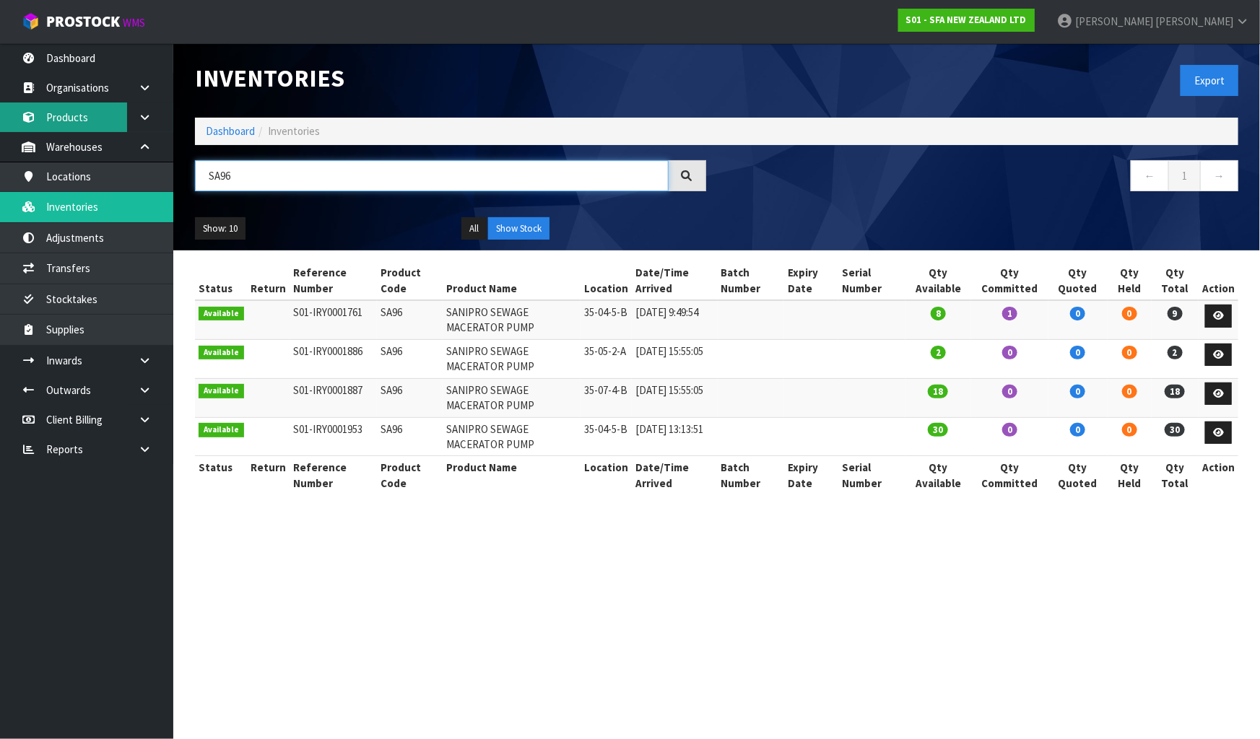
type input "SA96"
click at [95, 112] on link "Products" at bounding box center [86, 118] width 173 height 30
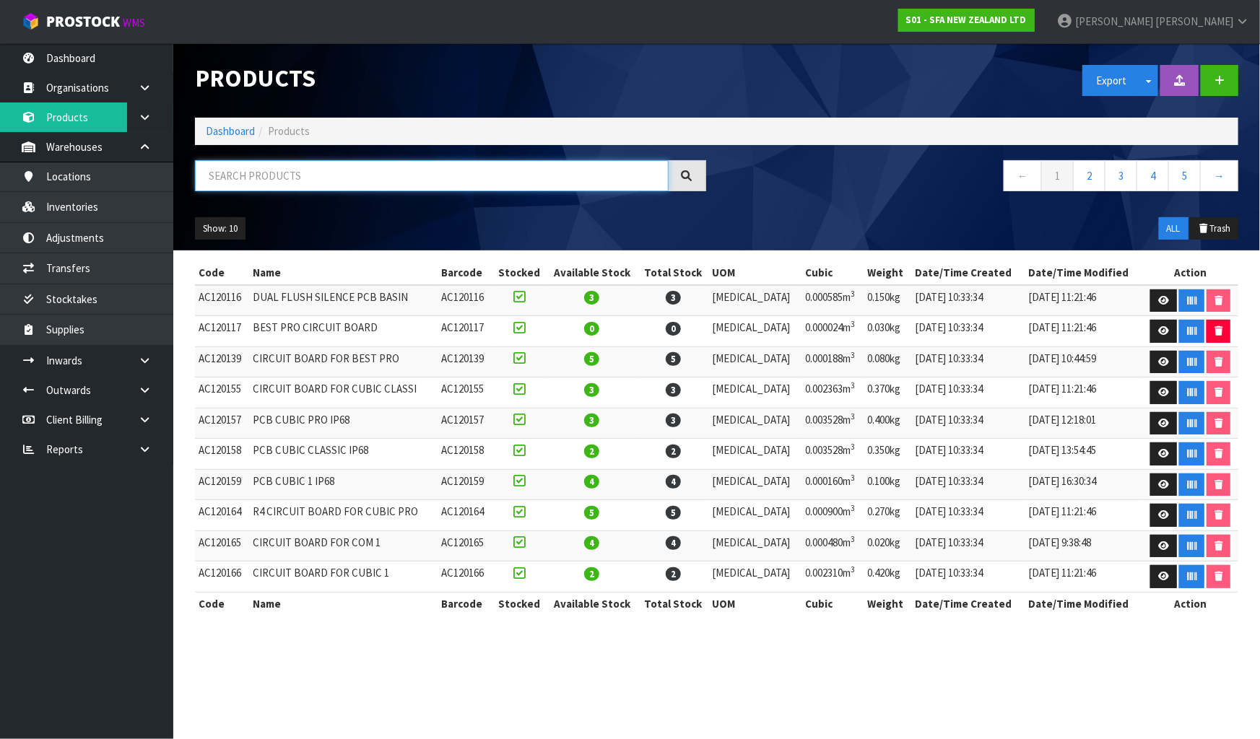
click at [238, 183] on input "text" at bounding box center [432, 175] width 474 height 31
paste input "SA96"
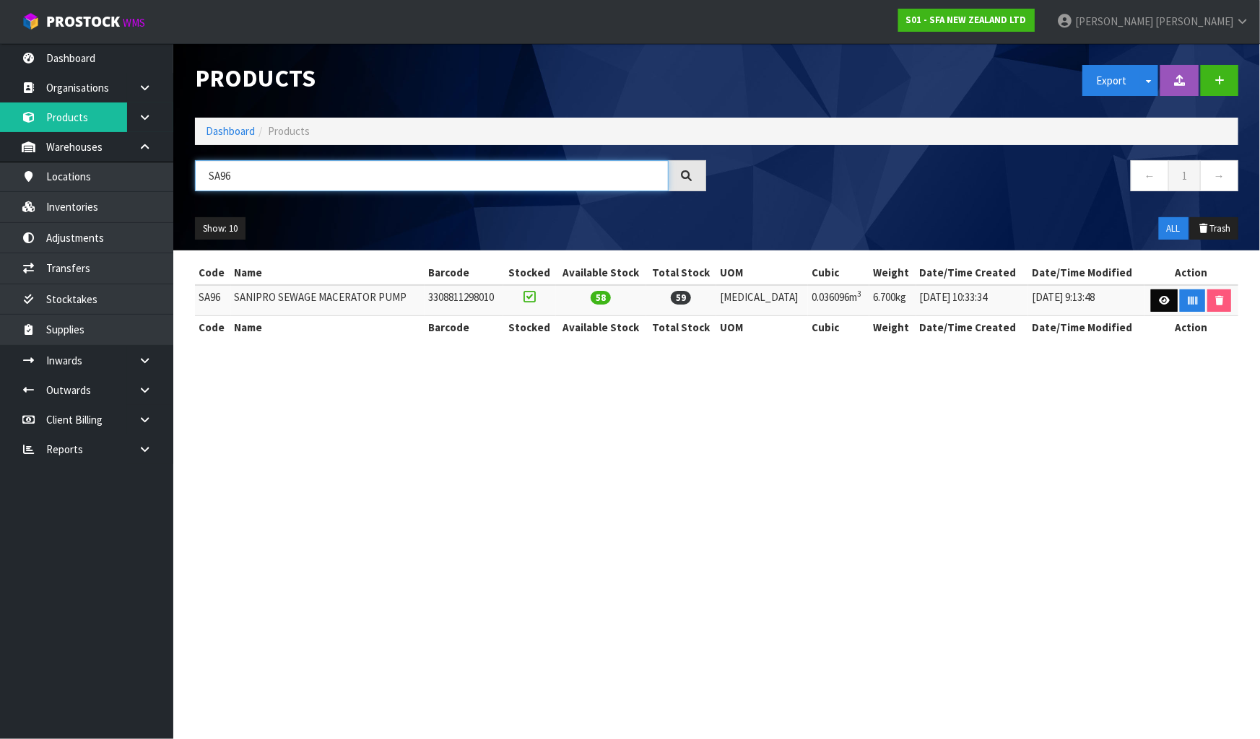
type input "SA96"
click at [1158, 307] on link at bounding box center [1164, 301] width 27 height 23
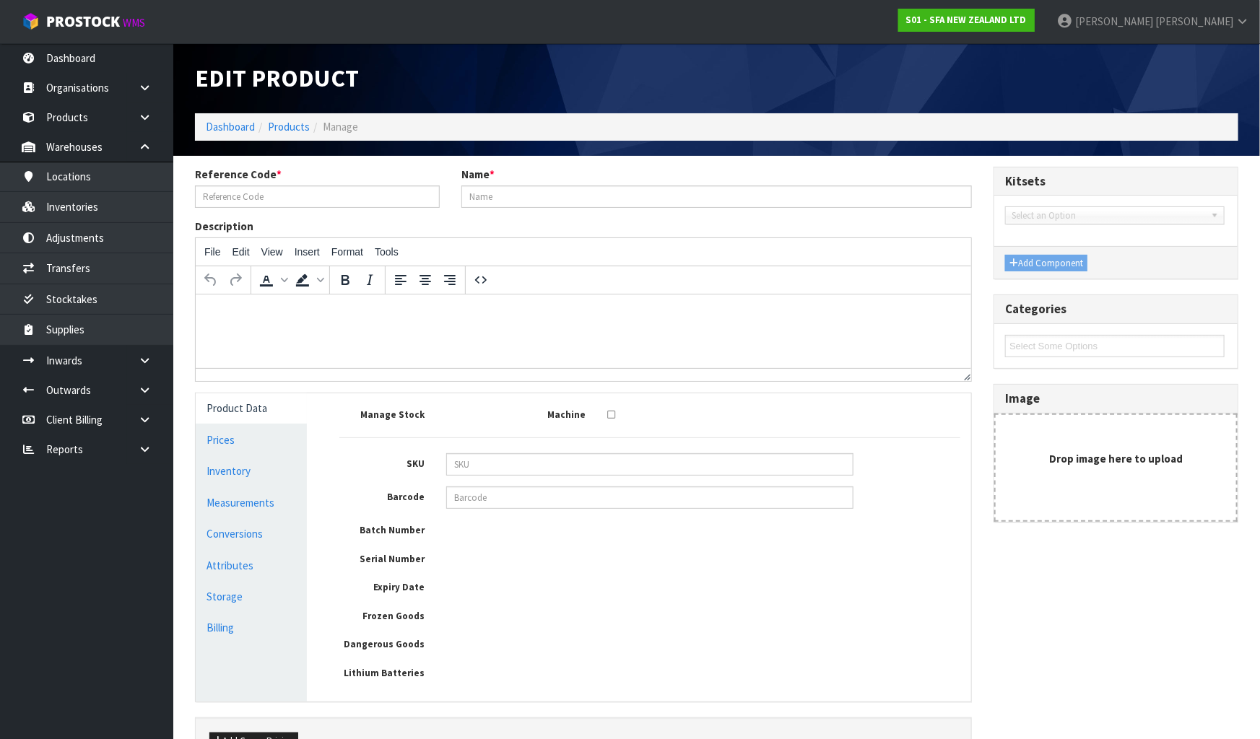
type input "SA96"
type input "SANIPRO SEWAGE MACERATOR PUMP"
type input "3308811298010"
type input "24"
type input "47"
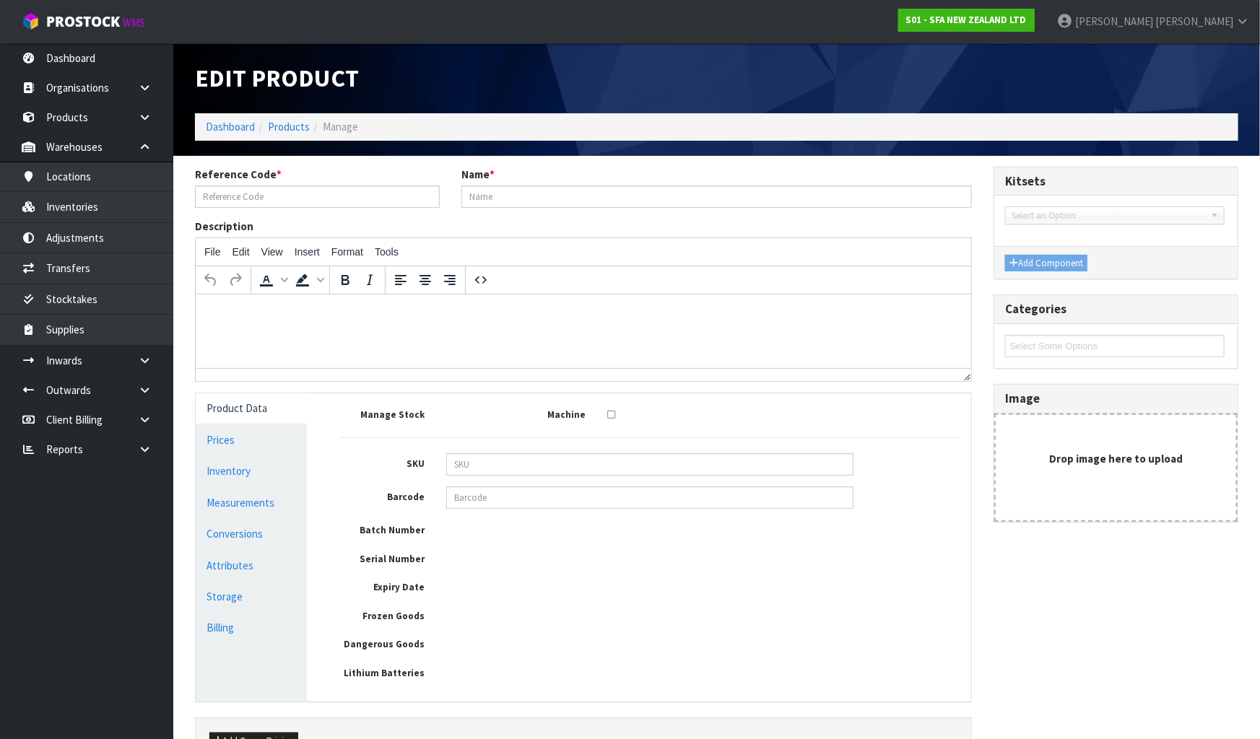
type input "32"
type input "0.036096"
type input "6.7"
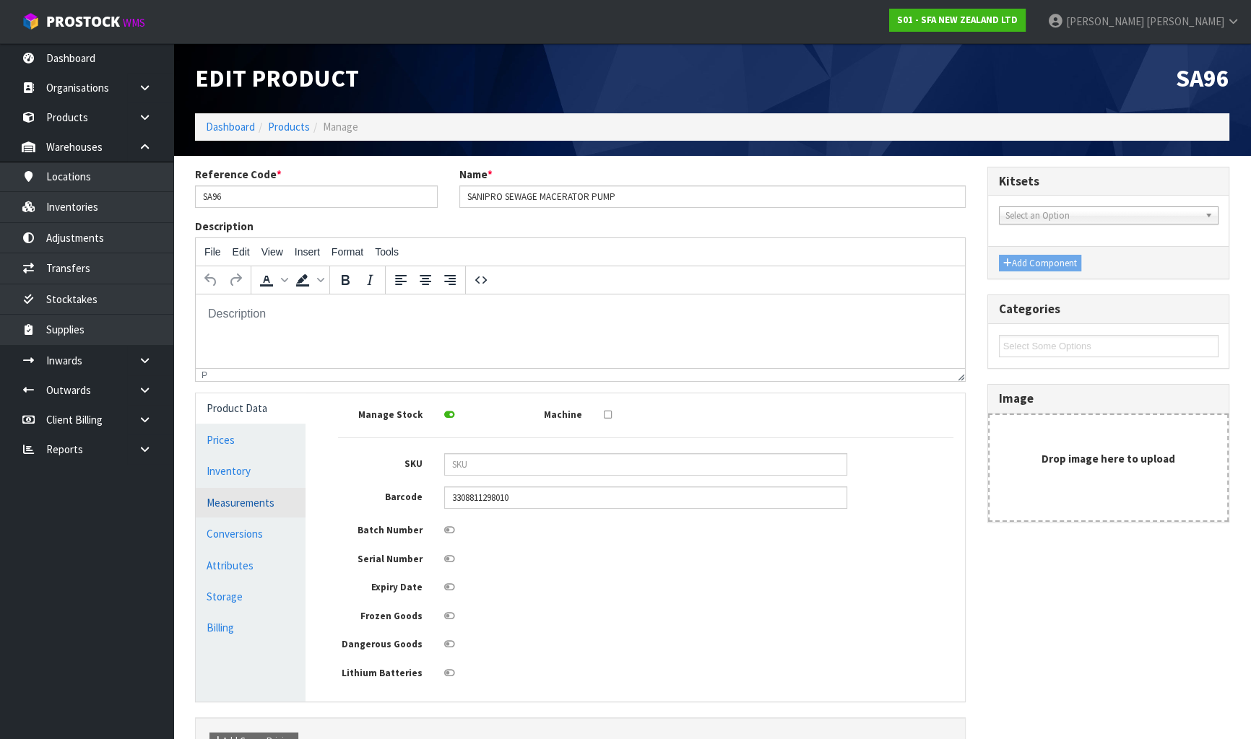
click at [272, 503] on link "Measurements" at bounding box center [251, 503] width 110 height 30
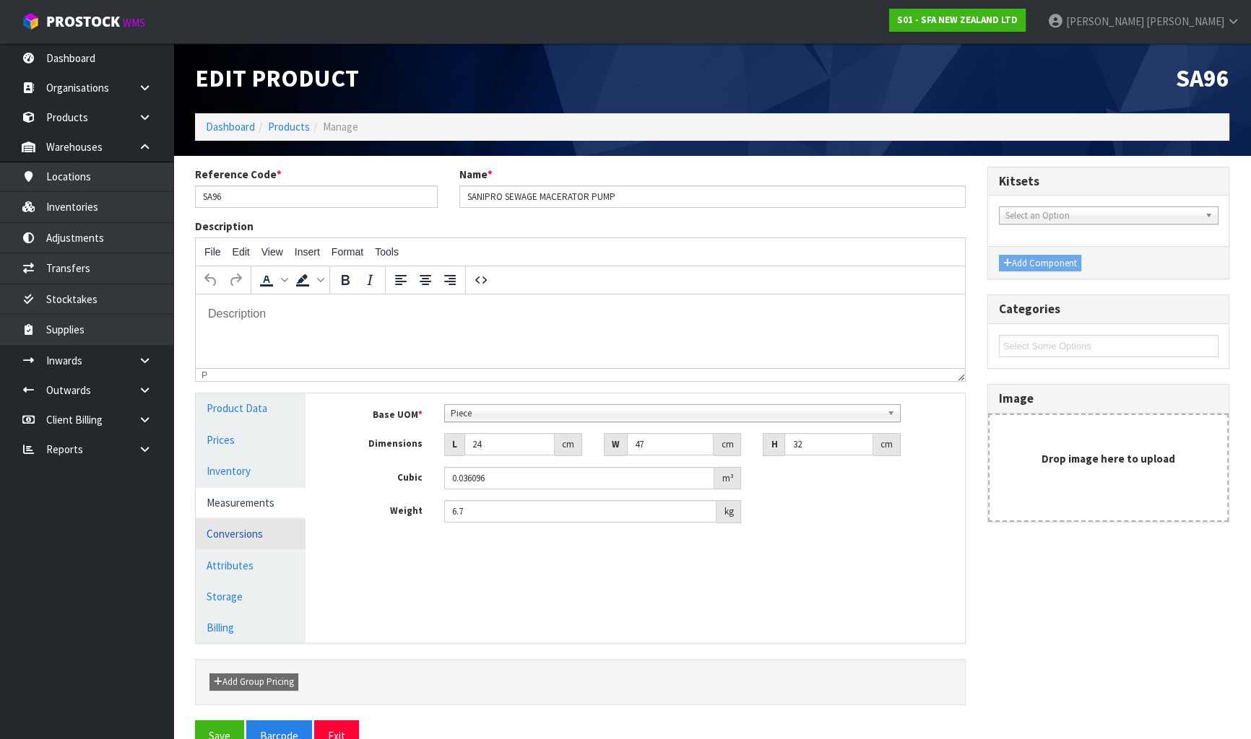
click at [256, 530] on link "Conversions" at bounding box center [251, 534] width 110 height 30
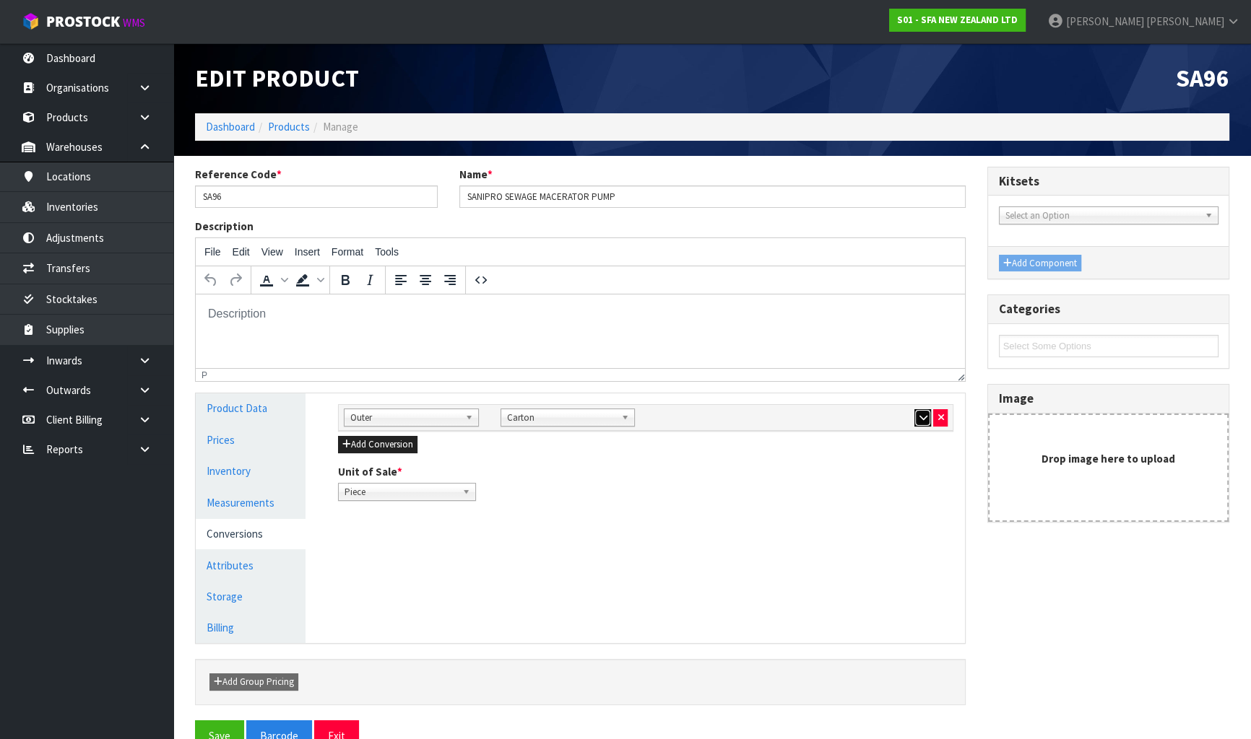
click at [923, 416] on icon "button" at bounding box center [923, 417] width 8 height 9
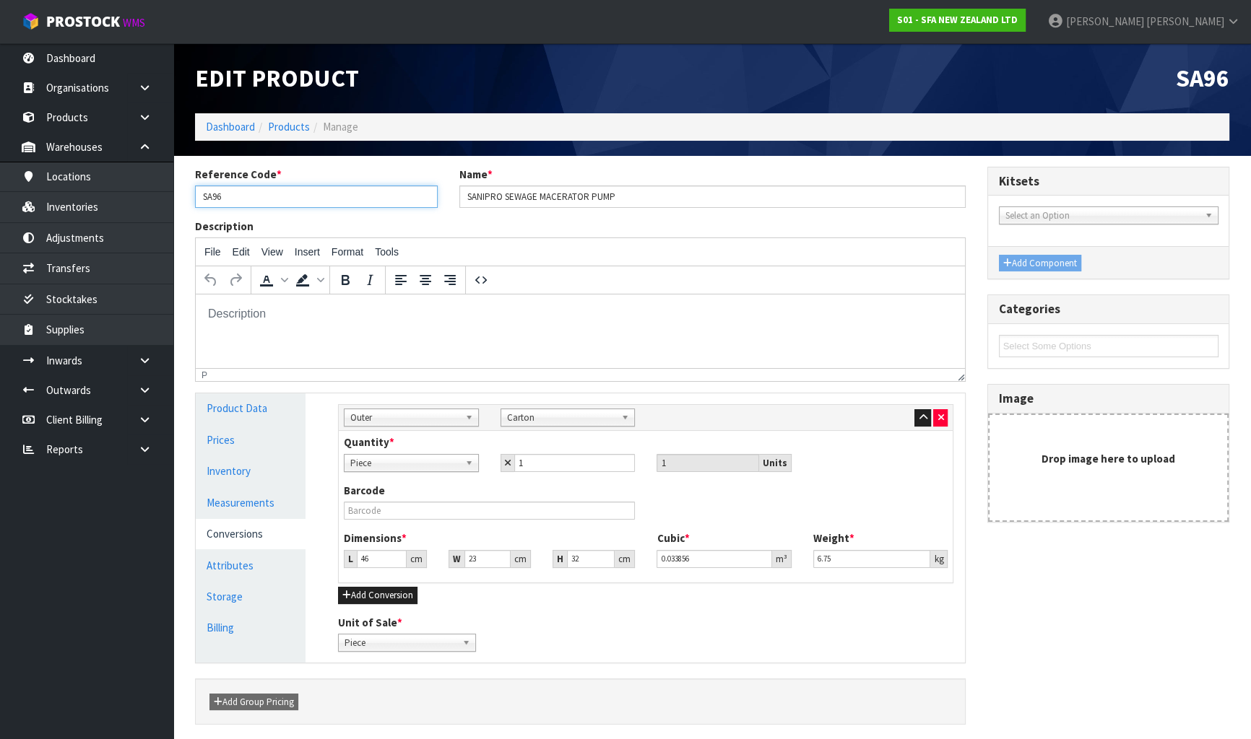
click at [276, 200] on input "SA96" at bounding box center [316, 197] width 243 height 22
click at [95, 209] on link "Inventories" at bounding box center [86, 207] width 173 height 30
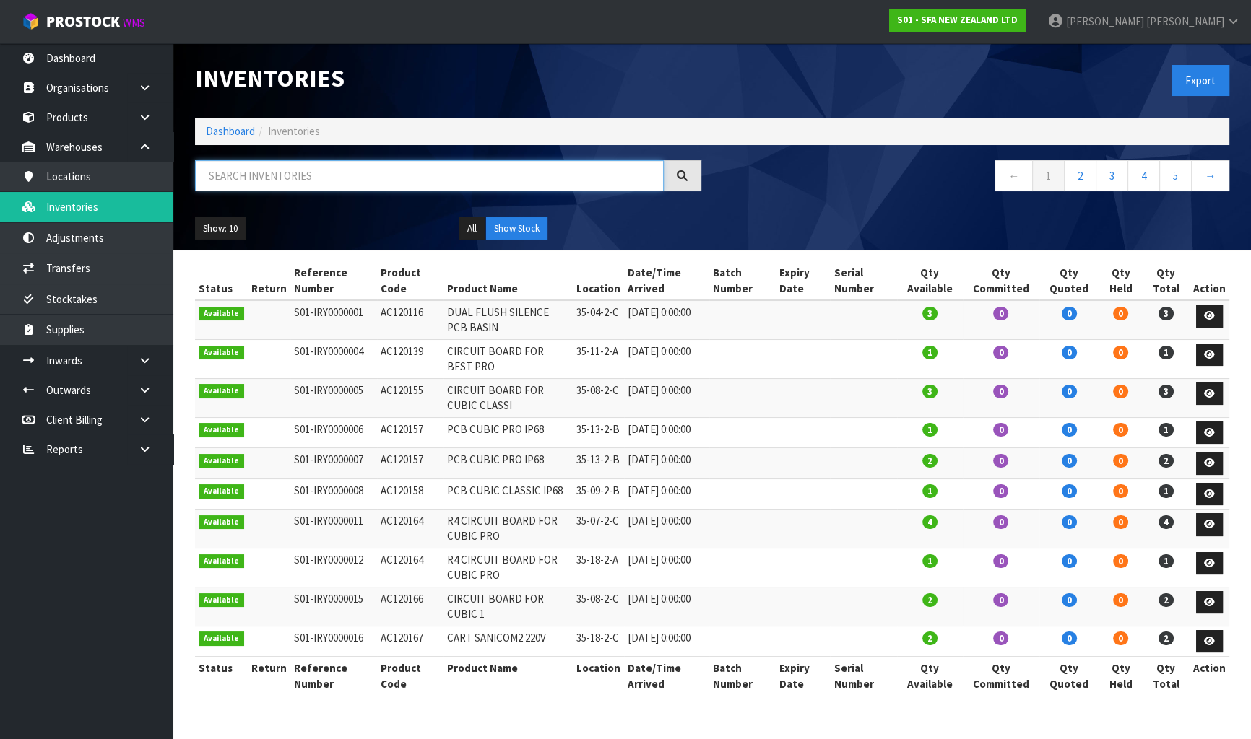
click at [339, 180] on input "text" at bounding box center [429, 175] width 469 height 31
paste input "SA96"
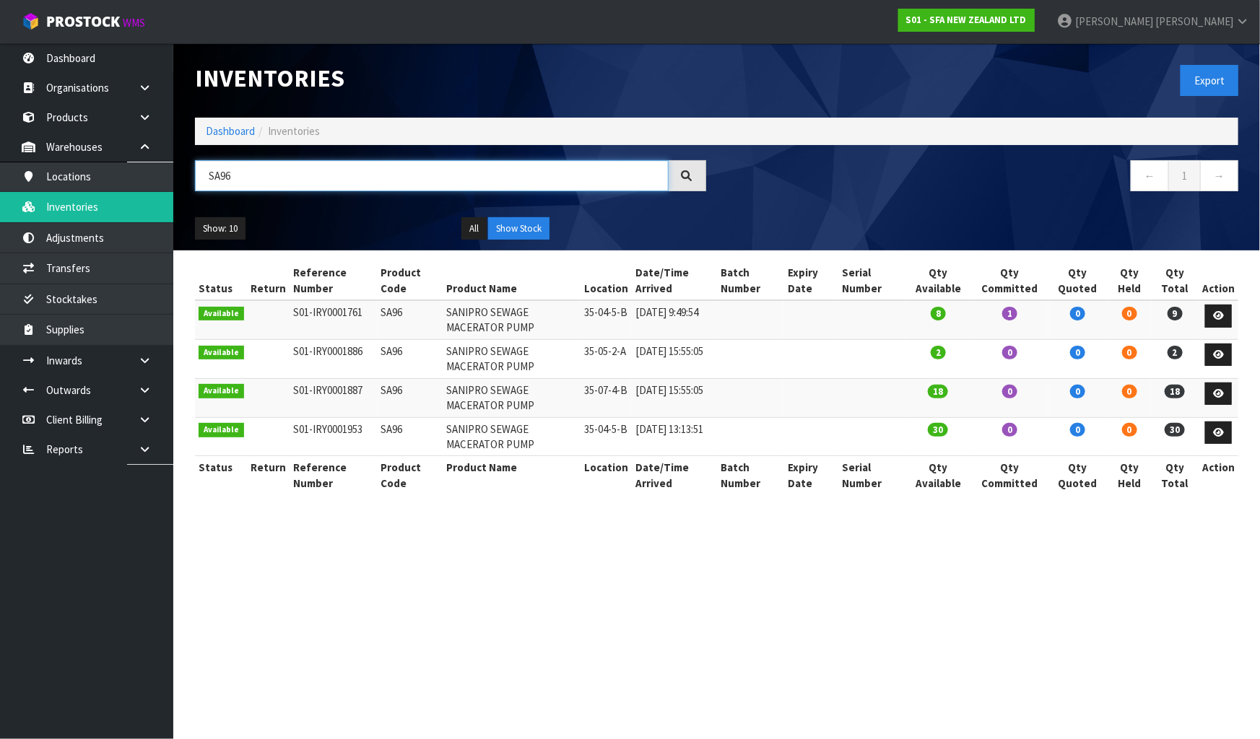
type input "SA96"
click at [164, 451] on link at bounding box center [150, 450] width 46 height 30
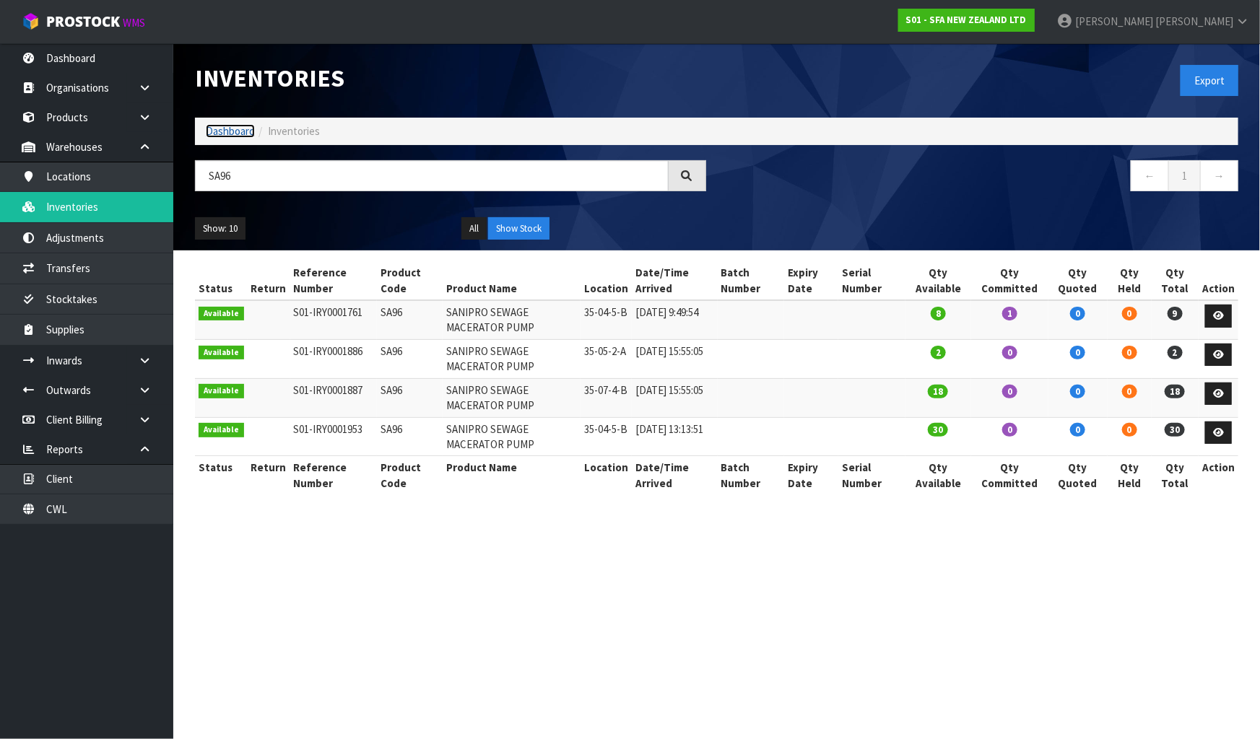
click at [238, 133] on link "Dashboard" at bounding box center [230, 131] width 49 height 14
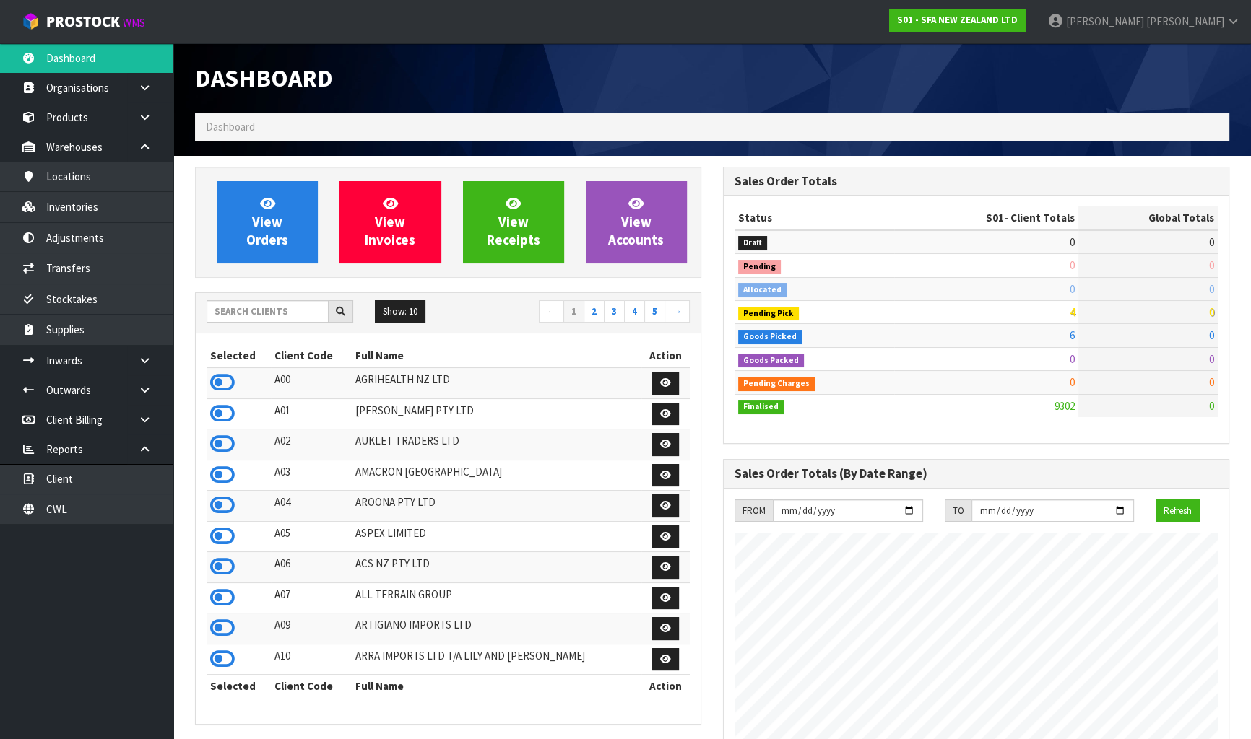
scroll to position [1092, 527]
click at [281, 313] on input "text" at bounding box center [268, 311] width 122 height 22
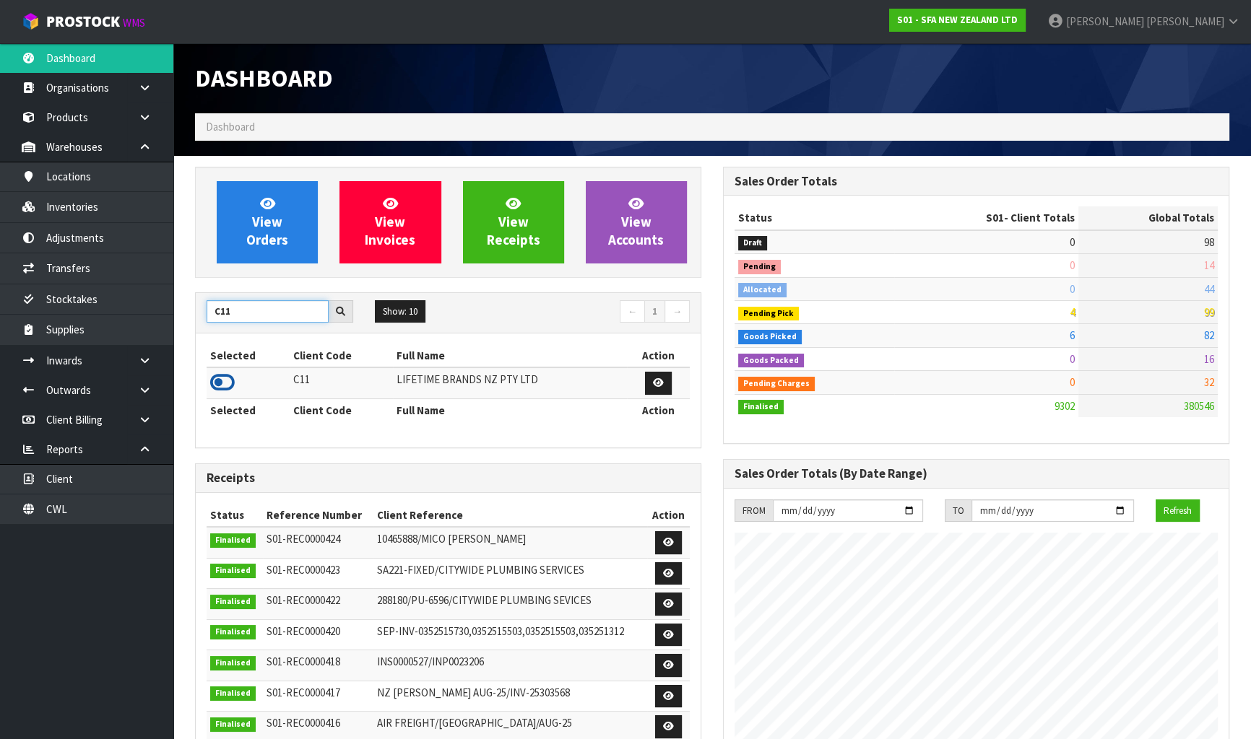
type input "C11"
click at [226, 383] on icon at bounding box center [222, 383] width 25 height 22
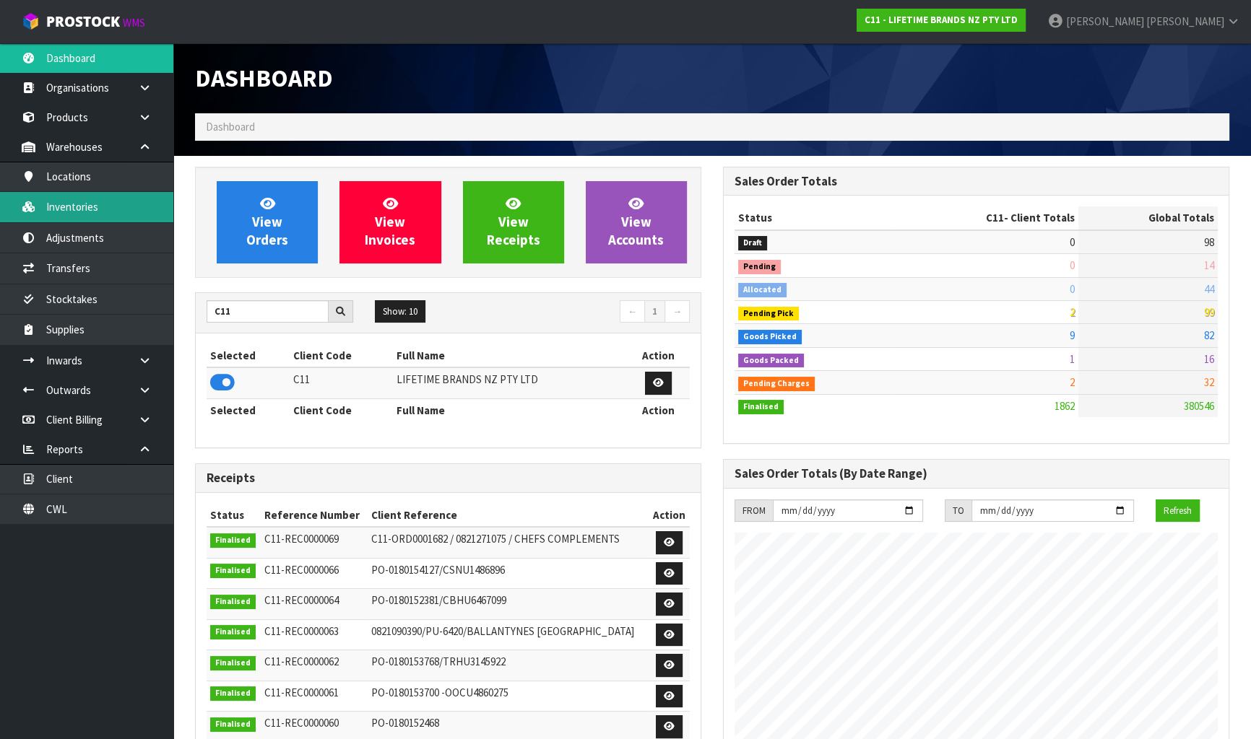
click at [70, 213] on link "Inventories" at bounding box center [86, 207] width 173 height 30
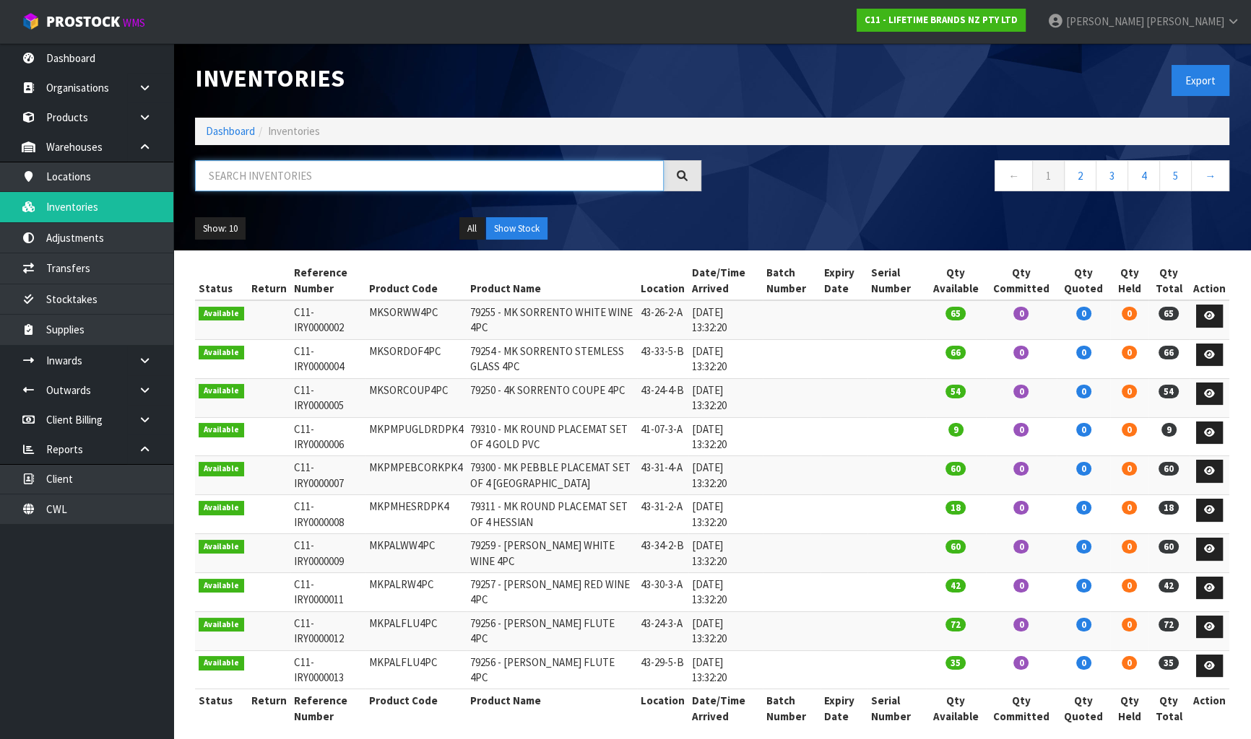
click at [312, 169] on input "text" at bounding box center [429, 175] width 469 height 31
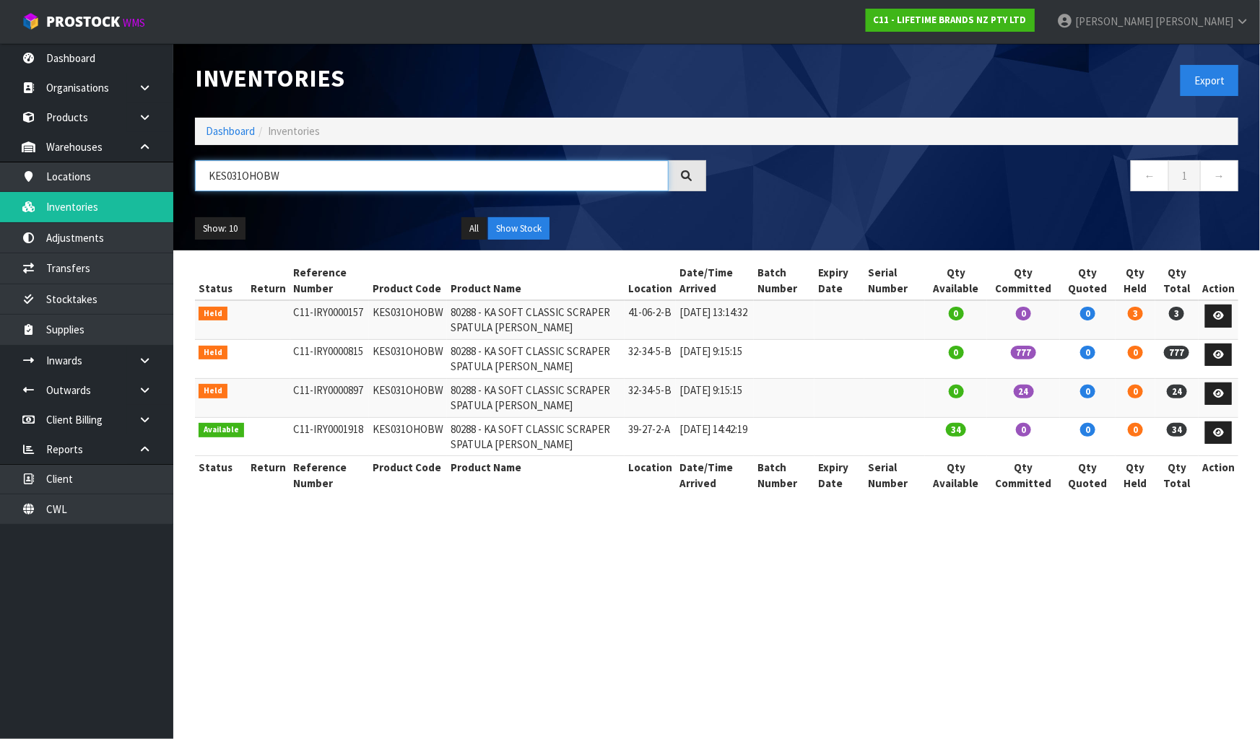
type input "KES031OHOBW"
click at [396, 313] on td "KES031OHOBW" at bounding box center [408, 319] width 78 height 39
copy td "KES031OHOBW"
click at [1210, 398] on link at bounding box center [1218, 394] width 27 height 23
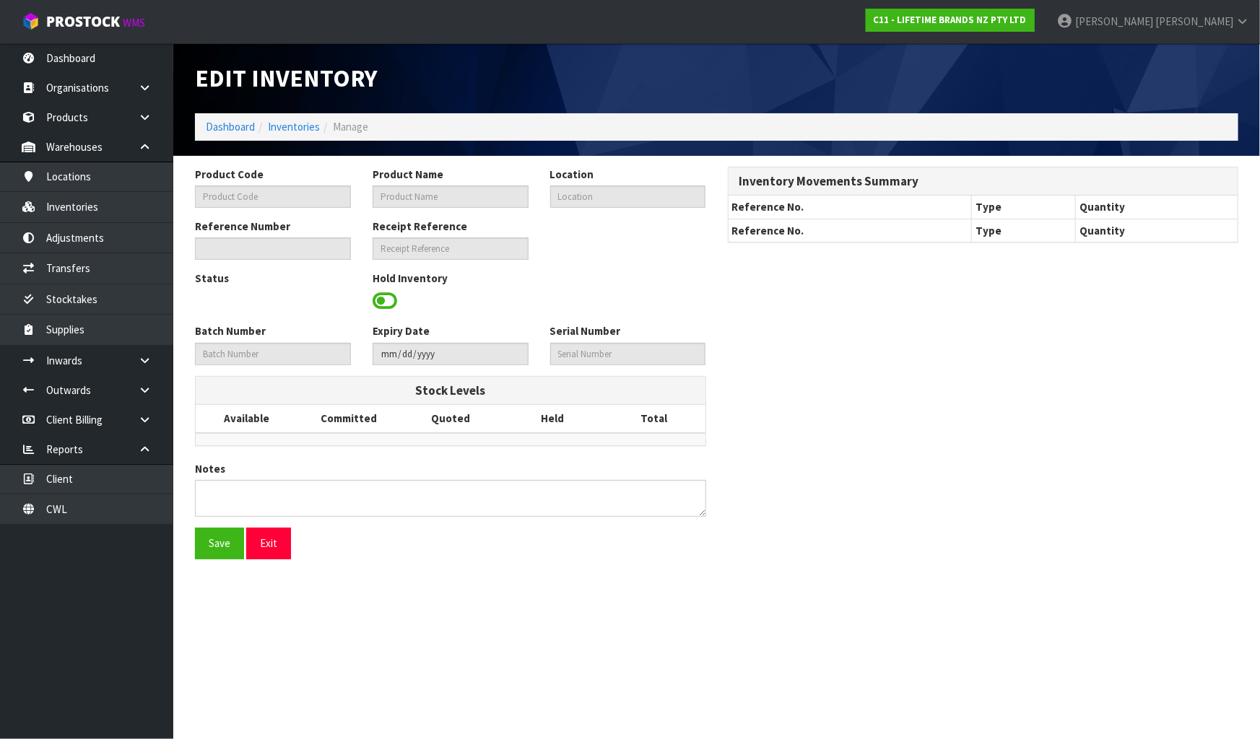
type input "KES031OHOBW"
type input "80288 - KA SOFT CLASSIC SCRAPER SPATULA [PERSON_NAME]"
type input "32-34-5-B"
type input "C11-IRY0000897"
type input "C11-REC0000021"
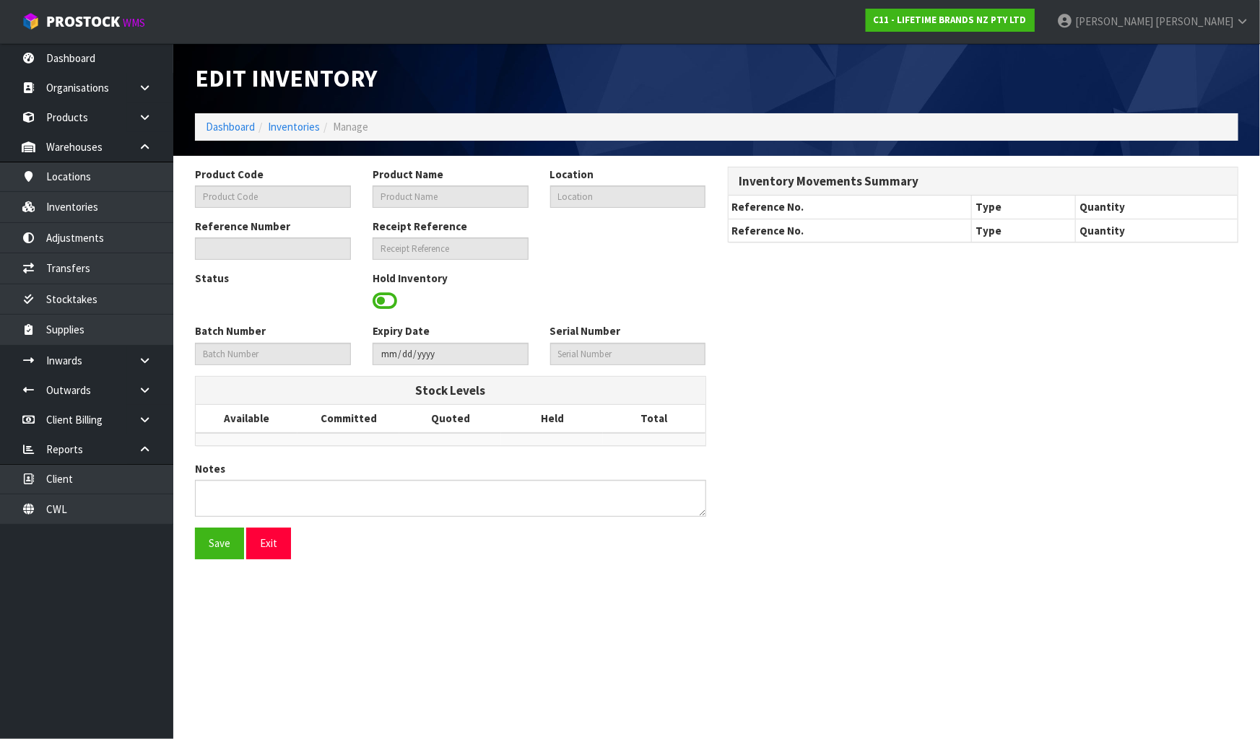
type textarea "AU$"
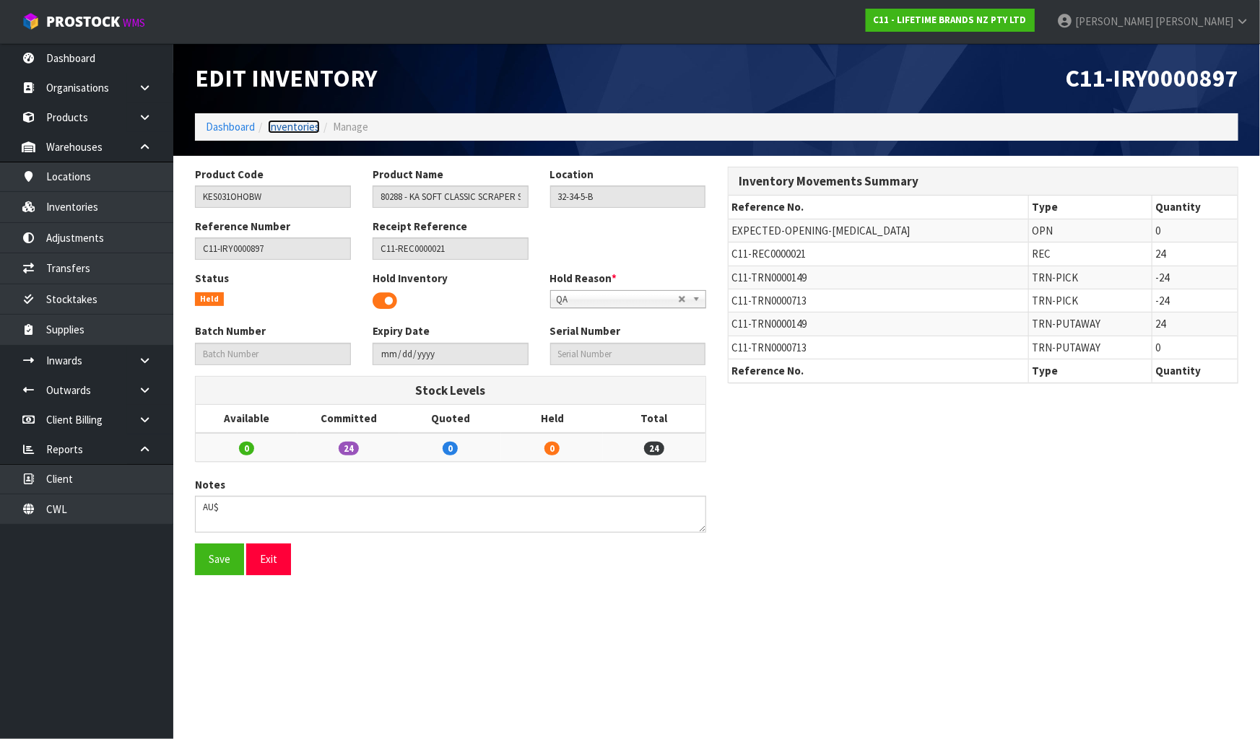
click at [299, 126] on link "Inventories" at bounding box center [294, 127] width 52 height 14
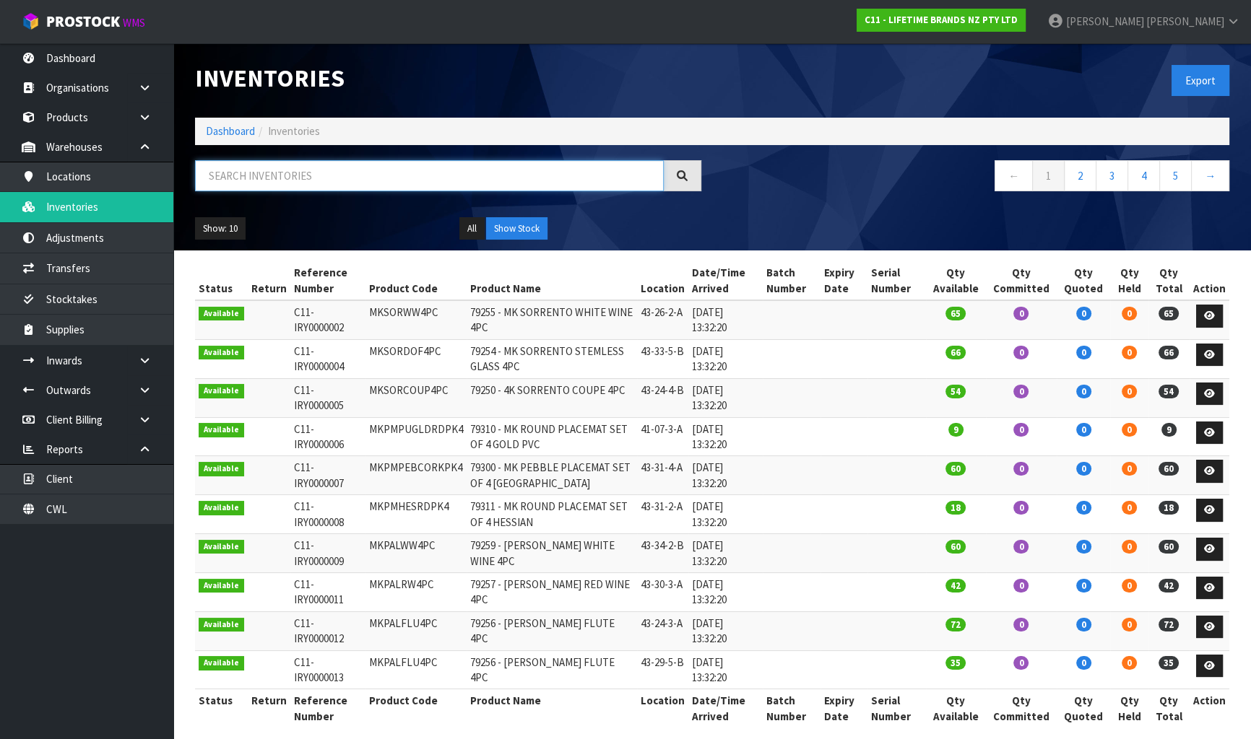
click at [323, 176] on input "text" at bounding box center [429, 175] width 469 height 31
paste input "KES031OHOBW"
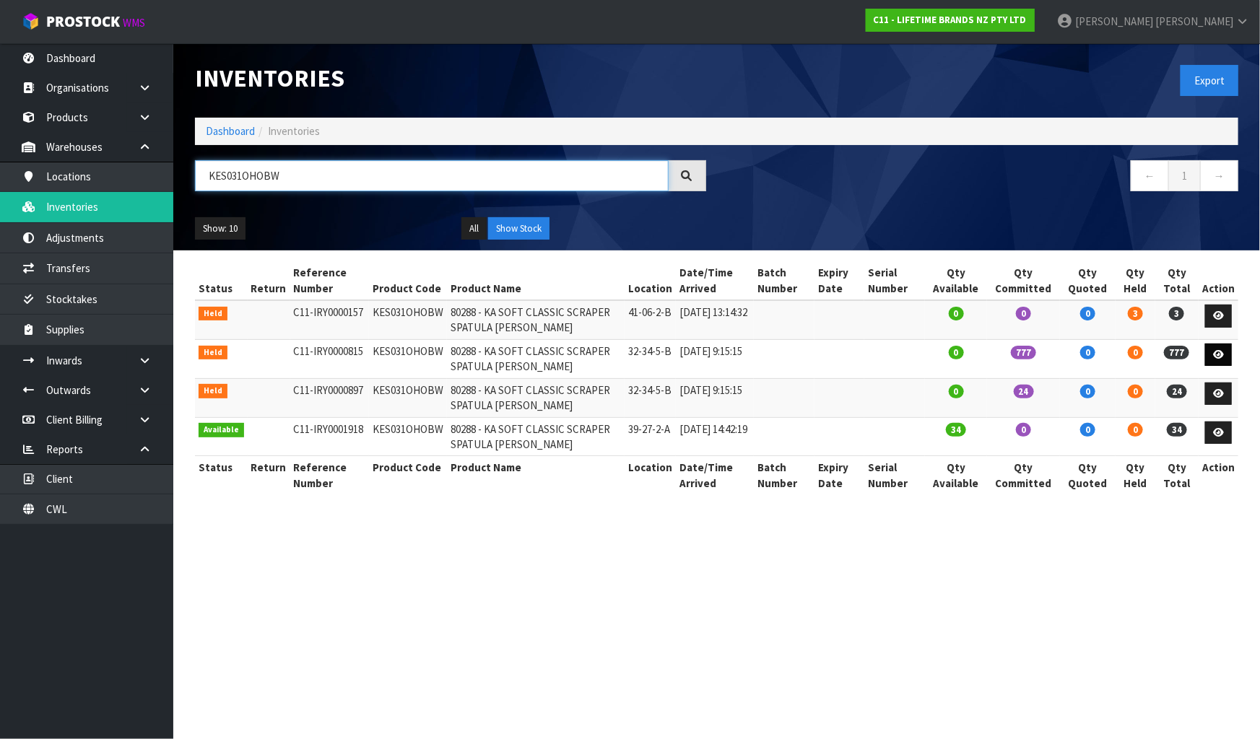
type input "KES031OHOBW"
click at [1220, 352] on icon at bounding box center [1218, 354] width 11 height 9
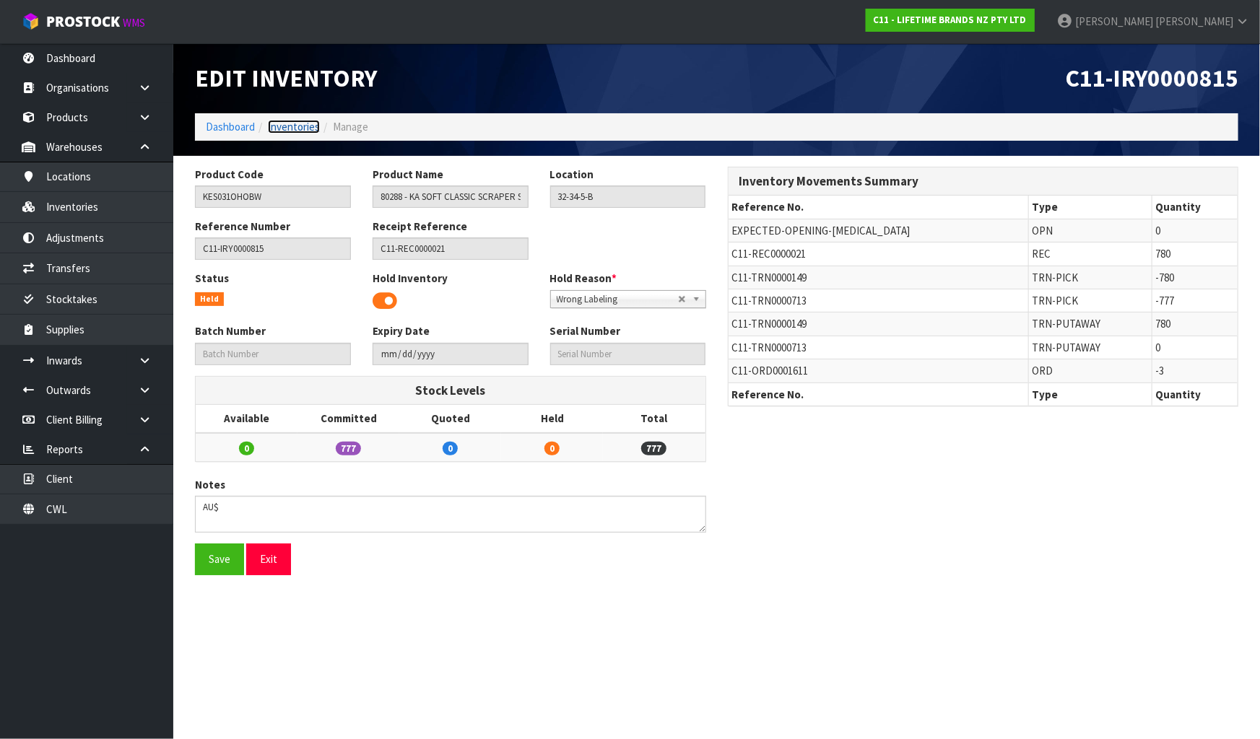
click at [295, 131] on link "Inventories" at bounding box center [294, 127] width 52 height 14
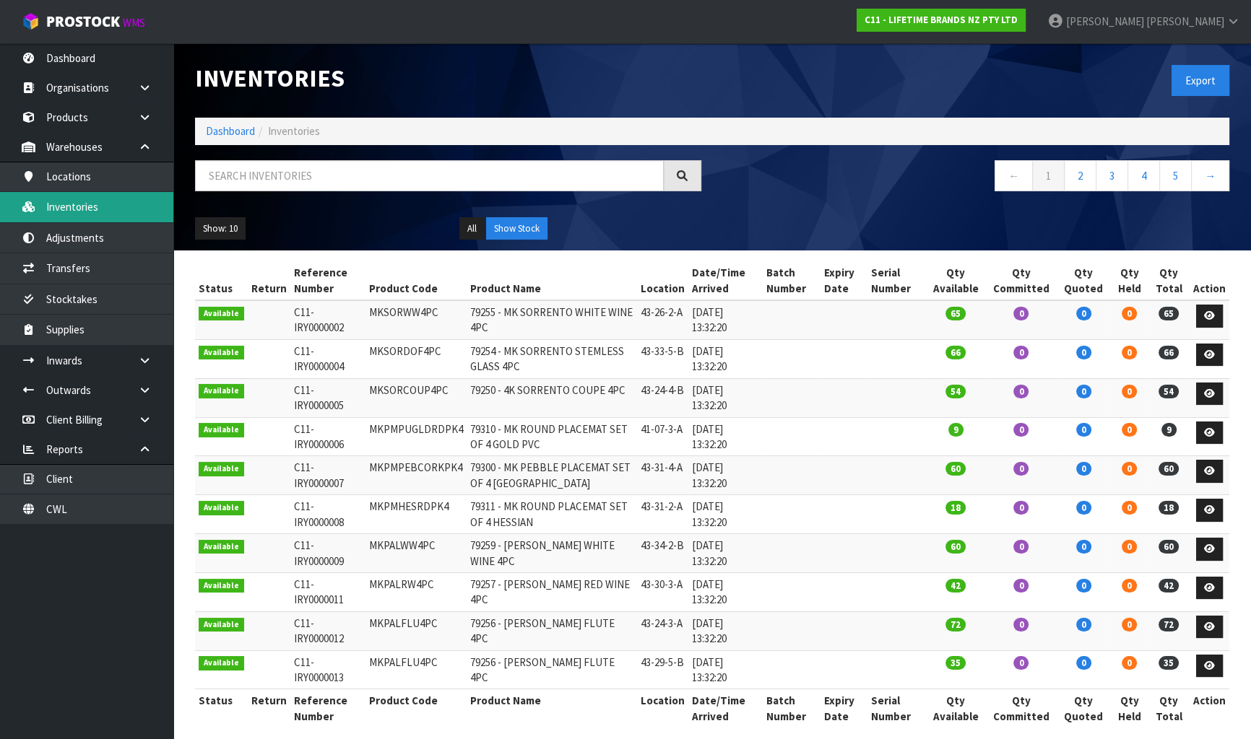
click at [105, 209] on link "Inventories" at bounding box center [86, 207] width 173 height 30
click at [1202, 93] on button "Export" at bounding box center [1200, 80] width 58 height 31
click at [311, 175] on input "text" at bounding box center [429, 175] width 469 height 31
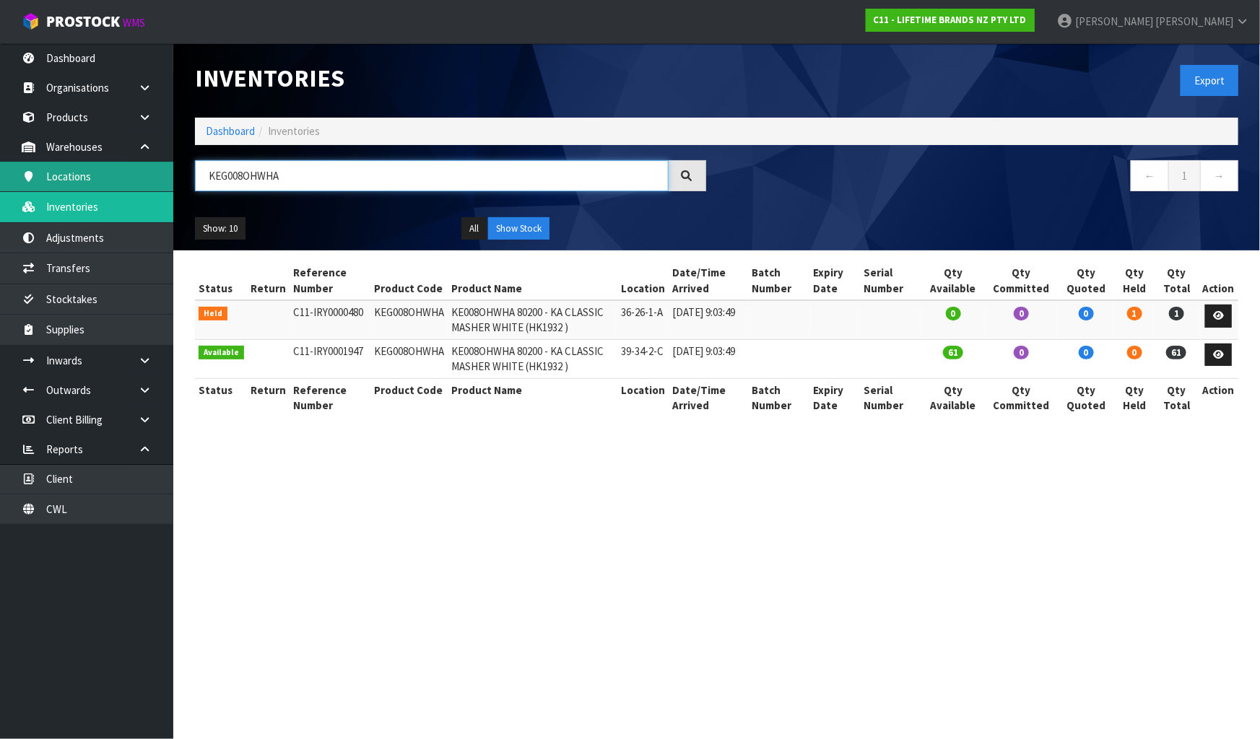
drag, startPoint x: 314, startPoint y: 175, endPoint x: 101, endPoint y: 165, distance: 213.2
click at [101, 165] on body "Toggle navigation ProStock WMS C11 - LIFETIME BRANDS NZ PTY LTD [PERSON_NAME] L…" at bounding box center [630, 369] width 1260 height 739
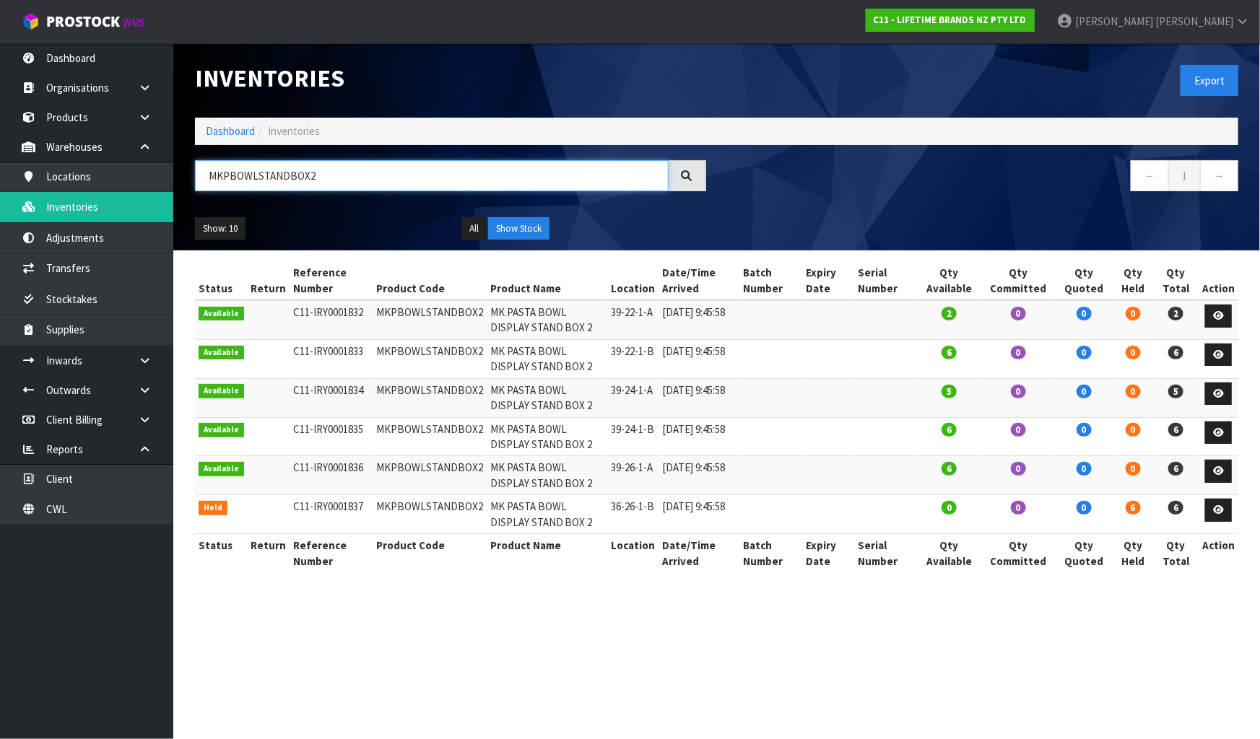
click at [397, 167] on input "MKPBOWLSTANDBOX2" at bounding box center [432, 175] width 474 height 31
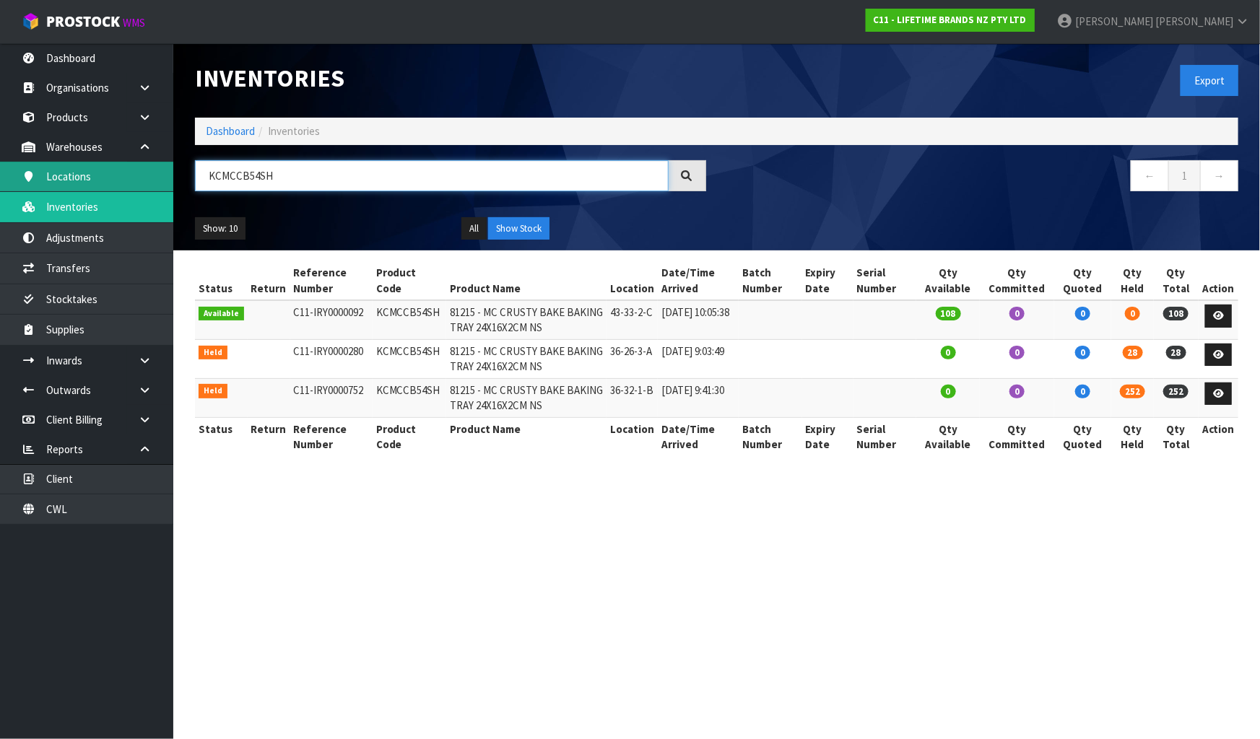
drag, startPoint x: 288, startPoint y: 173, endPoint x: 160, endPoint y: 173, distance: 128.5
click at [160, 173] on body "Toggle navigation ProStock WMS C11 - LIFETIME BRANDS NZ PTY LTD [PERSON_NAME] L…" at bounding box center [630, 369] width 1260 height 739
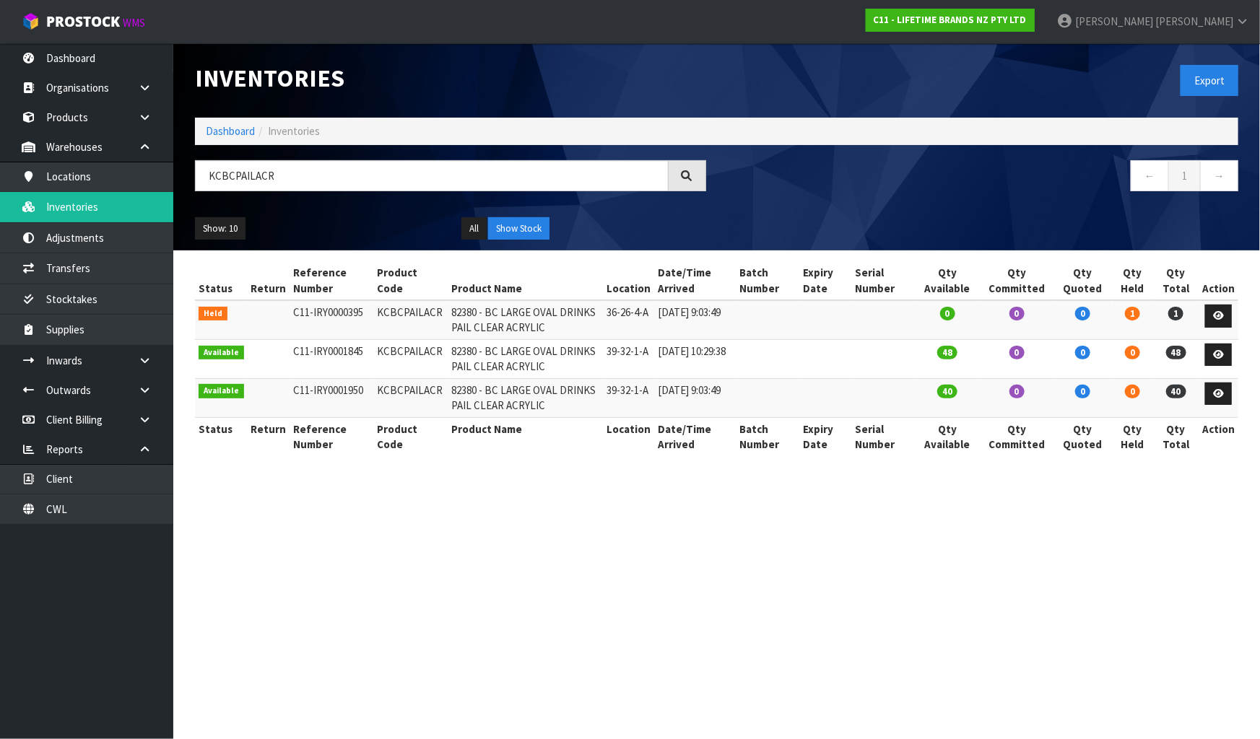
click at [1027, 559] on section "Inventories Export Dashboard Inventories KCBCPAILACR ← 1 → Show: 10 5 10 25 50 …" at bounding box center [630, 369] width 1260 height 739
click at [335, 183] on input "KCBCPAILACR" at bounding box center [432, 175] width 474 height 31
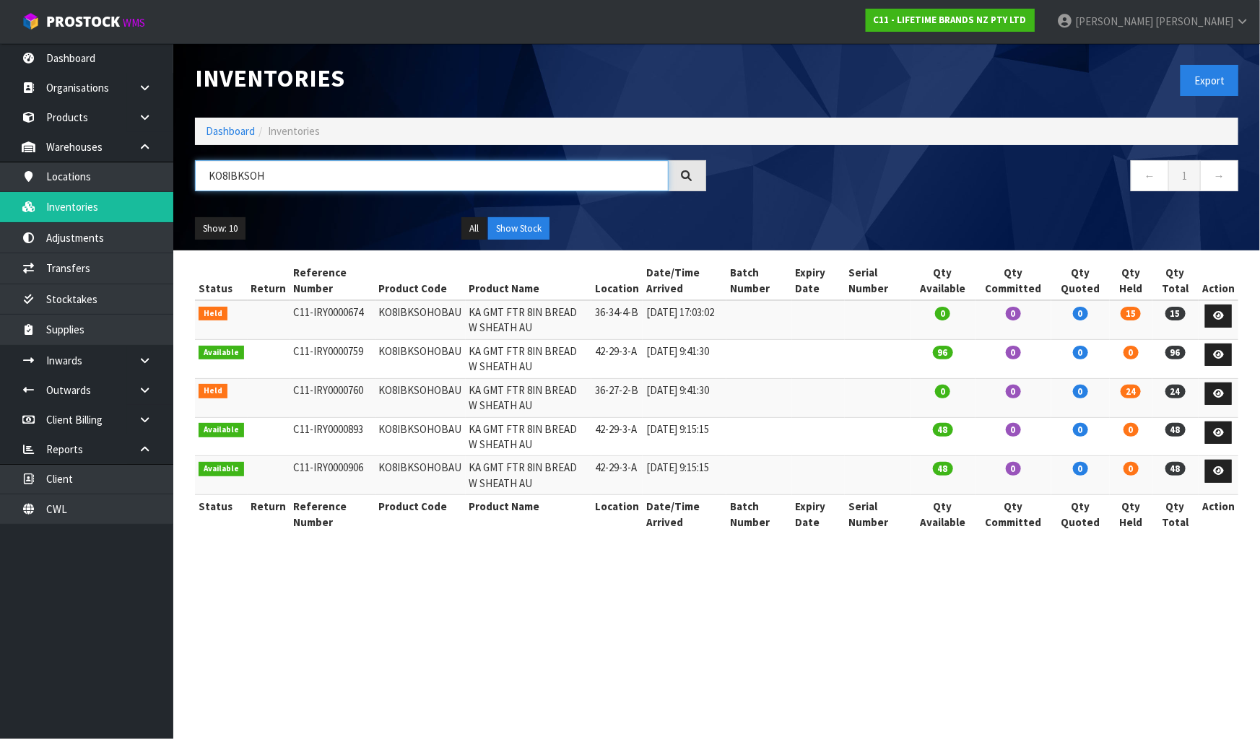
click at [313, 175] on input "KO8IBKSOH" at bounding box center [432, 175] width 474 height 31
type input "K"
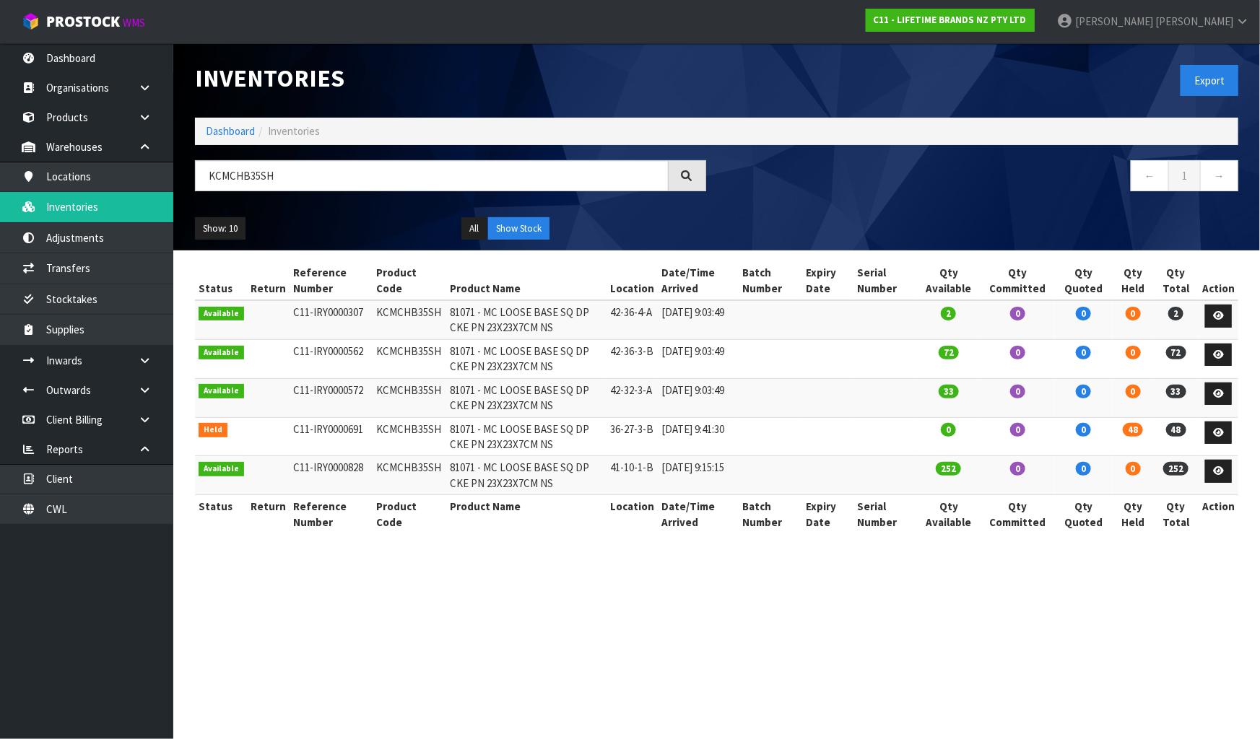
click at [843, 84] on div "Export" at bounding box center [983, 80] width 533 height 74
click at [862, 58] on div "Export" at bounding box center [983, 80] width 533 height 74
click at [284, 183] on input "KCMCHB35SH" at bounding box center [432, 175] width 474 height 31
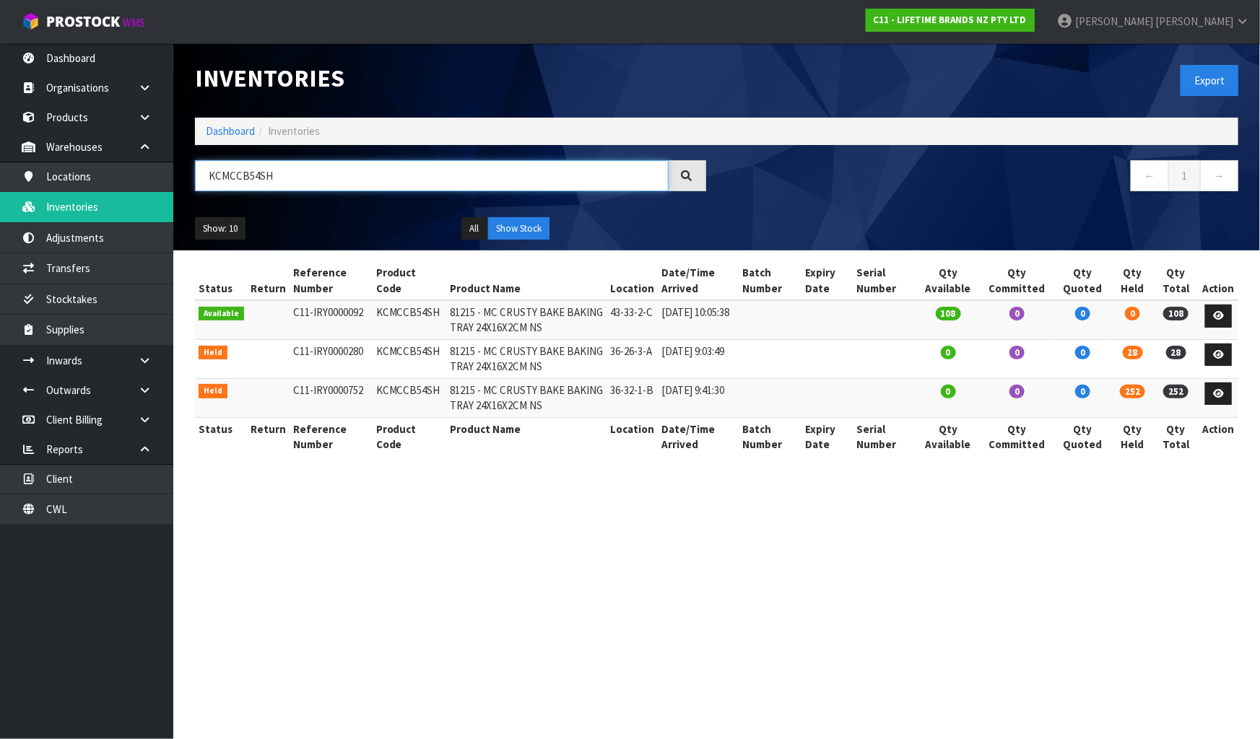
click at [283, 178] on input "KCMCCB54SH" at bounding box center [432, 175] width 474 height 31
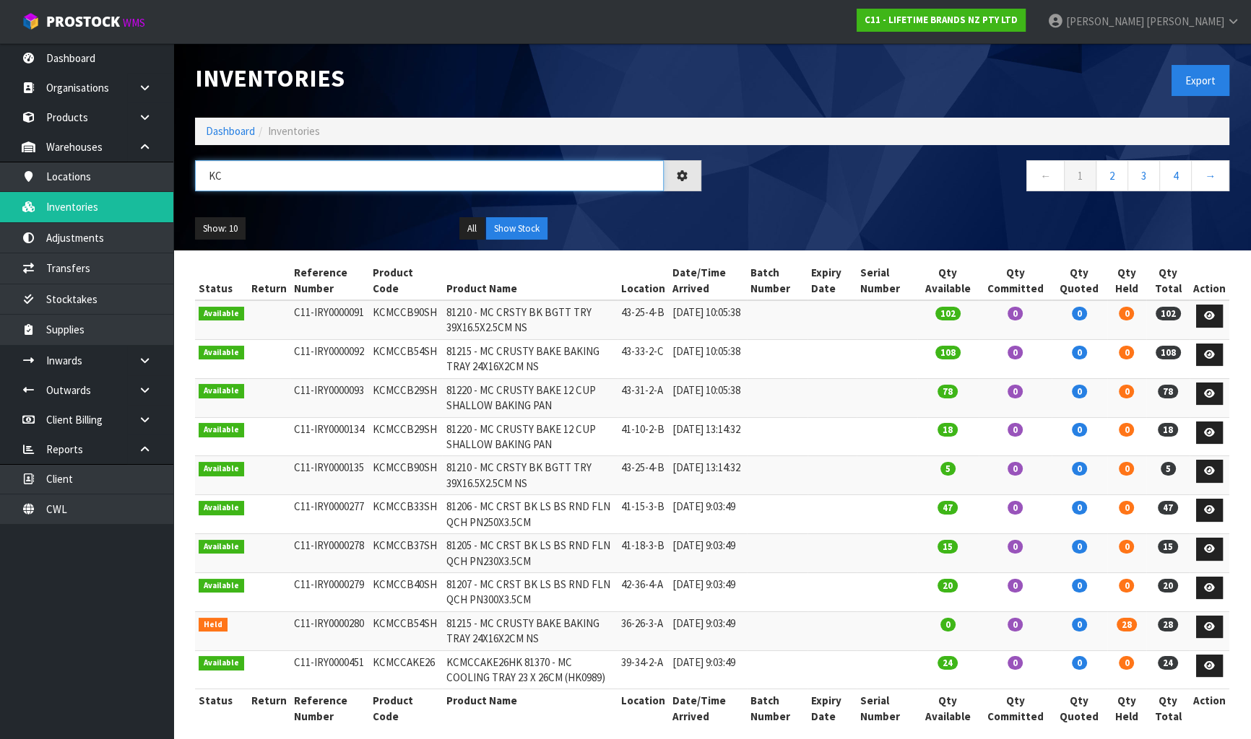
type input "K"
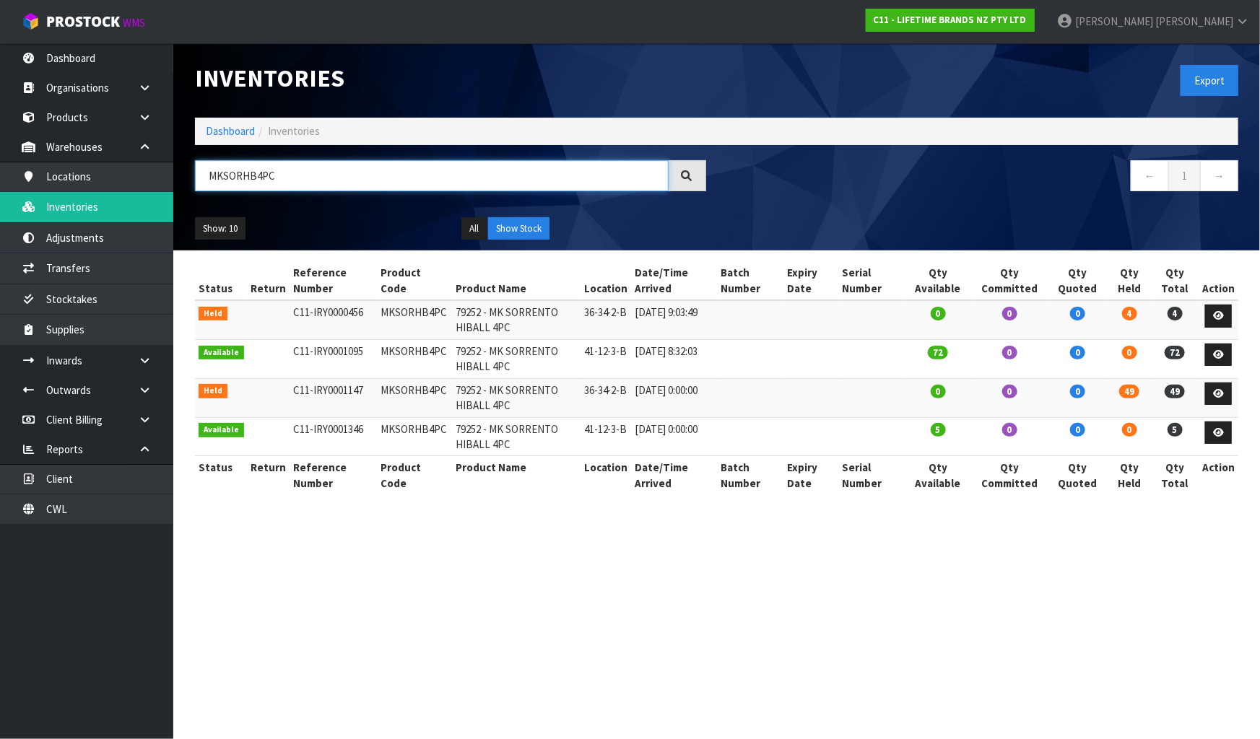
click at [508, 169] on input "MKSORHB4PC" at bounding box center [432, 175] width 474 height 31
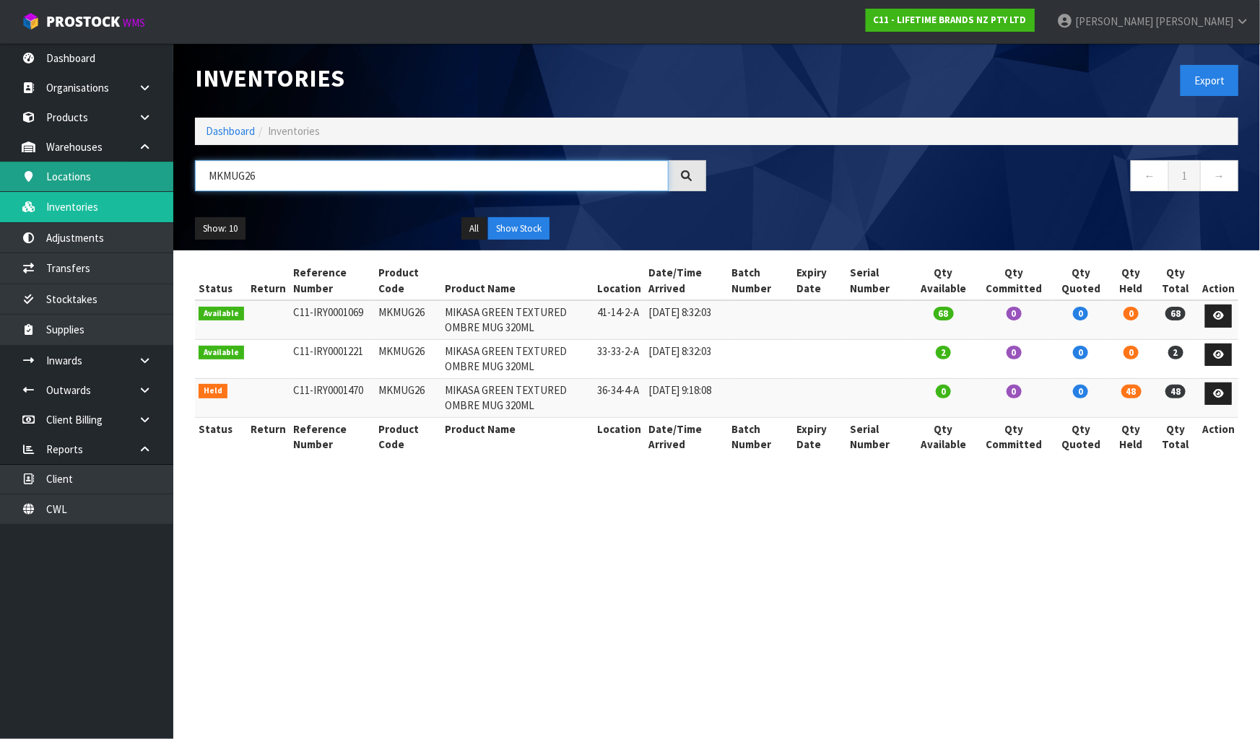
drag, startPoint x: 371, startPoint y: 185, endPoint x: 91, endPoint y: 187, distance: 280.2
click at [91, 187] on body "Toggle navigation ProStock WMS C11 - LIFETIME BRANDS NZ PTY LTD [PERSON_NAME] L…" at bounding box center [630, 369] width 1260 height 739
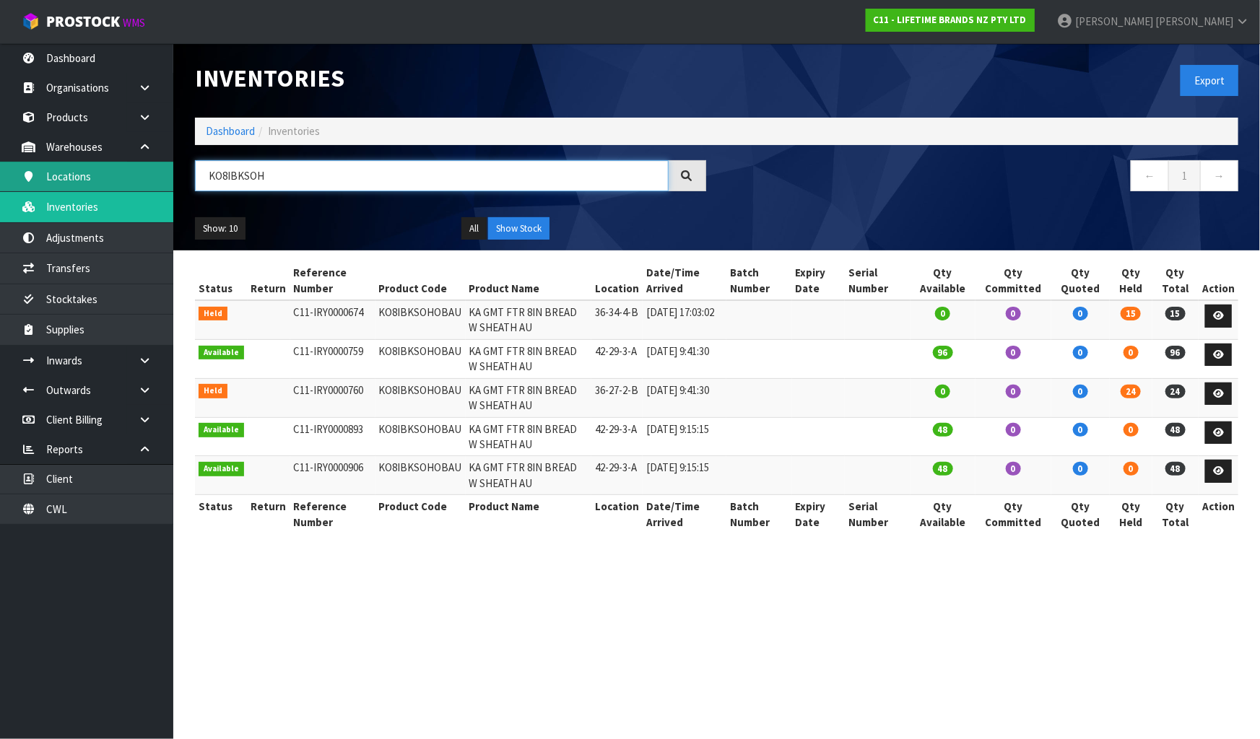
drag, startPoint x: 313, startPoint y: 190, endPoint x: 137, endPoint y: 164, distance: 178.1
click at [137, 164] on body "Toggle navigation ProStock WMS C11 - LIFETIME BRANDS NZ PTY LTD [PERSON_NAME] L…" at bounding box center [630, 369] width 1260 height 739
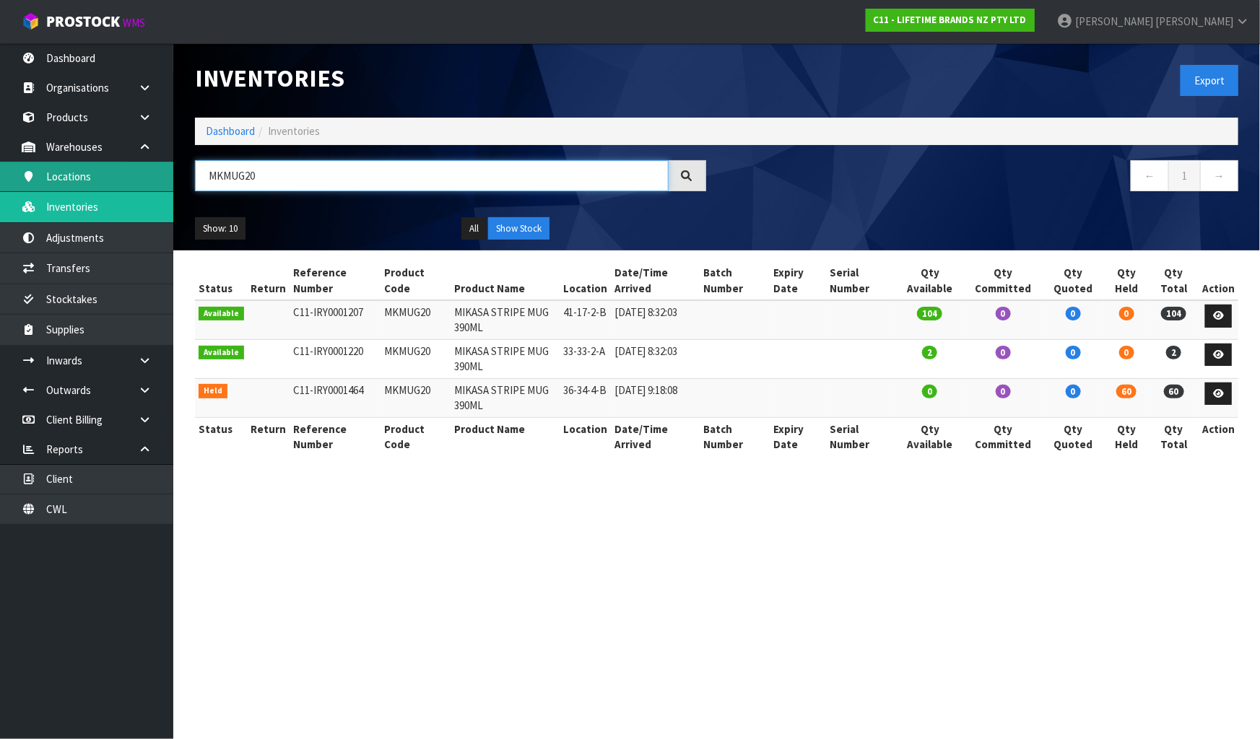
drag, startPoint x: 269, startPoint y: 168, endPoint x: 70, endPoint y: 179, distance: 199.7
click at [70, 179] on body "Toggle navigation ProStock WMS C11 - LIFETIME BRANDS NZ PTY LTD [PERSON_NAME] L…" at bounding box center [630, 369] width 1260 height 739
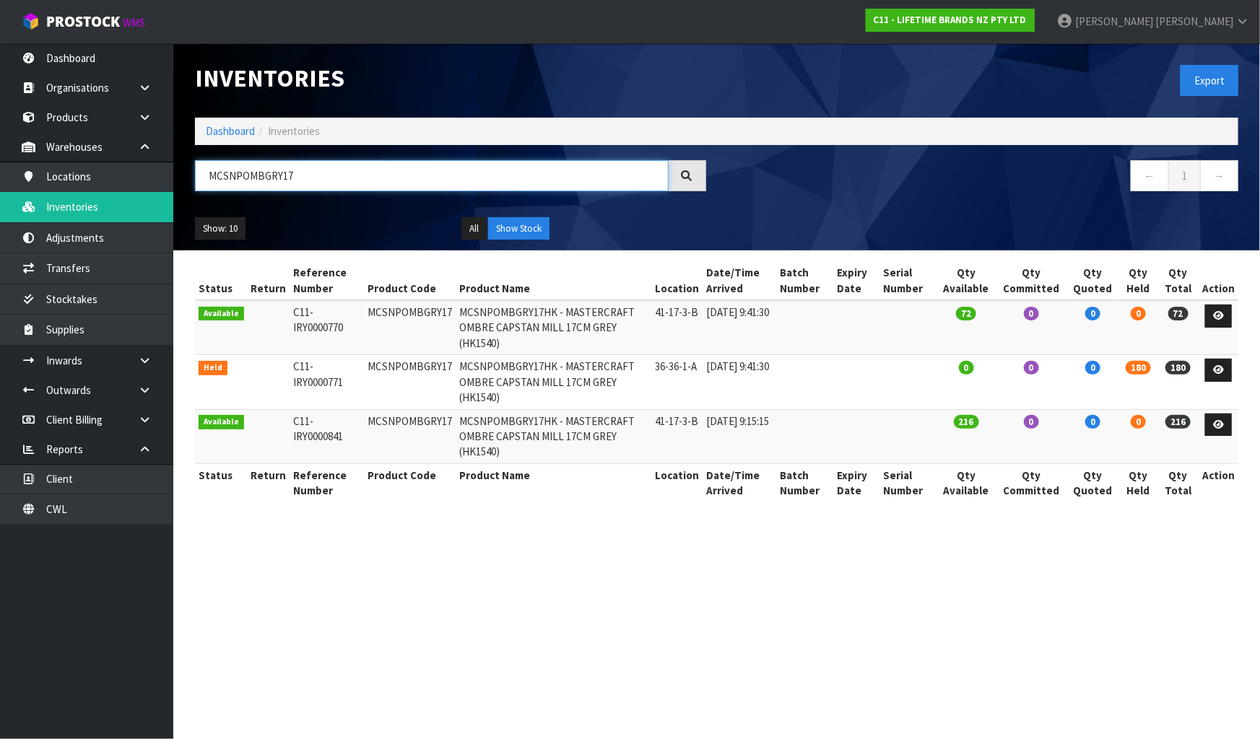
click at [357, 167] on input "MCSNPOMBGRY17" at bounding box center [432, 175] width 474 height 31
click at [357, 166] on input "MCSNPOMBGRY17" at bounding box center [432, 175] width 474 height 31
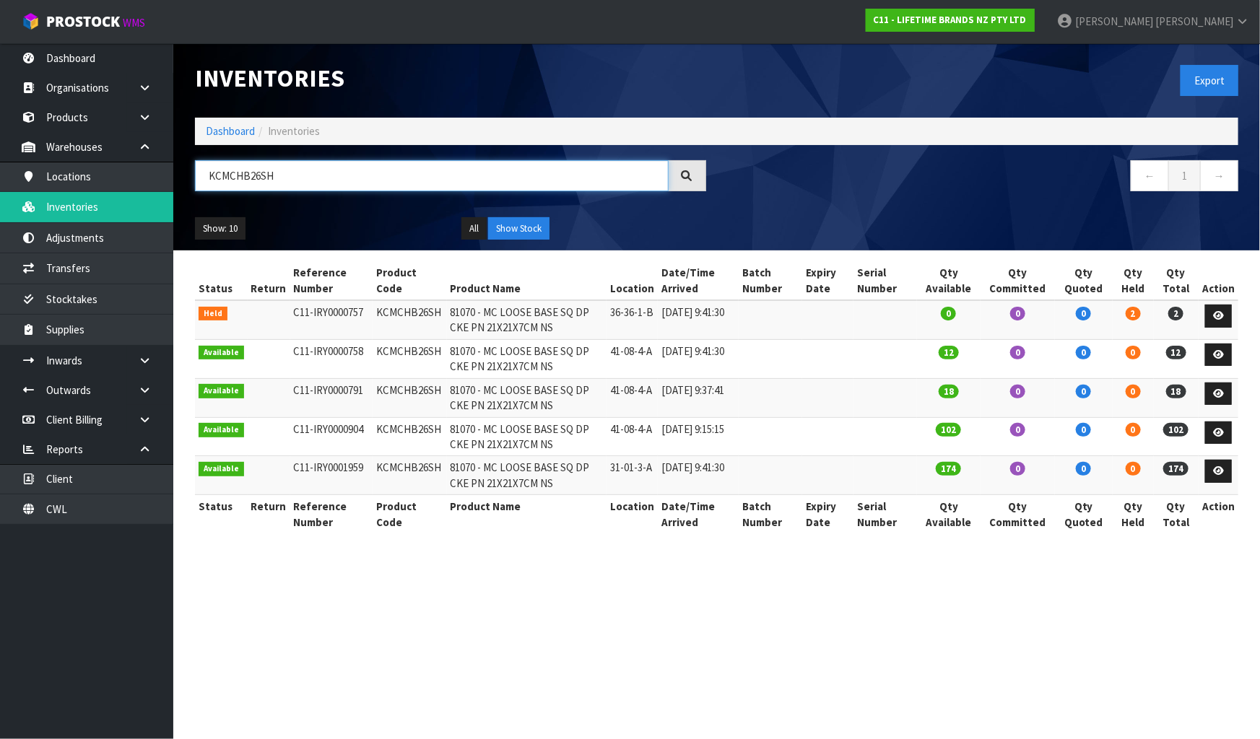
click at [311, 172] on input "KCMCHB26SH" at bounding box center [432, 175] width 474 height 31
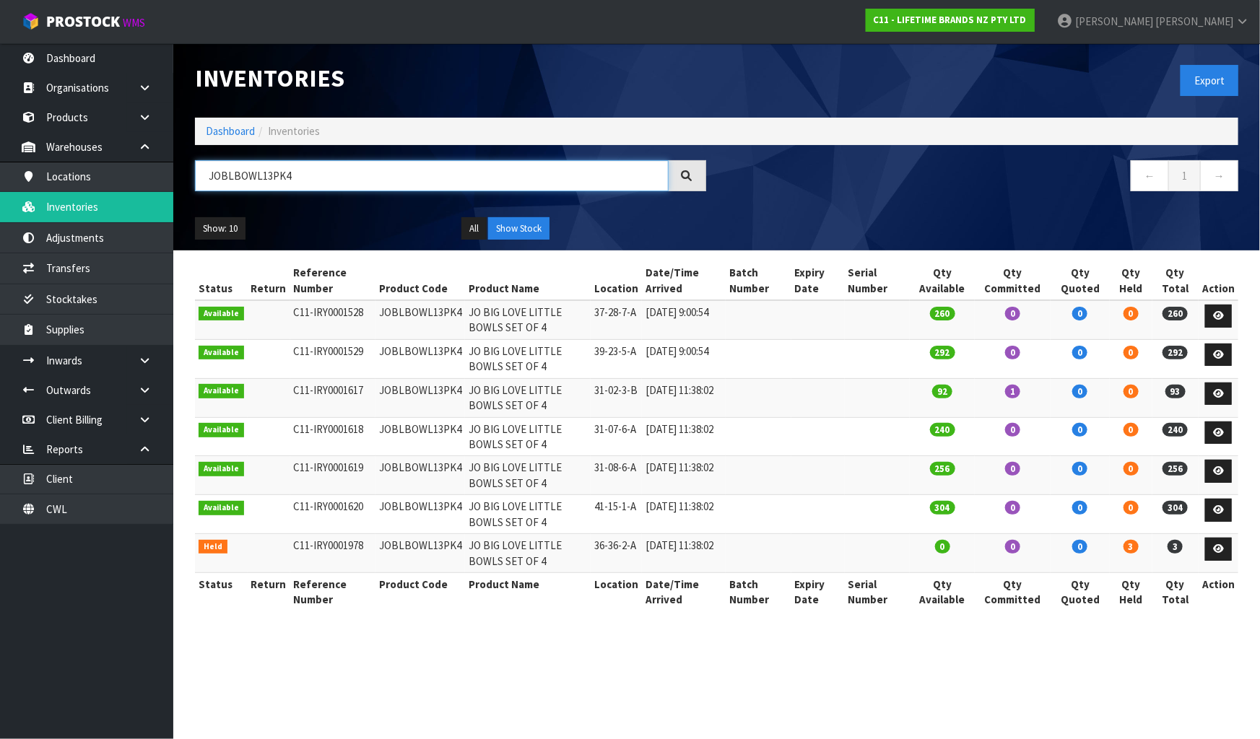
click at [328, 173] on input "JOBLBOWL13PK4" at bounding box center [432, 175] width 474 height 31
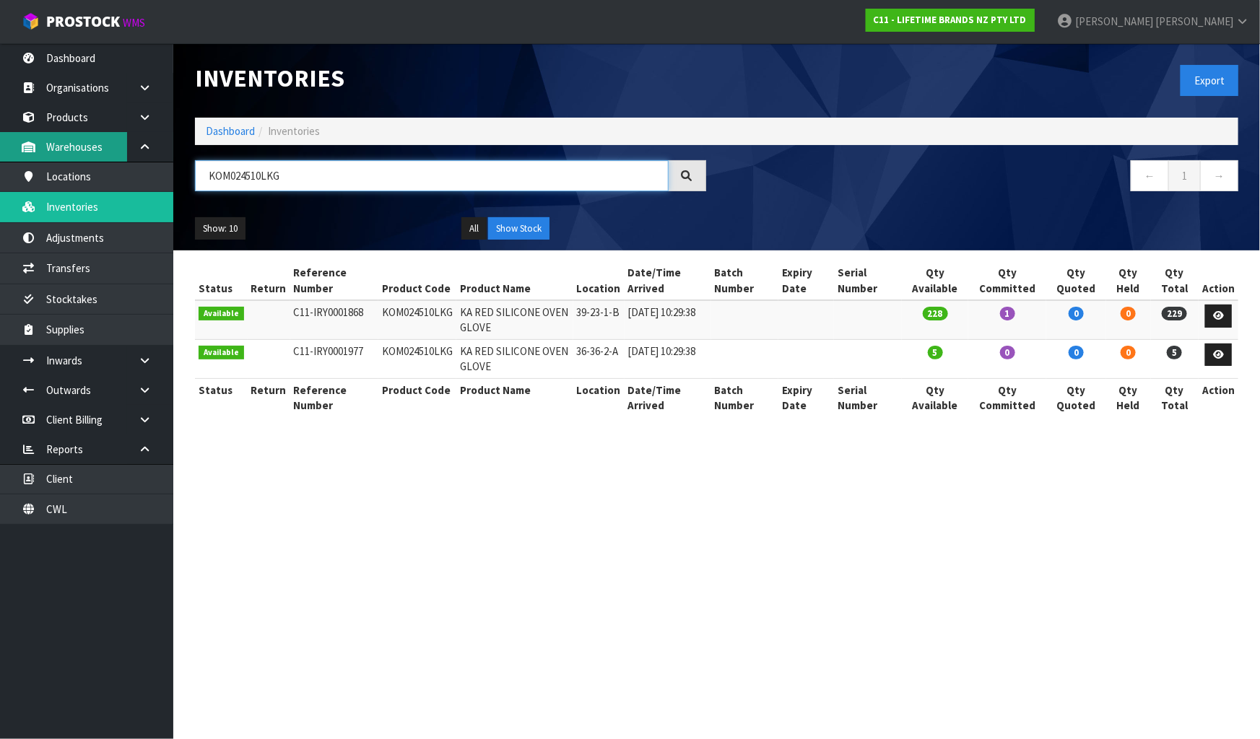
drag, startPoint x: 324, startPoint y: 165, endPoint x: 22, endPoint y: 158, distance: 301.2
click at [22, 158] on body "Toggle navigation ProStock WMS C11 - LIFETIME BRANDS NZ PTY LTD [PERSON_NAME] L…" at bounding box center [630, 369] width 1260 height 739
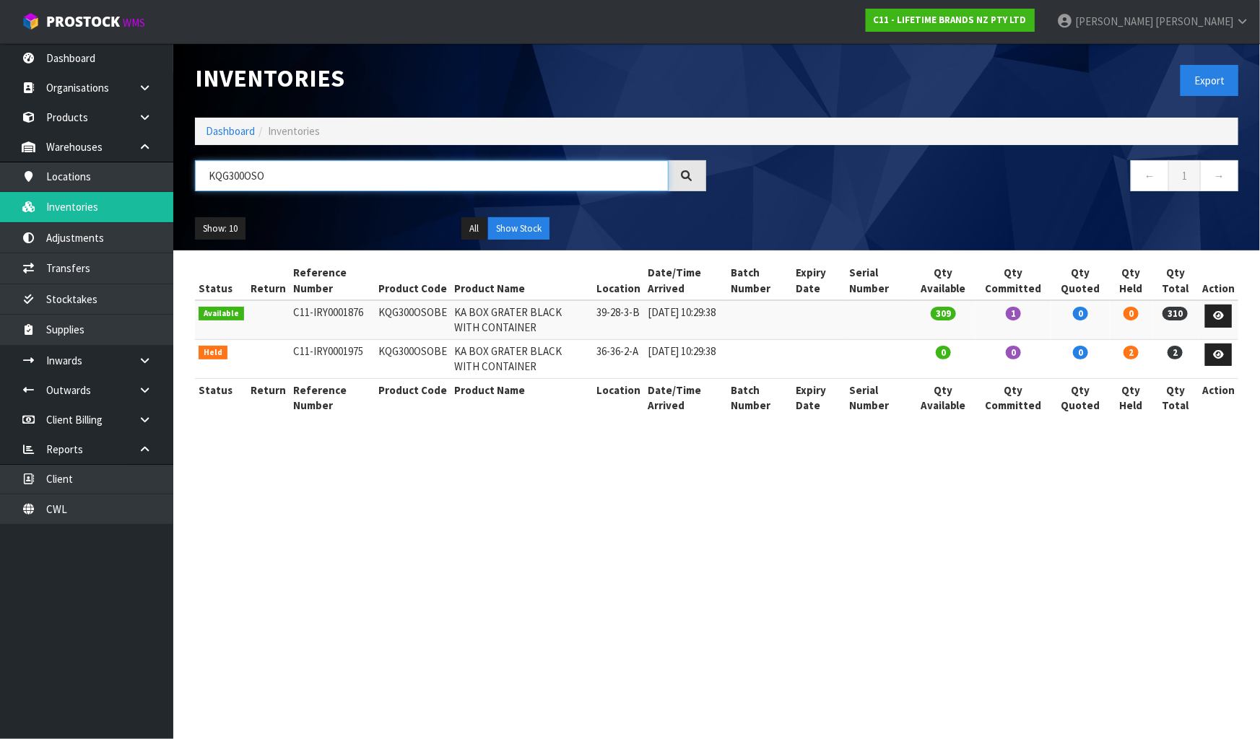
click at [282, 166] on input "KQG300OSO" at bounding box center [432, 175] width 474 height 31
click at [282, 165] on input "KQG300OSO" at bounding box center [432, 175] width 474 height 31
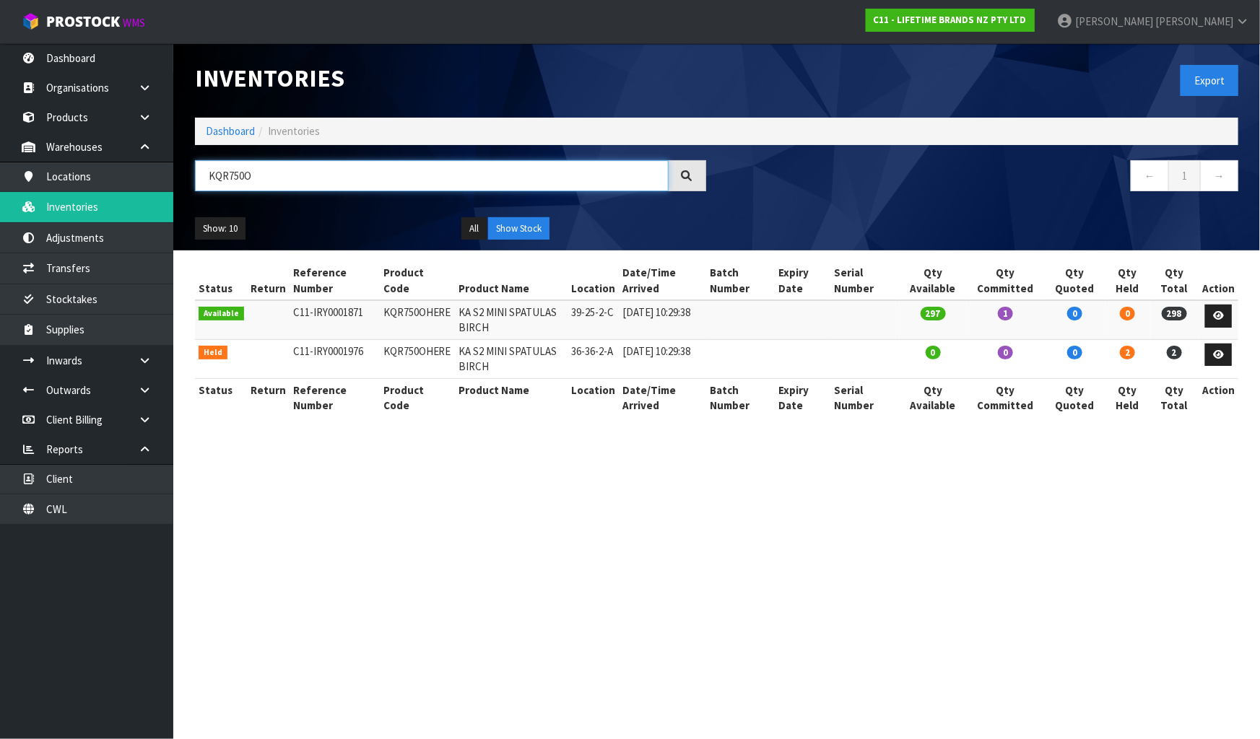
click at [321, 186] on input "KQR750O" at bounding box center [432, 175] width 474 height 31
type input "K"
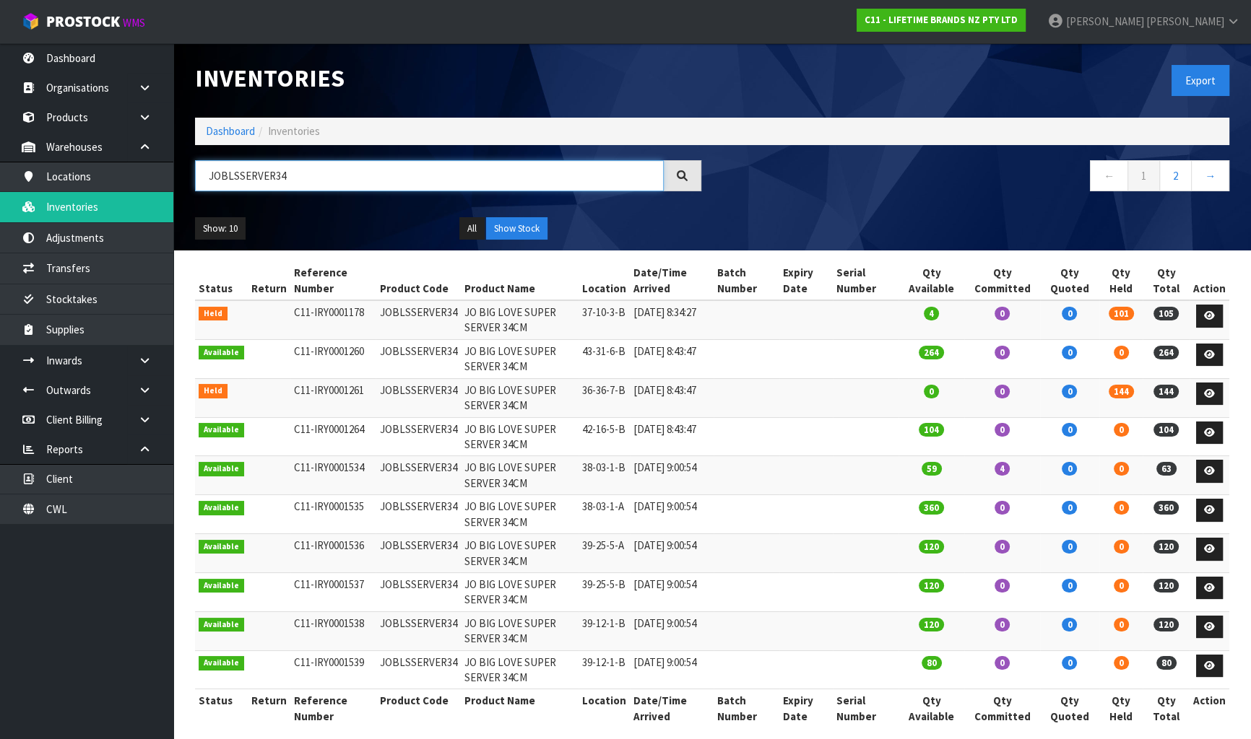
type input "JOBLSSERVER34"
click at [1177, 170] on link "2" at bounding box center [1175, 175] width 32 height 31
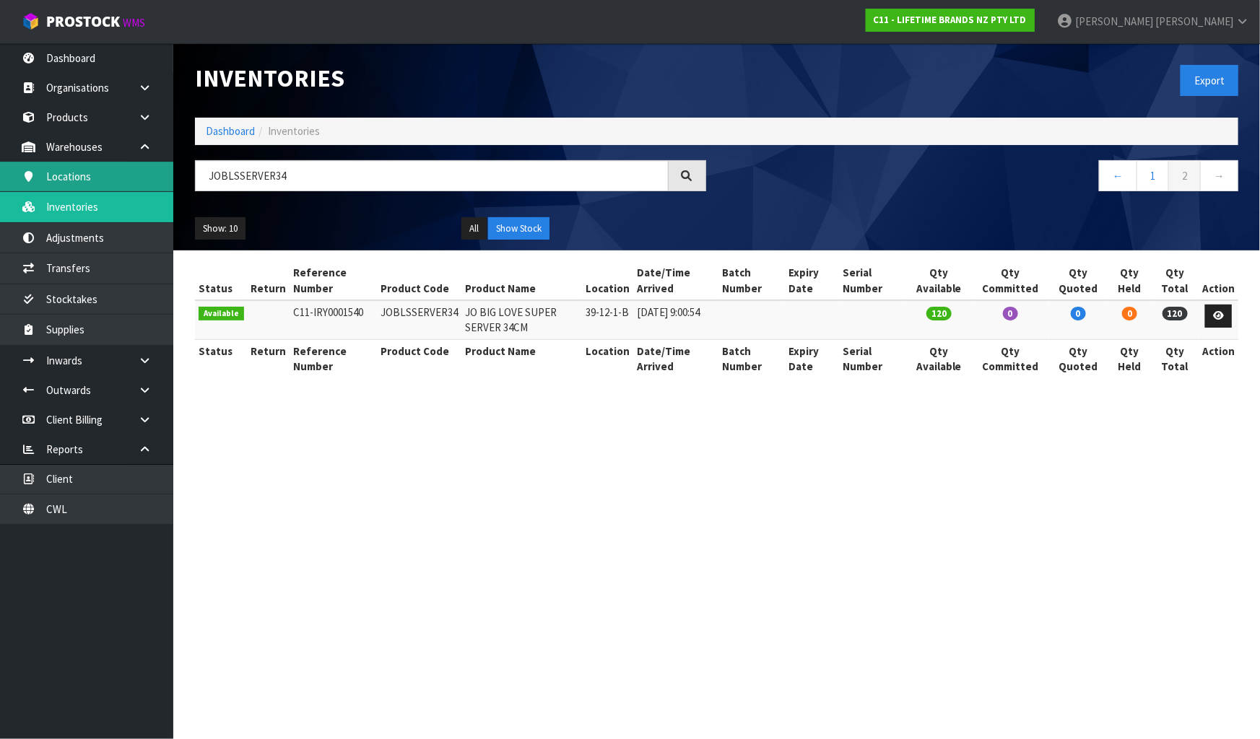
click at [77, 173] on link "Locations" at bounding box center [86, 177] width 173 height 30
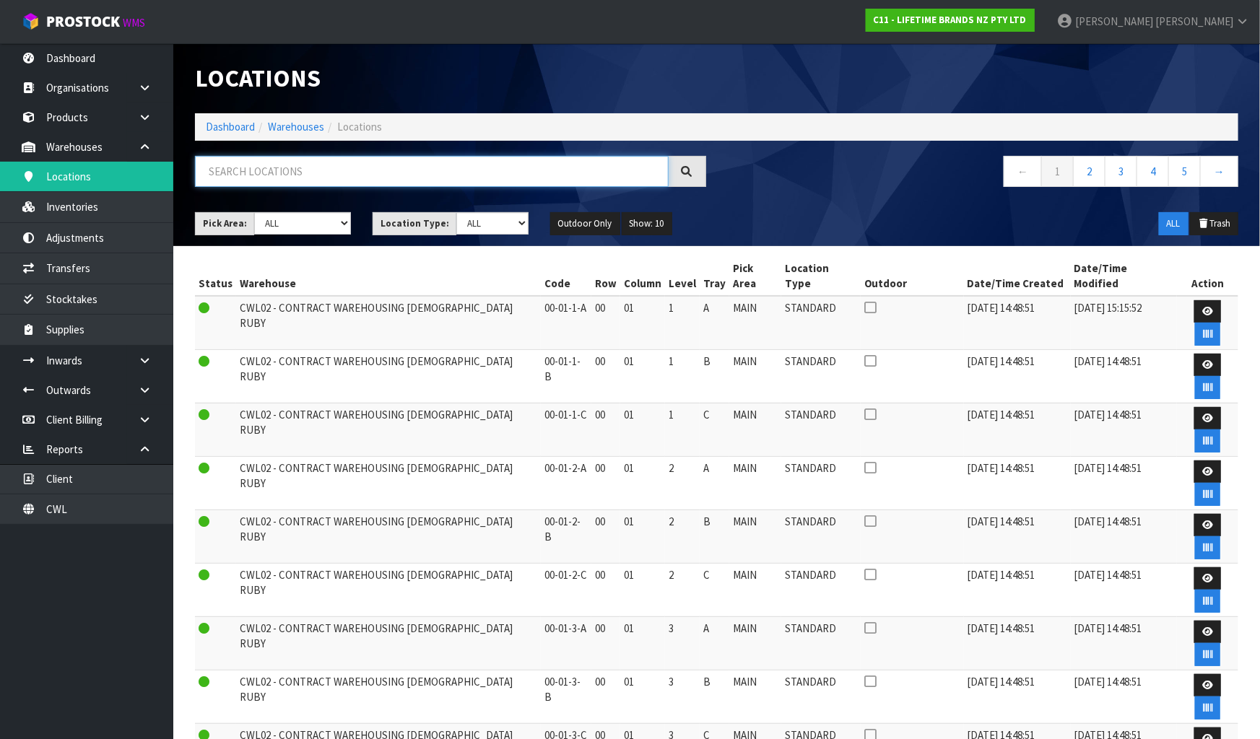
click at [383, 175] on input "text" at bounding box center [432, 171] width 474 height 31
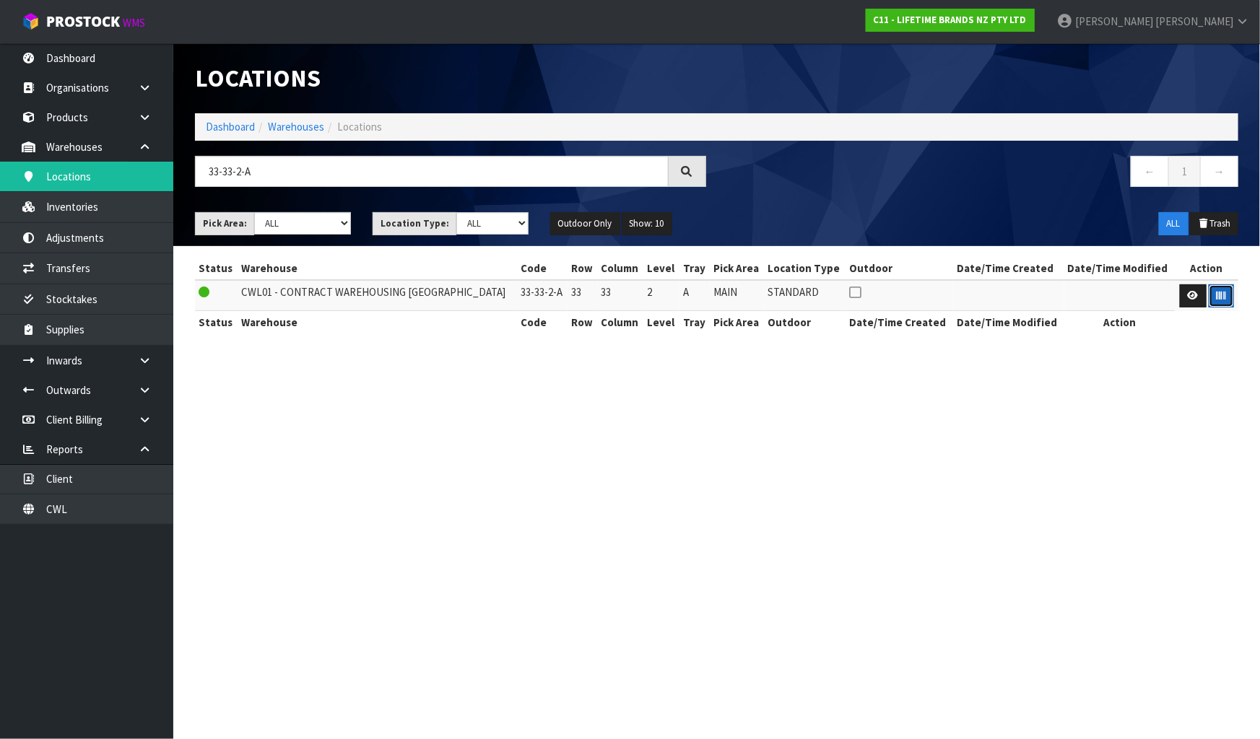
click at [1222, 298] on icon "button" at bounding box center [1221, 295] width 9 height 9
click at [233, 170] on input "33-33-2-A" at bounding box center [432, 171] width 474 height 31
click at [1233, 296] on td at bounding box center [1207, 295] width 64 height 31
click at [1226, 298] on button "button" at bounding box center [1221, 296] width 25 height 23
click at [1166, 461] on section "Locations Dashboard Warehouses Locations 33-31-2-A ← 1 → Pick Area: Main Refurb…" at bounding box center [630, 369] width 1260 height 739
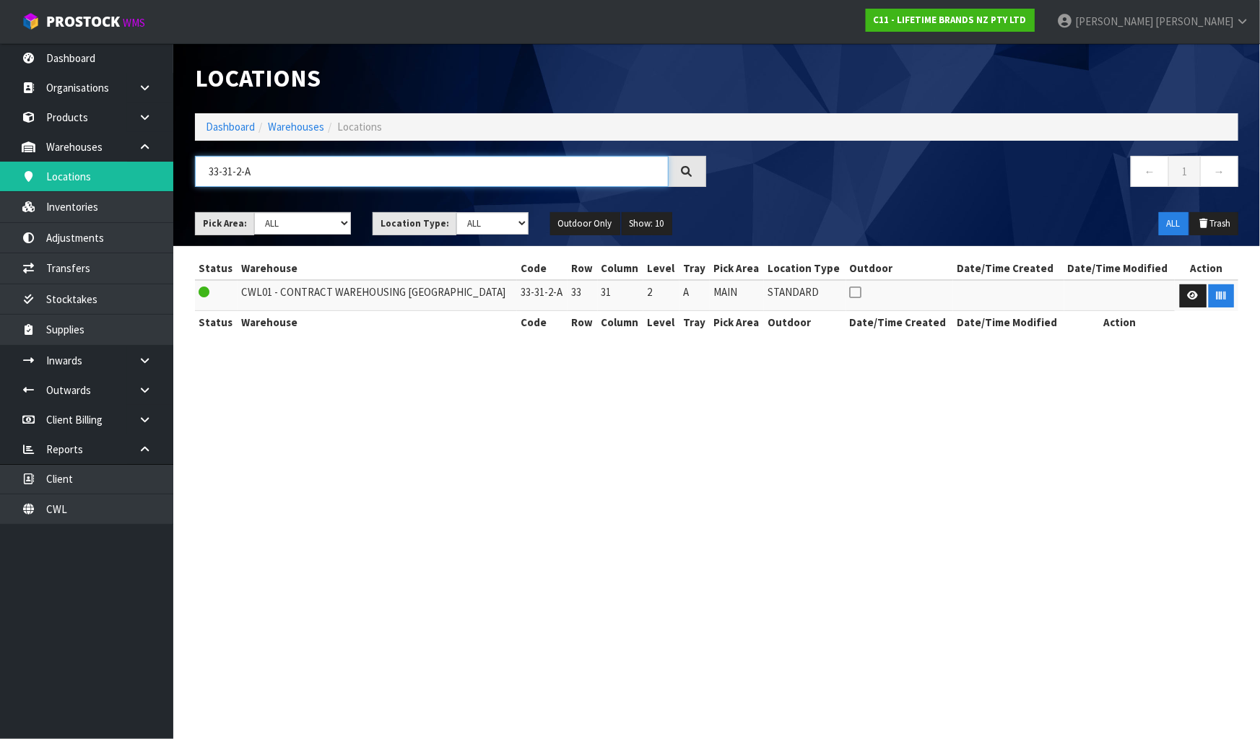
click at [387, 163] on input "33-31-2-A" at bounding box center [432, 171] width 474 height 31
click at [386, 163] on input "33-31-2-A" at bounding box center [432, 171] width 474 height 31
click at [1224, 298] on button "button" at bounding box center [1221, 296] width 25 height 23
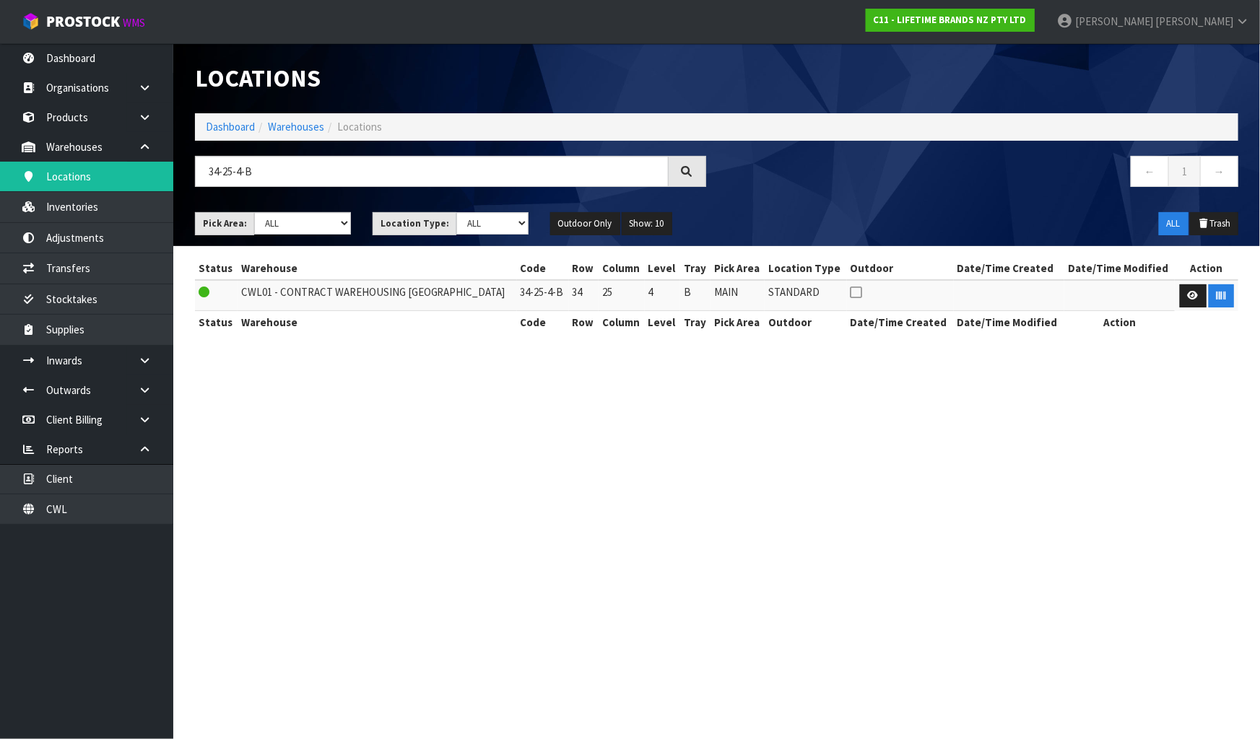
click at [1119, 459] on section "Locations Dashboard Warehouses Locations 34-25-4-B ← 1 → Pick Area: Main Refurb…" at bounding box center [630, 369] width 1260 height 739
click at [370, 175] on input "34-25-4-B" at bounding box center [432, 171] width 474 height 31
click at [240, 170] on input "34-25-4-B" at bounding box center [432, 171] width 474 height 31
click at [344, 179] on input "34-25-2-B" at bounding box center [432, 171] width 474 height 31
click at [1211, 298] on button "button" at bounding box center [1221, 296] width 25 height 23
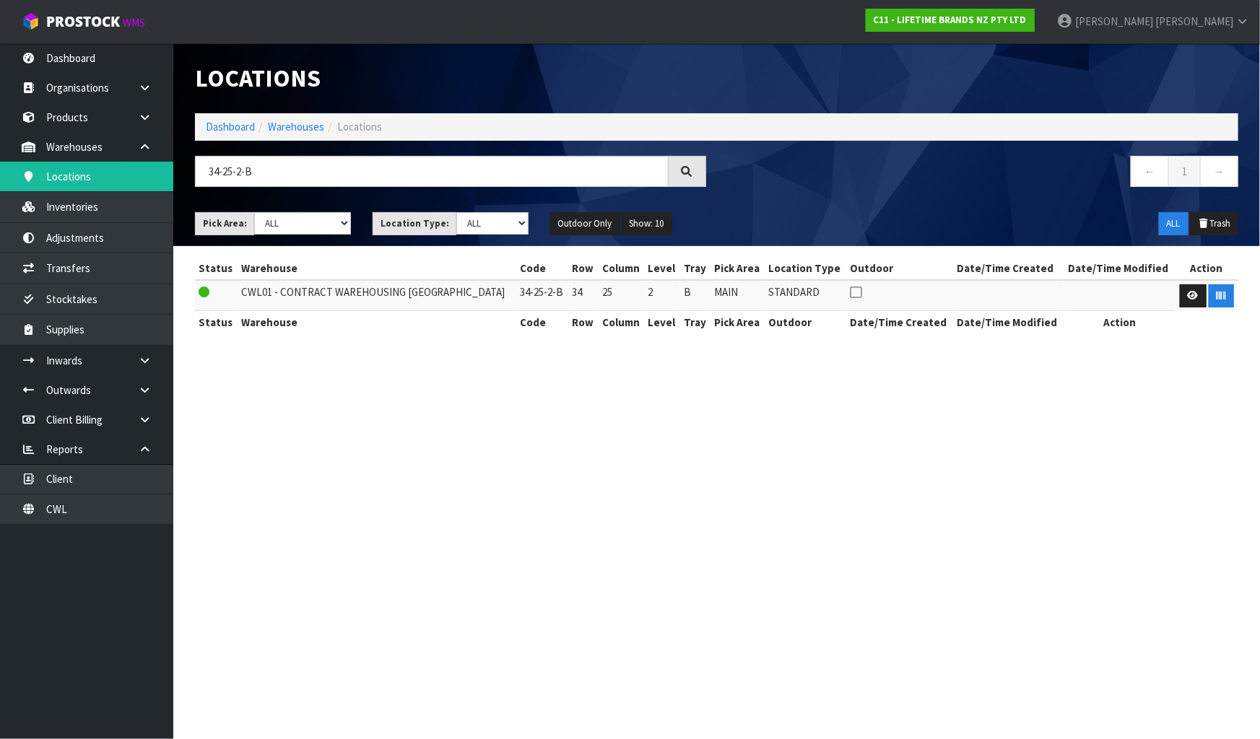
click at [1241, 576] on section "Locations Dashboard Warehouses Locations 34-25-2-B ← 1 → Pick Area: Main Refurb…" at bounding box center [630, 369] width 1260 height 739
click at [231, 172] on input "34-25-2-B" at bounding box center [432, 171] width 474 height 31
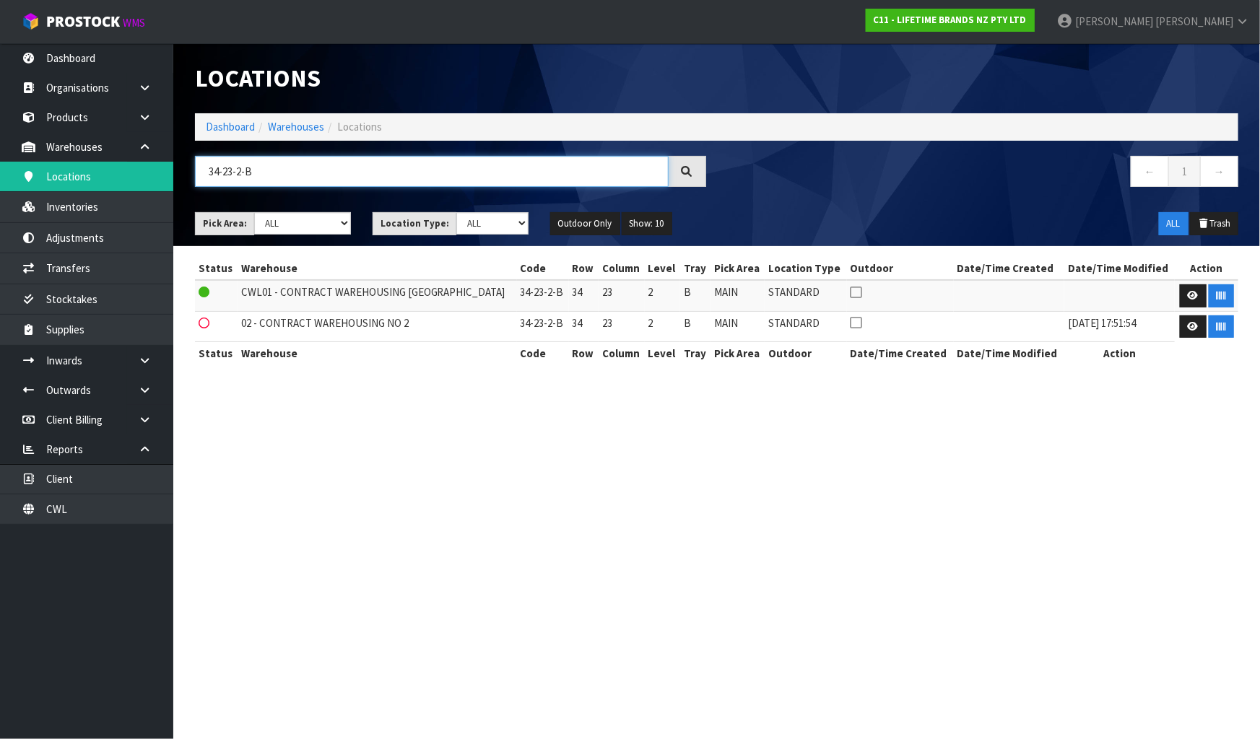
click at [307, 173] on input "34-23-2-B" at bounding box center [432, 171] width 474 height 31
click at [1223, 298] on icon "button" at bounding box center [1221, 295] width 9 height 9
click at [1100, 443] on section "Locations Dashboard Warehouses Locations 34-23-2-B ← 1 → Pick Area: Main Refurb…" at bounding box center [630, 369] width 1260 height 739
click at [317, 180] on input "34-23-2-B" at bounding box center [432, 171] width 474 height 31
click at [219, 173] on input "34-23-2-B" at bounding box center [432, 171] width 474 height 31
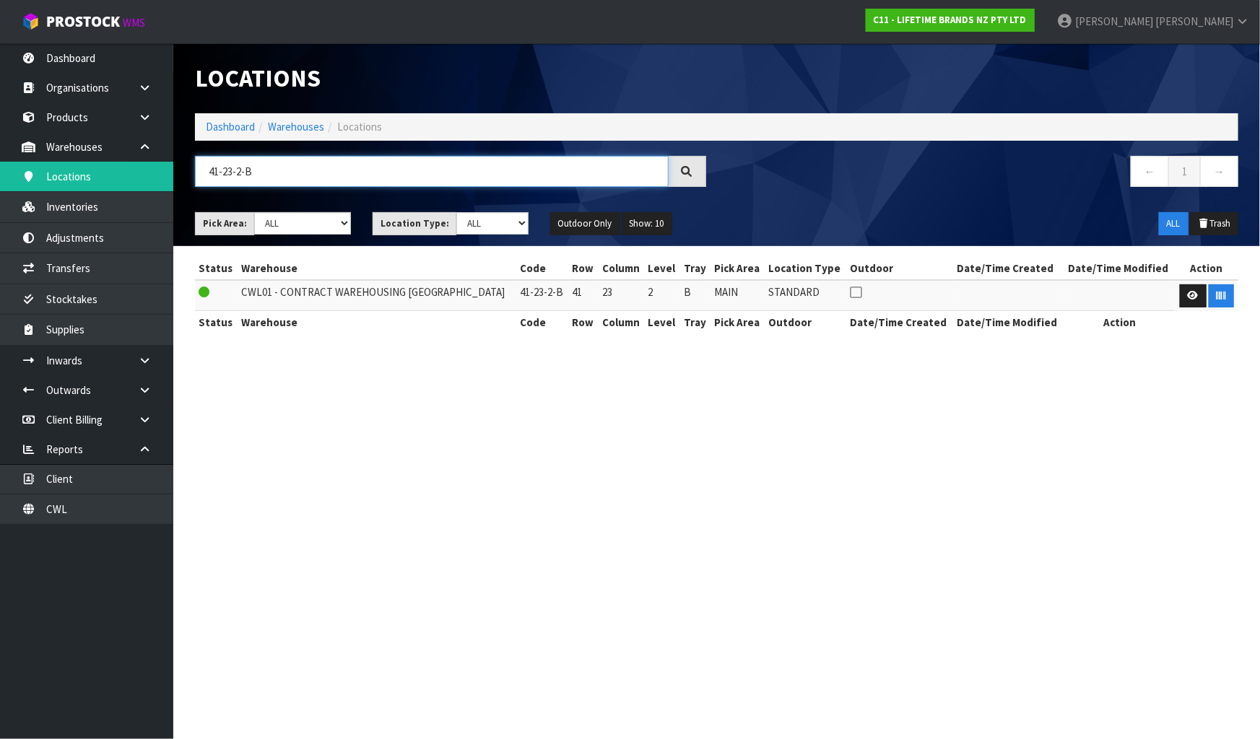
click at [235, 178] on input "41-23-2-B" at bounding box center [432, 171] width 474 height 31
click at [241, 173] on input "41-13-2-B" at bounding box center [432, 171] width 474 height 31
type input "41-13-4-B"
click at [1223, 292] on button "button" at bounding box center [1221, 296] width 25 height 23
click at [1171, 404] on section "Locations Dashboard Warehouses Locations 41-13-4-B ← 1 → Pick Area: Main Refurb…" at bounding box center [630, 369] width 1260 height 739
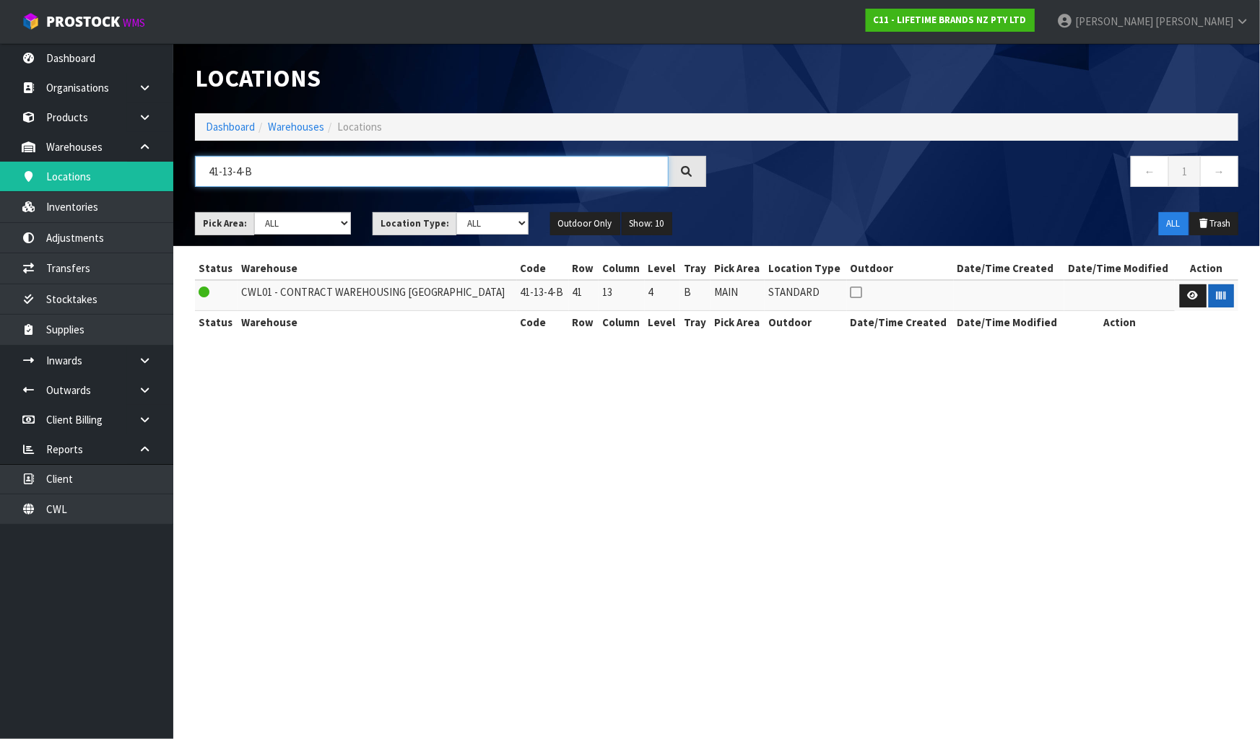
click at [559, 172] on input "41-13-4-B" at bounding box center [432, 171] width 474 height 31
type input "38-31-3-B"
click at [1221, 303] on button "button" at bounding box center [1221, 296] width 25 height 23
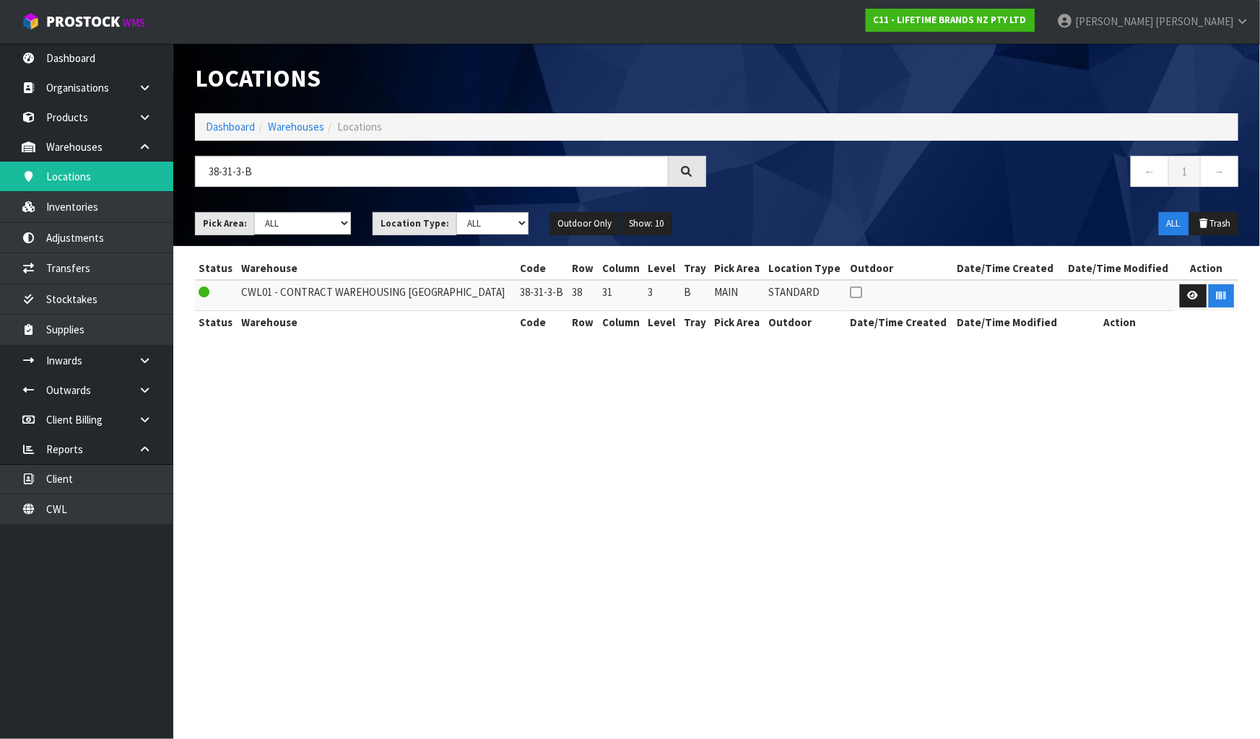
click at [1076, 443] on section "Locations Dashboard Warehouses Locations 38-31-3-B ← 1 → Pick Area: Main Refurb…" at bounding box center [630, 369] width 1260 height 739
click at [376, 170] on input "38-31-3-B" at bounding box center [432, 171] width 474 height 31
type input "37-04-3-A"
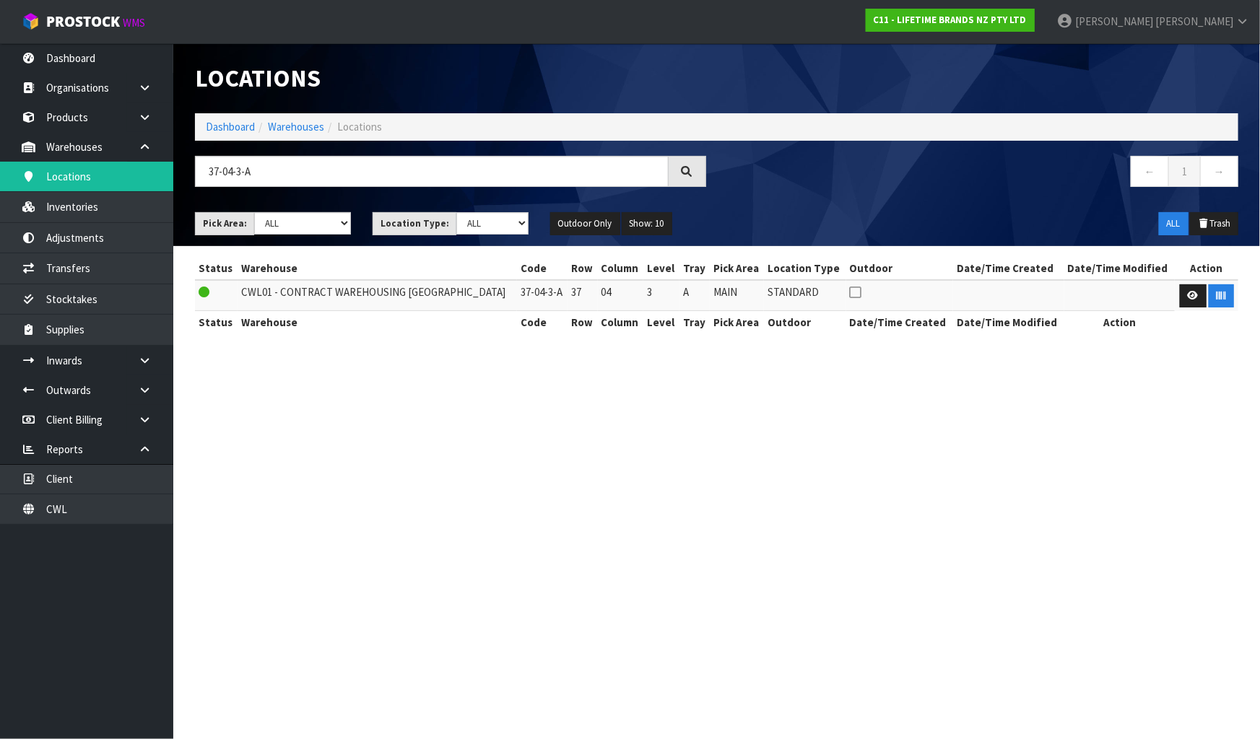
click at [643, 486] on section "Locations Dashboard Warehouses Locations 37-04-3-A ← 1 → Pick Area: Main Refurb…" at bounding box center [630, 369] width 1260 height 739
click at [1220, 302] on button "button" at bounding box center [1221, 296] width 25 height 23
click at [1168, 469] on section "Locations Dashboard Warehouses Locations 37-04-3-A ← 1 → Pick Area: Main Refurb…" at bounding box center [630, 369] width 1260 height 739
click at [399, 168] on input "37-04-3-A" at bounding box center [432, 171] width 474 height 31
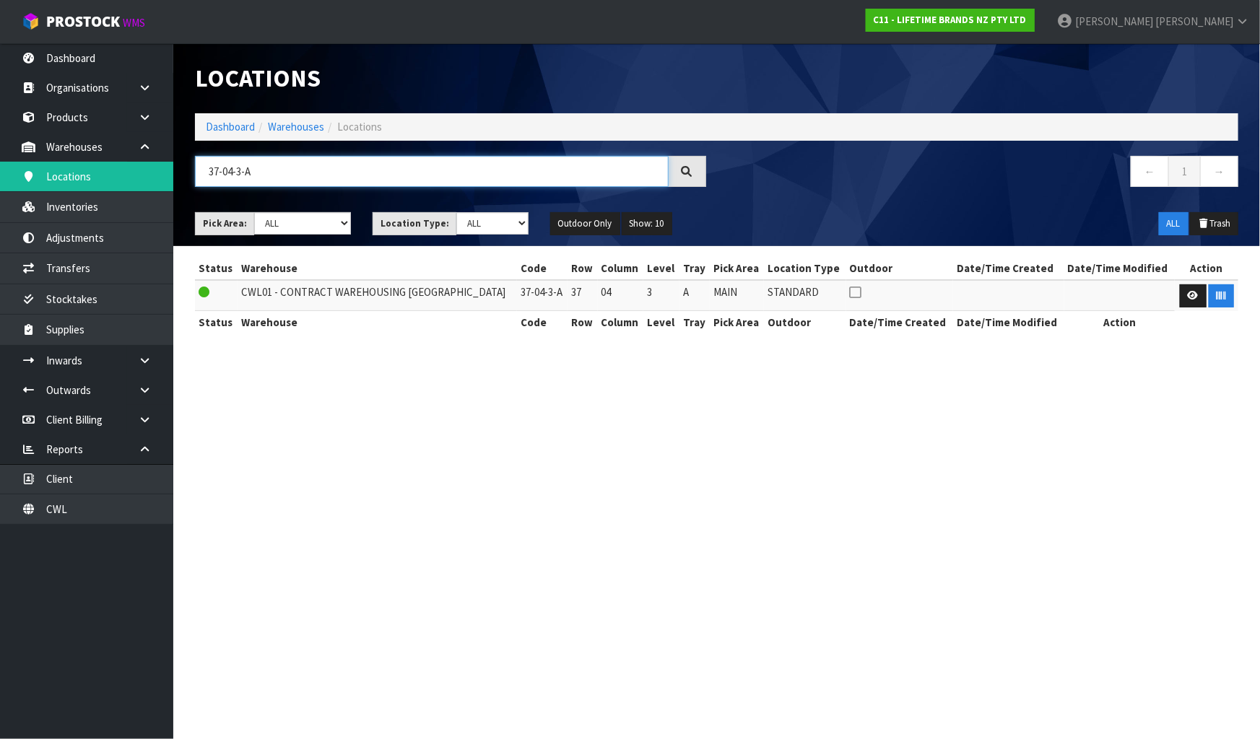
click at [399, 168] on input "37-04-3-A" at bounding box center [432, 171] width 474 height 31
type input "31-16-4-A"
click at [1222, 300] on icon "button" at bounding box center [1221, 295] width 9 height 9
click at [1142, 378] on section "Locations Dashboard Warehouses Locations 31-16-4-A ← 1 → Pick Area: Main Refurb…" at bounding box center [630, 369] width 1260 height 739
click at [313, 165] on input "31-16-4-A" at bounding box center [432, 171] width 474 height 31
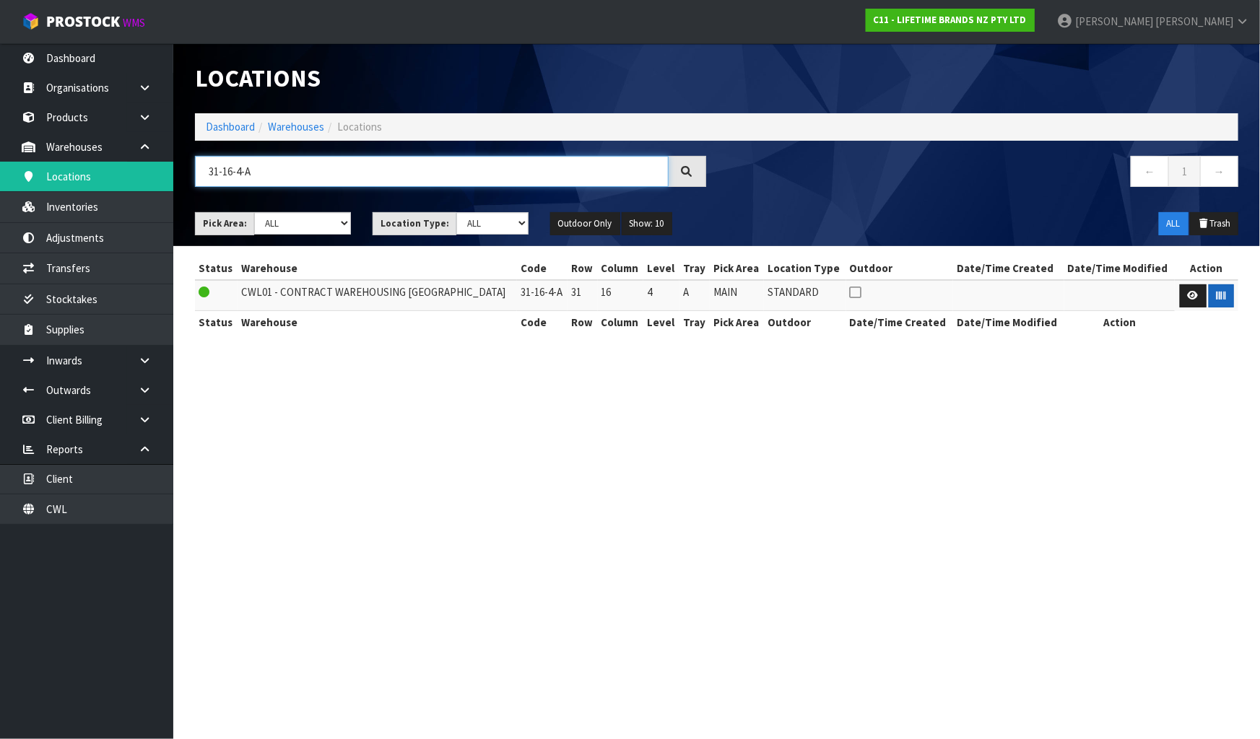
click at [313, 165] on input "31-16-4-A" at bounding box center [432, 171] width 474 height 31
type input "34-25-4-A"
click at [1213, 291] on button "button" at bounding box center [1221, 296] width 25 height 23
click at [1204, 418] on section "Locations Dashboard Warehouses Locations 34-25-4-A ← 1 → Pick Area: Main Refurb…" at bounding box center [630, 369] width 1260 height 739
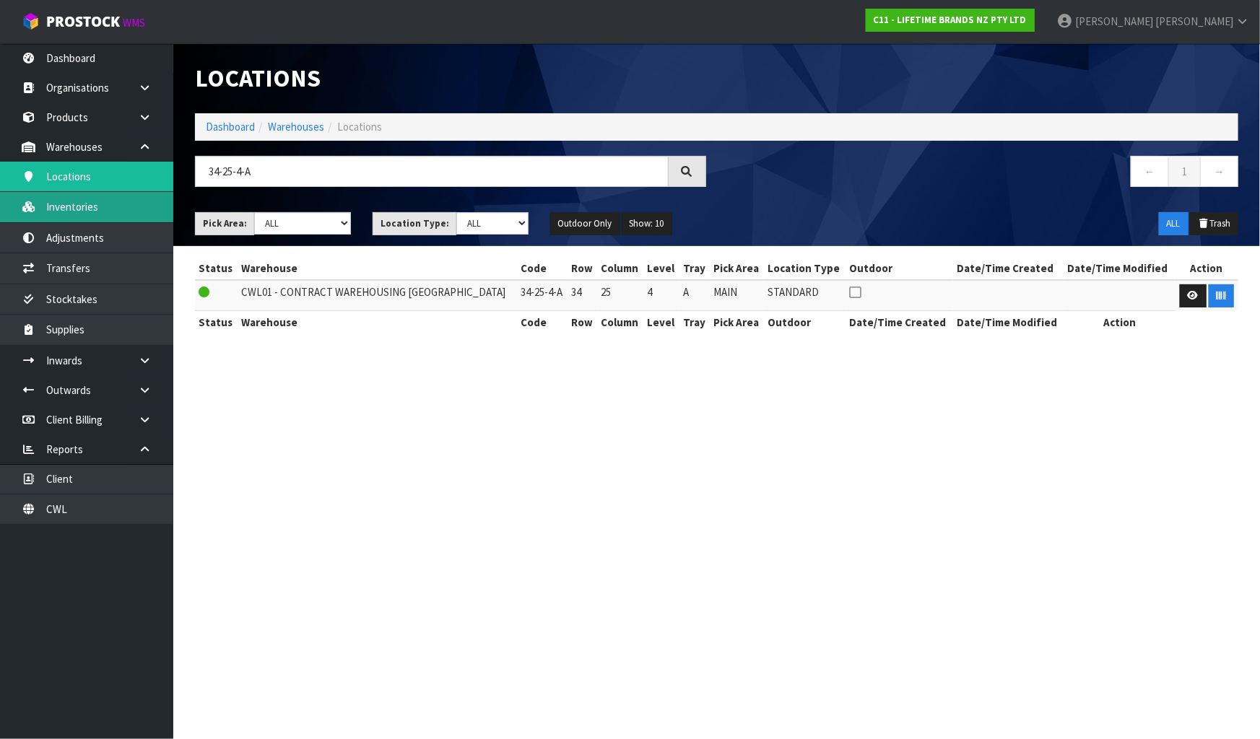
click at [79, 214] on link "Inventories" at bounding box center [86, 207] width 173 height 30
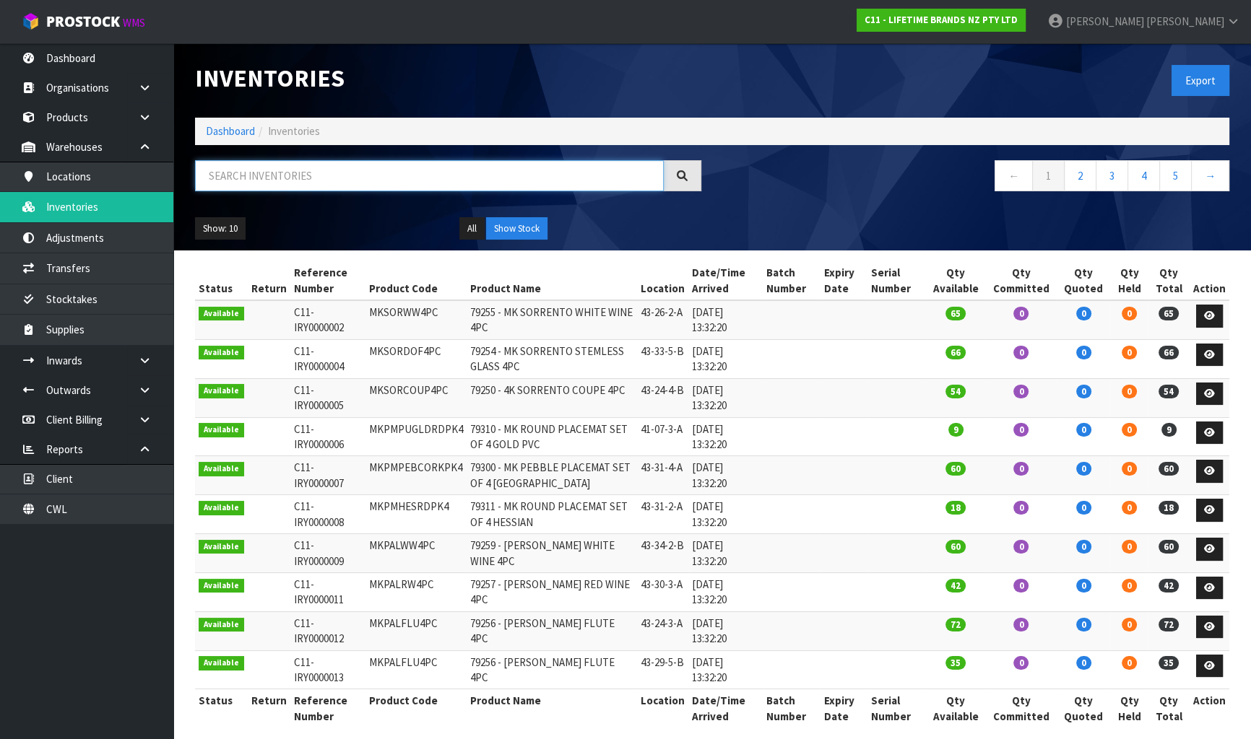
drag, startPoint x: 383, startPoint y: 173, endPoint x: -11, endPoint y: 123, distance: 396.7
click at [0, 123] on html "Toggle navigation ProStock WMS C11 - LIFETIME BRANDS NZ PTY LTD [PERSON_NAME] L…" at bounding box center [625, 369] width 1251 height 739
click at [610, 87] on h1 "Inventories" at bounding box center [448, 78] width 506 height 27
click at [1018, 100] on div "Export" at bounding box center [976, 80] width 528 height 74
click at [1018, 21] on strong "C11 - LIFETIME BRANDS NZ PTY LTD" at bounding box center [940, 20] width 153 height 12
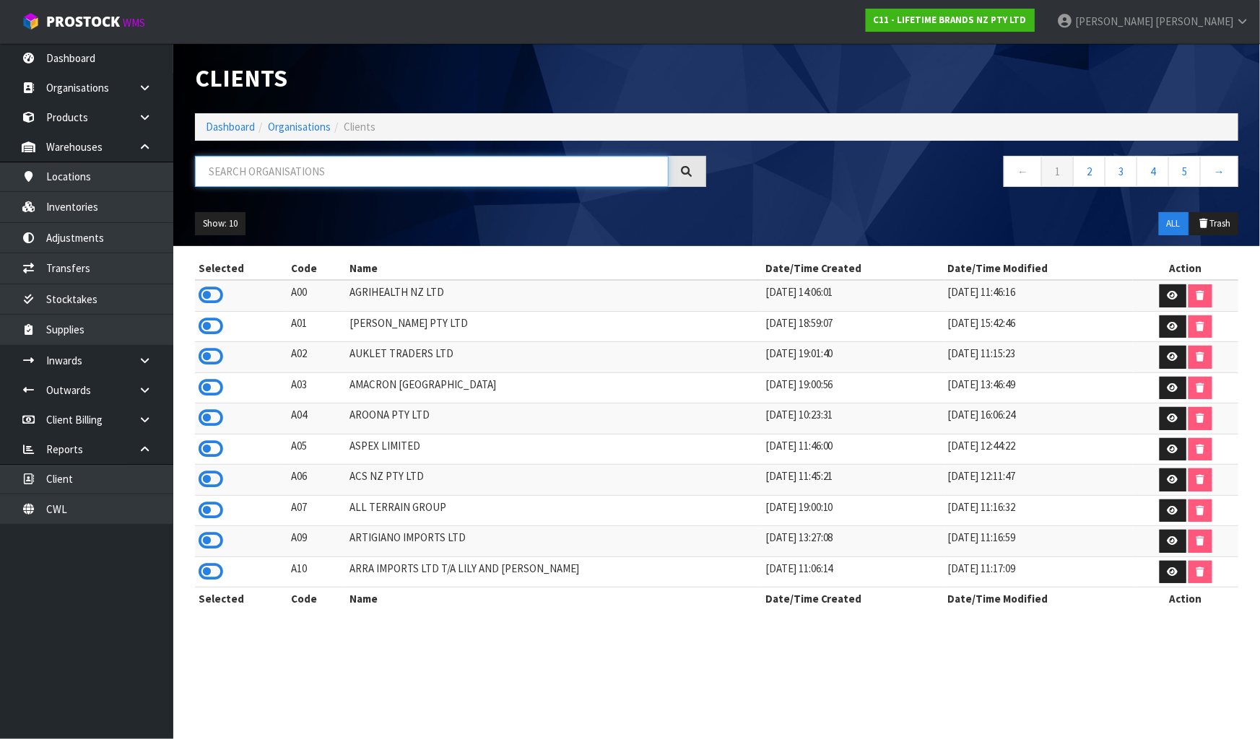
click at [287, 181] on input "text" at bounding box center [432, 171] width 474 height 31
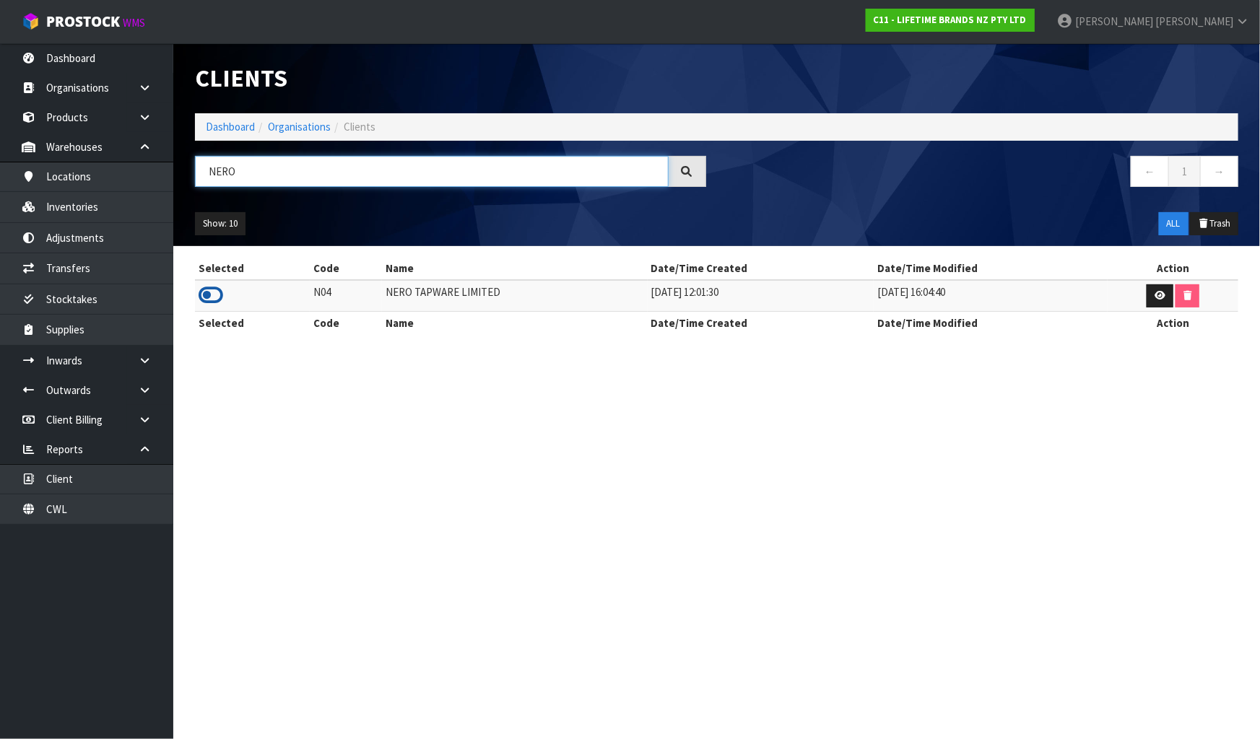
type input "NERO"
click at [203, 294] on icon at bounding box center [211, 296] width 25 height 22
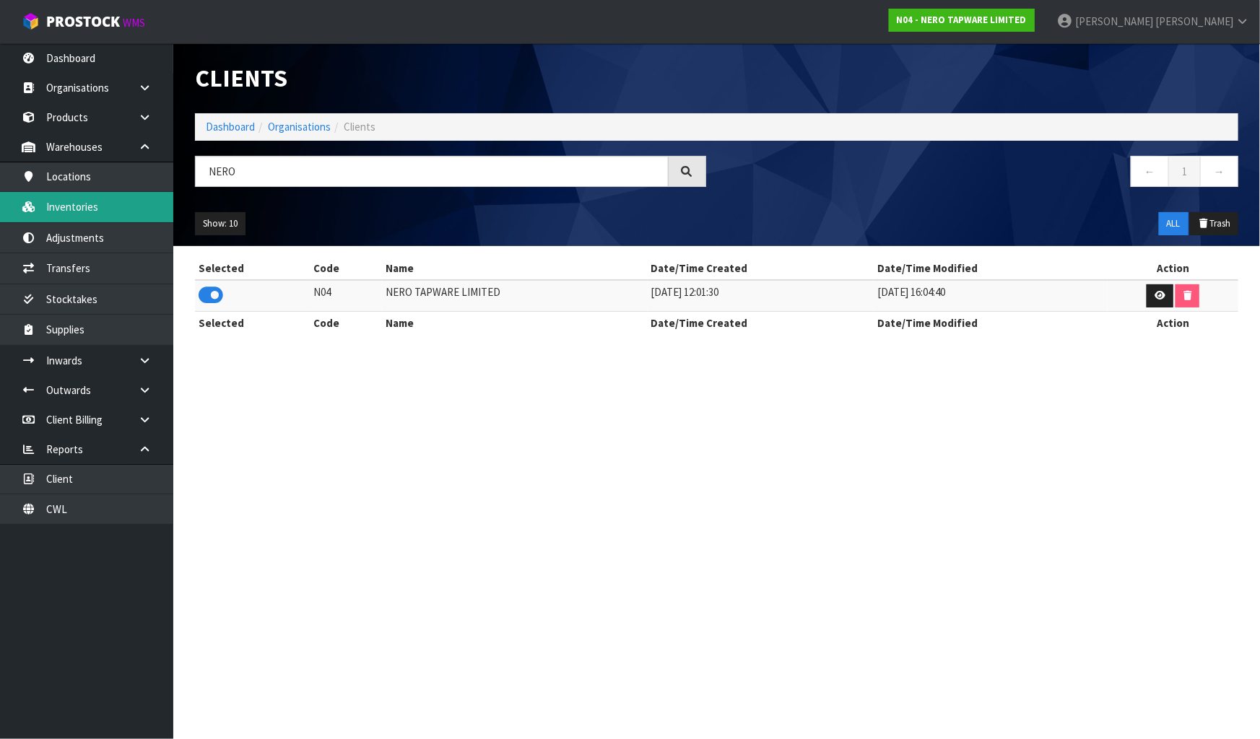
click at [92, 204] on link "Inventories" at bounding box center [86, 207] width 173 height 30
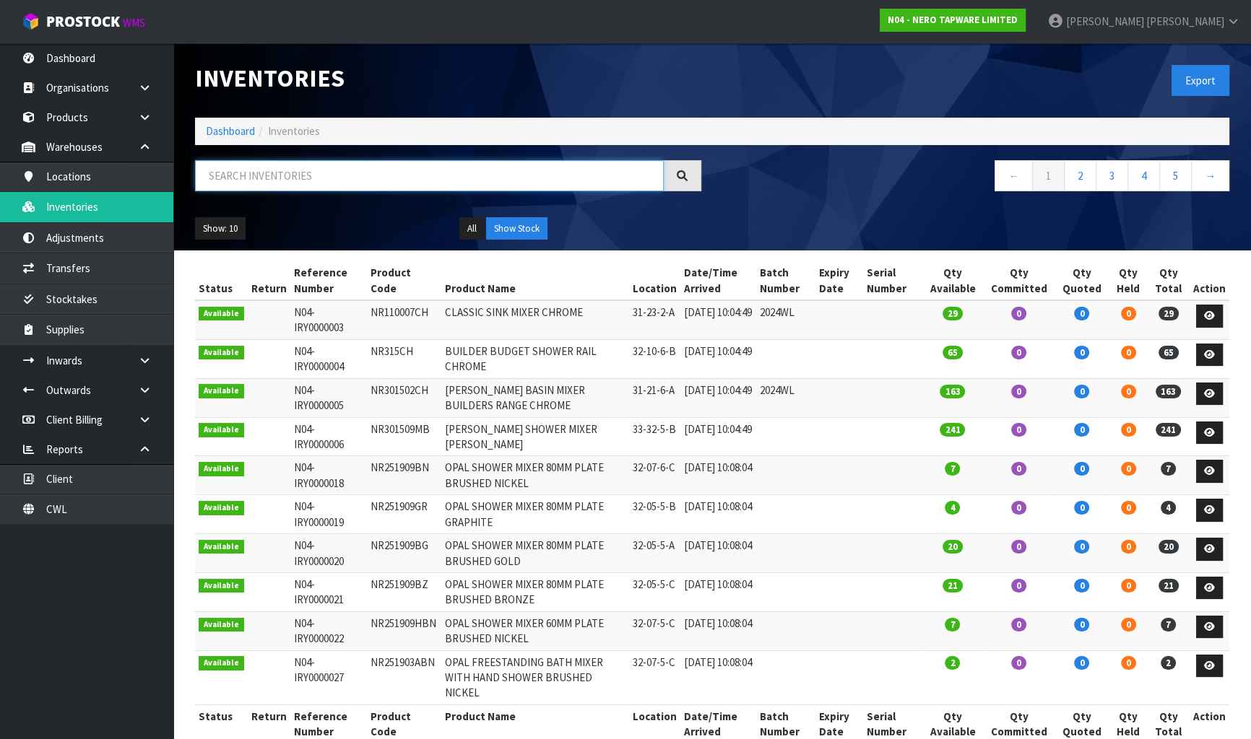
click at [310, 161] on input "text" at bounding box center [429, 175] width 469 height 31
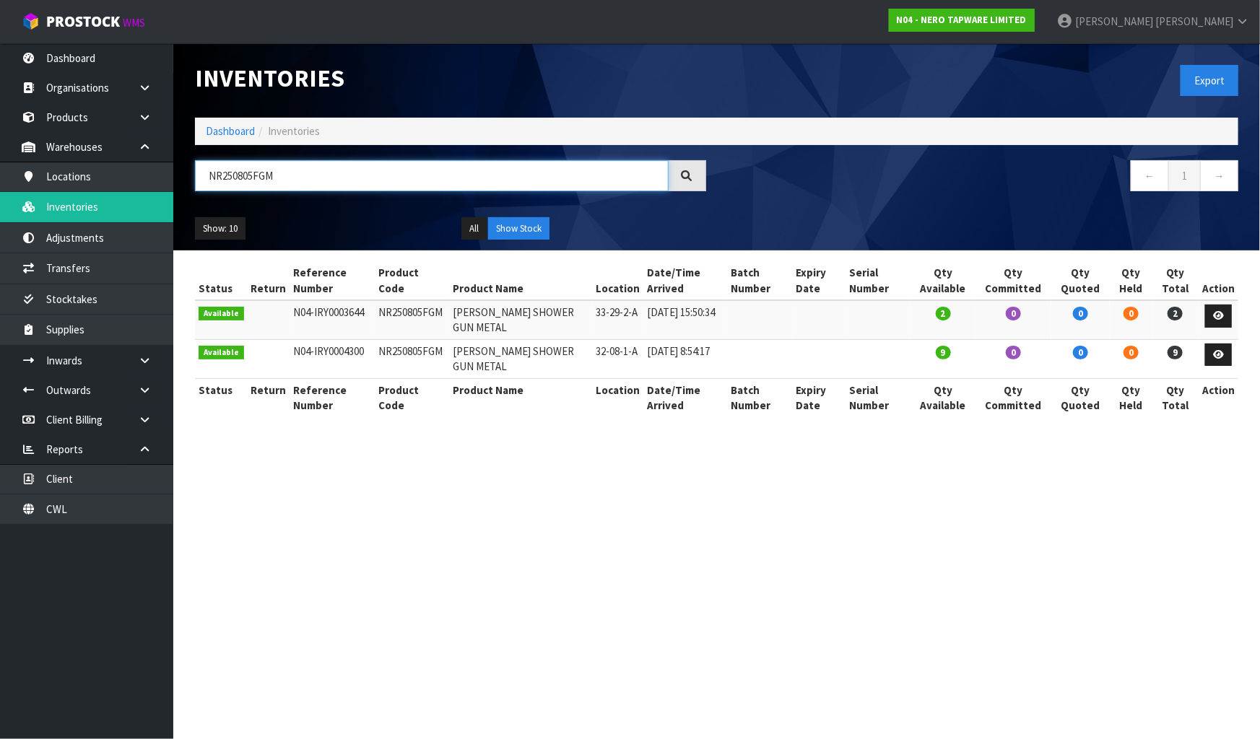
type input "NR250805FGM"
click at [121, 179] on link "Locations" at bounding box center [86, 177] width 173 height 30
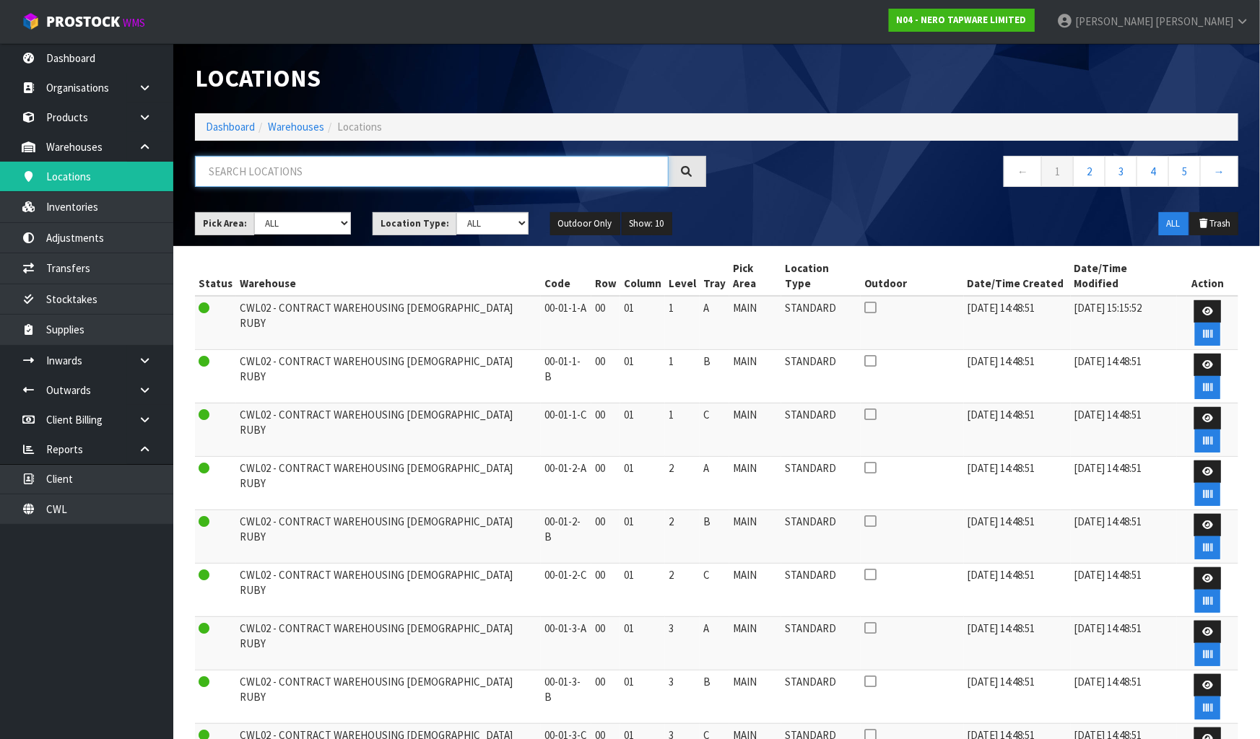
click at [267, 170] on input "text" at bounding box center [432, 171] width 474 height 31
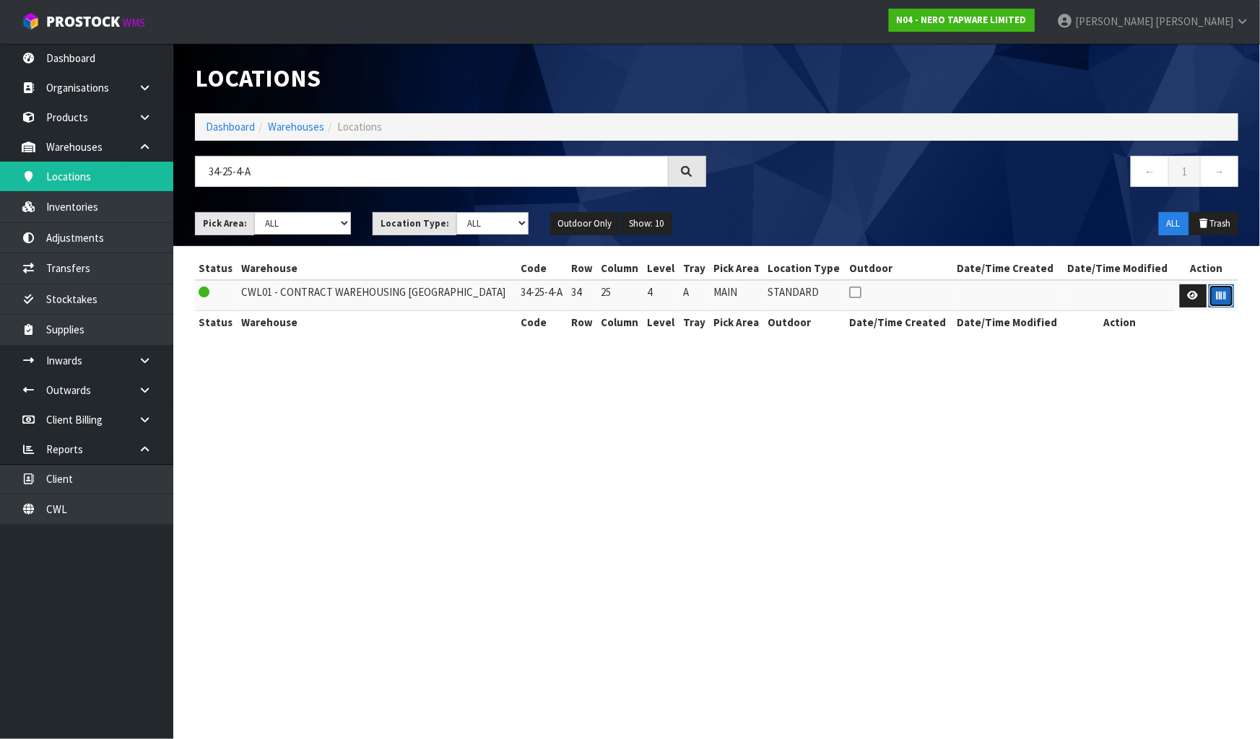
click at [1225, 298] on button "button" at bounding box center [1221, 296] width 25 height 23
click at [242, 170] on input "34-25-4-A" at bounding box center [432, 171] width 474 height 31
type input "34-25-2-A"
click at [1221, 291] on icon "button" at bounding box center [1221, 295] width 9 height 9
click at [239, 123] on link "Dashboard" at bounding box center [230, 127] width 49 height 14
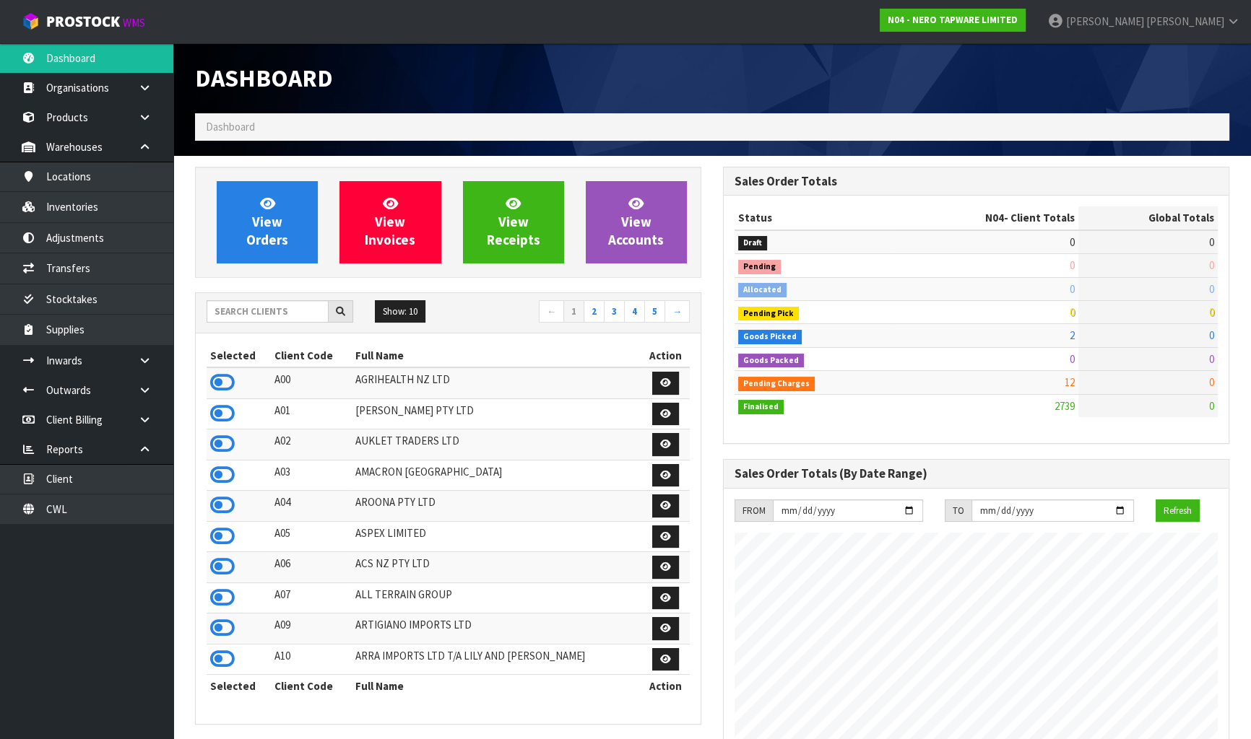
scroll to position [1153, 527]
click at [261, 305] on input "text" at bounding box center [268, 311] width 122 height 22
click at [237, 314] on input "text" at bounding box center [268, 311] width 122 height 22
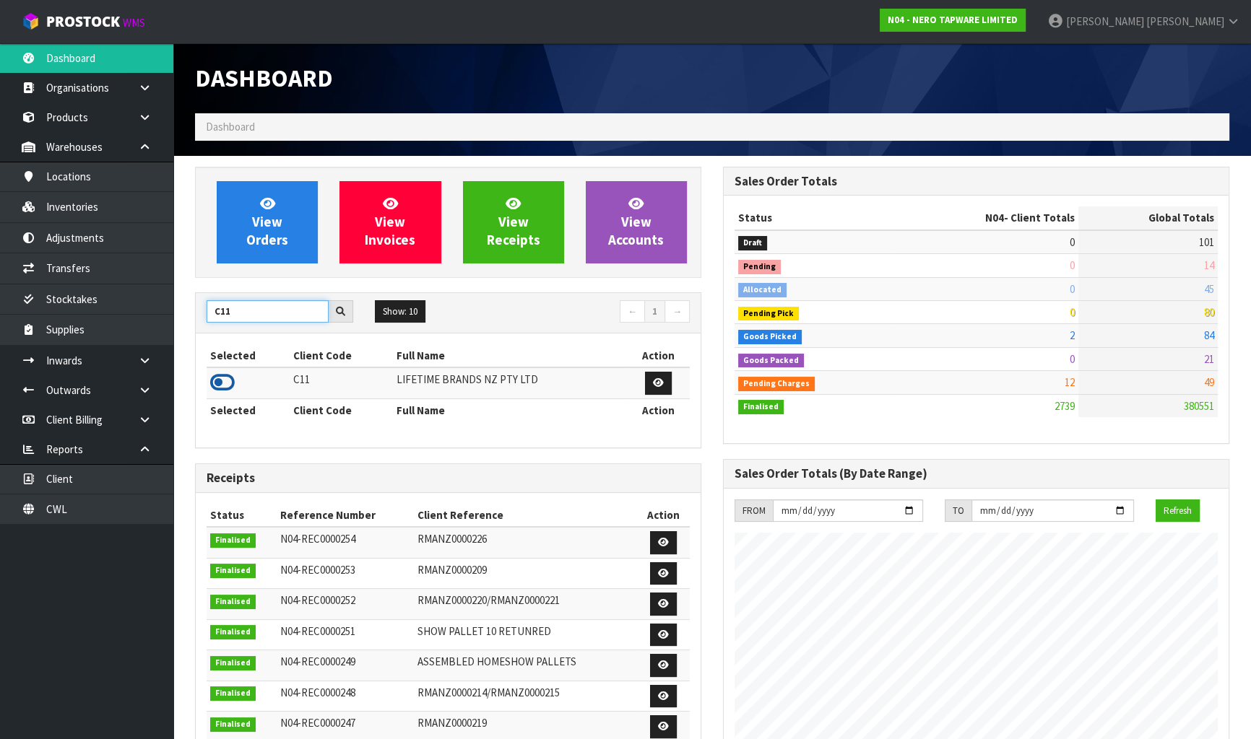
type input "C11"
click at [231, 383] on icon at bounding box center [222, 383] width 25 height 22
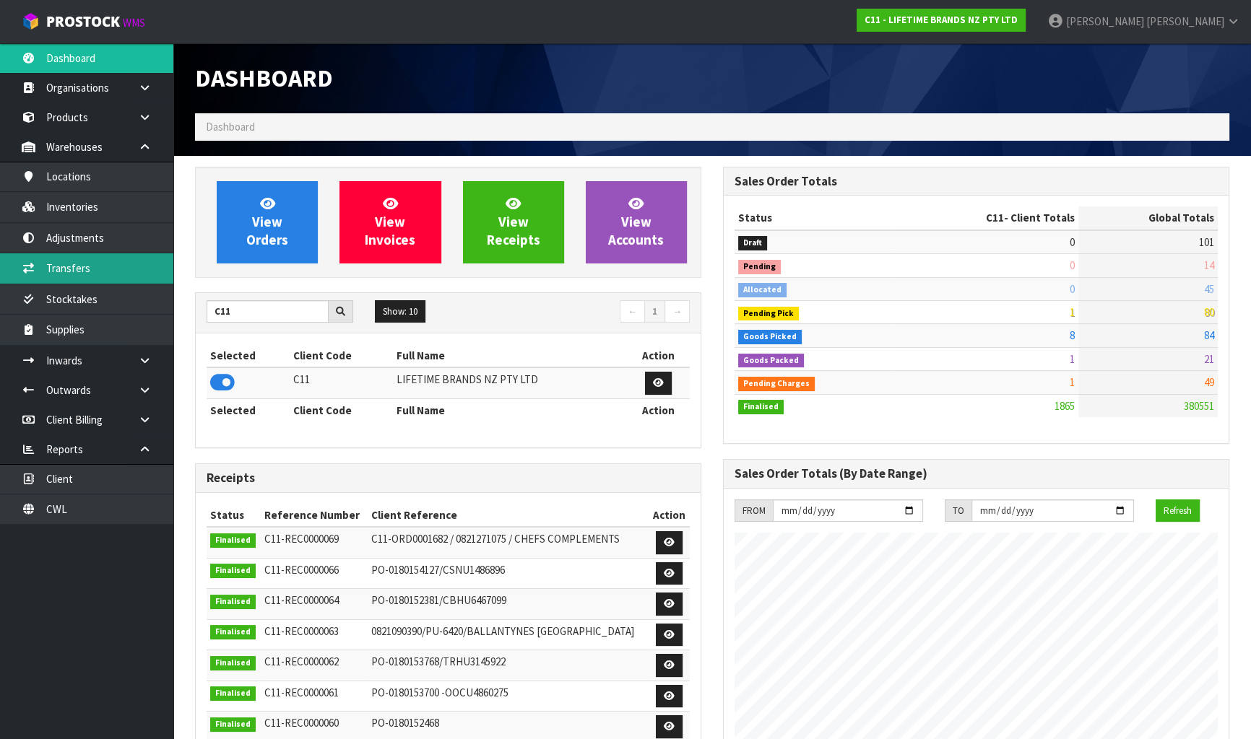
scroll to position [1092, 527]
click at [123, 223] on link "Adjustments" at bounding box center [86, 238] width 173 height 30
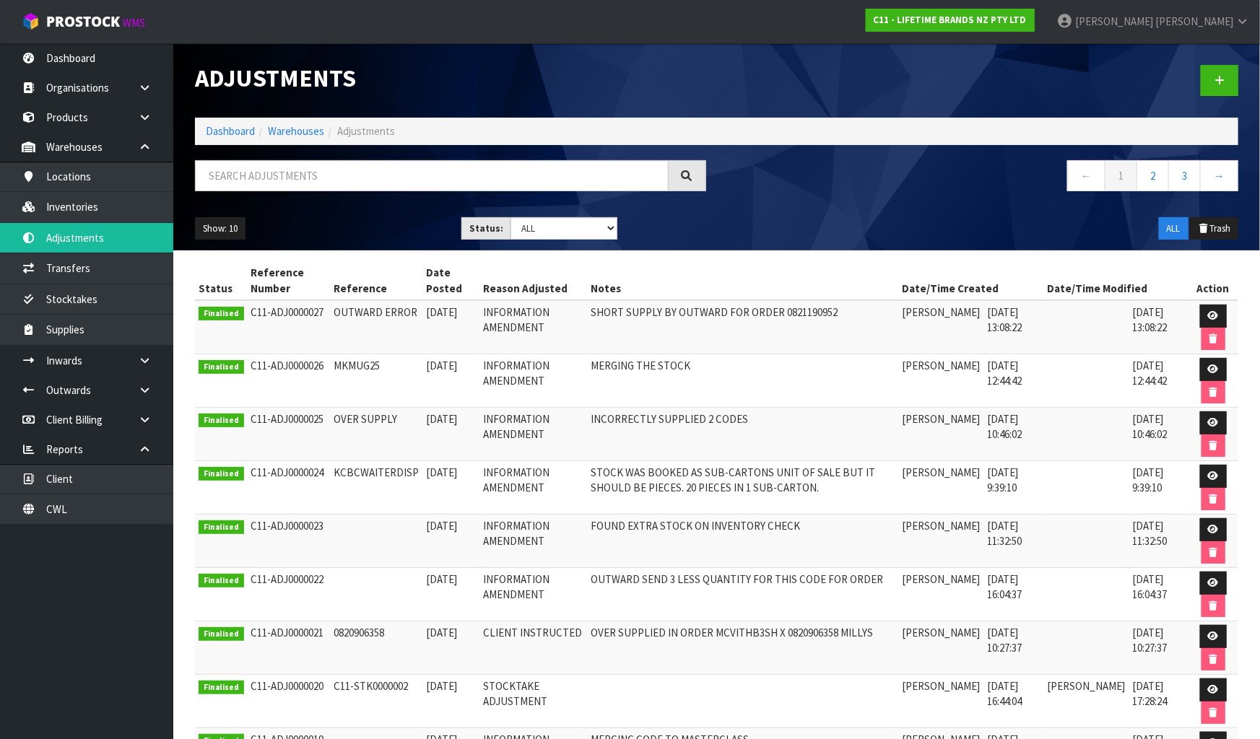
click at [108, 215] on div "Adjustments Dashboard Warehouses Adjustments ← 1 2 3 → Show: 10 5 10 25 50 Stat…" at bounding box center [630, 450] width 1260 height 900
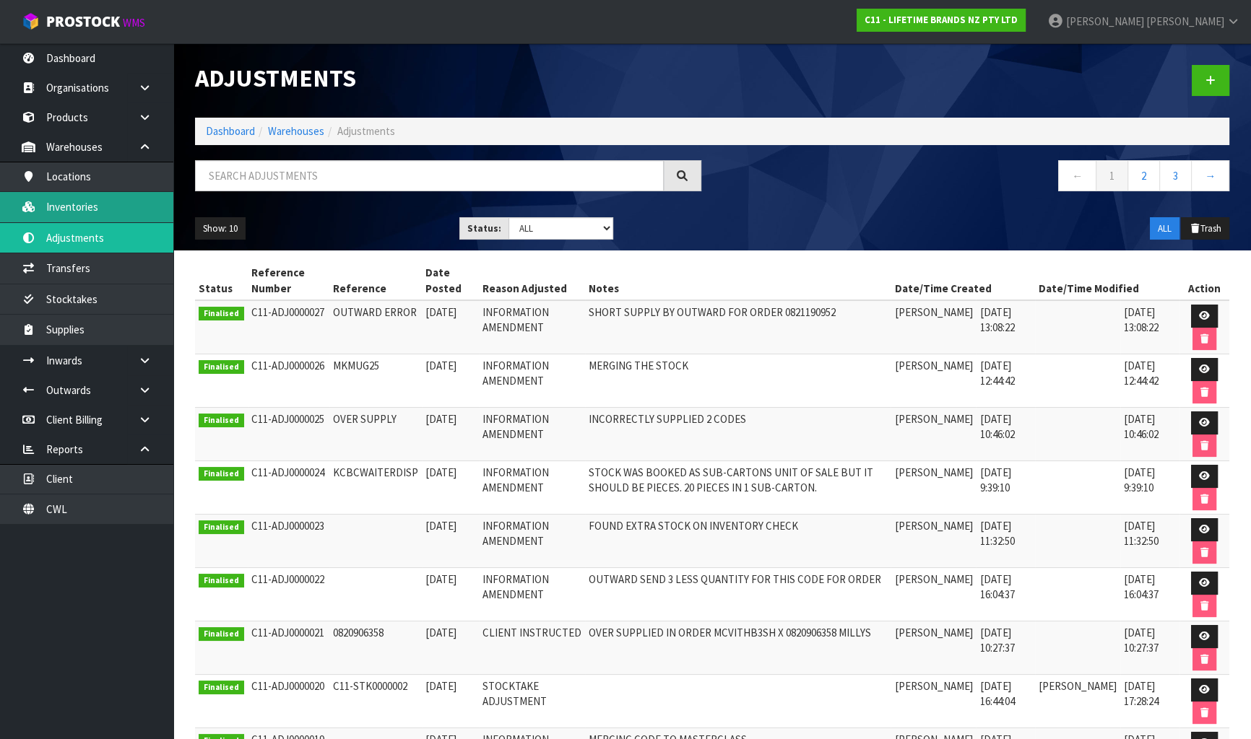
click at [90, 208] on link "Inventories" at bounding box center [86, 207] width 173 height 30
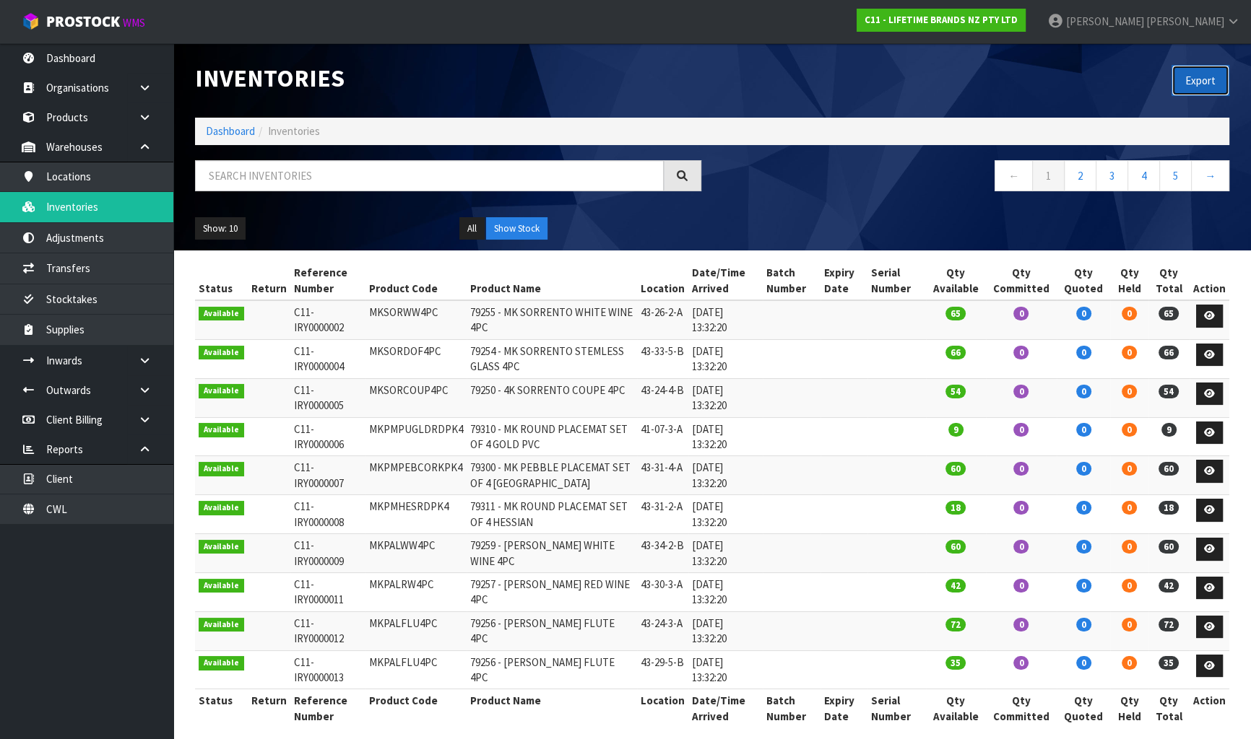
click at [1209, 75] on button "Export" at bounding box center [1200, 80] width 58 height 31
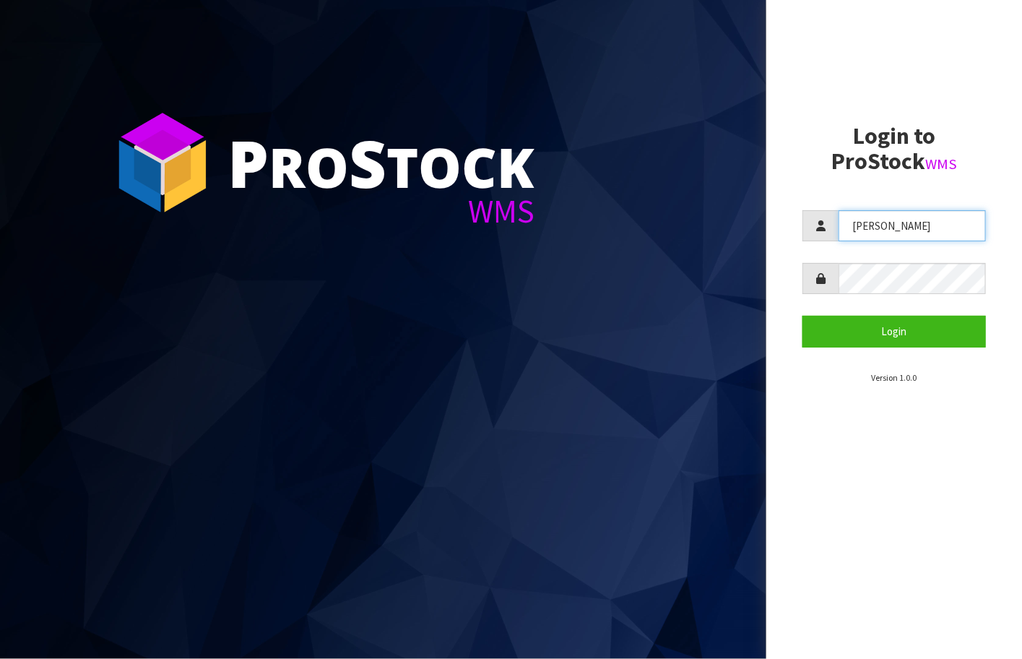
click at [906, 215] on input "[PERSON_NAME]" at bounding box center [911, 225] width 147 height 31
type input "Talia"
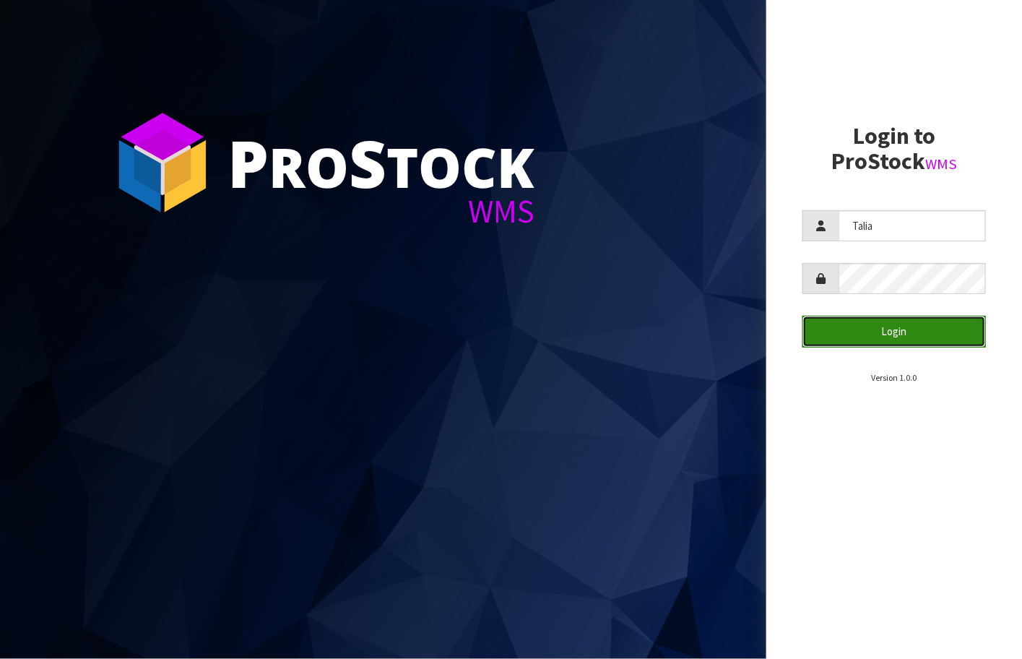
click at [918, 324] on button "Login" at bounding box center [893, 331] width 183 height 31
